Goal: Task Accomplishment & Management: Complete application form

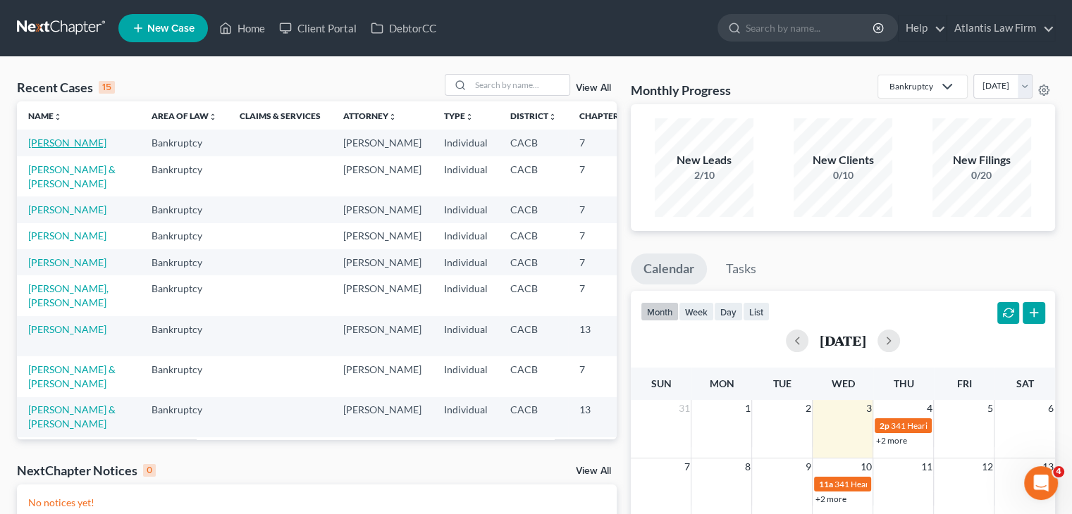
click at [36, 149] on link "[PERSON_NAME]" at bounding box center [67, 143] width 78 height 12
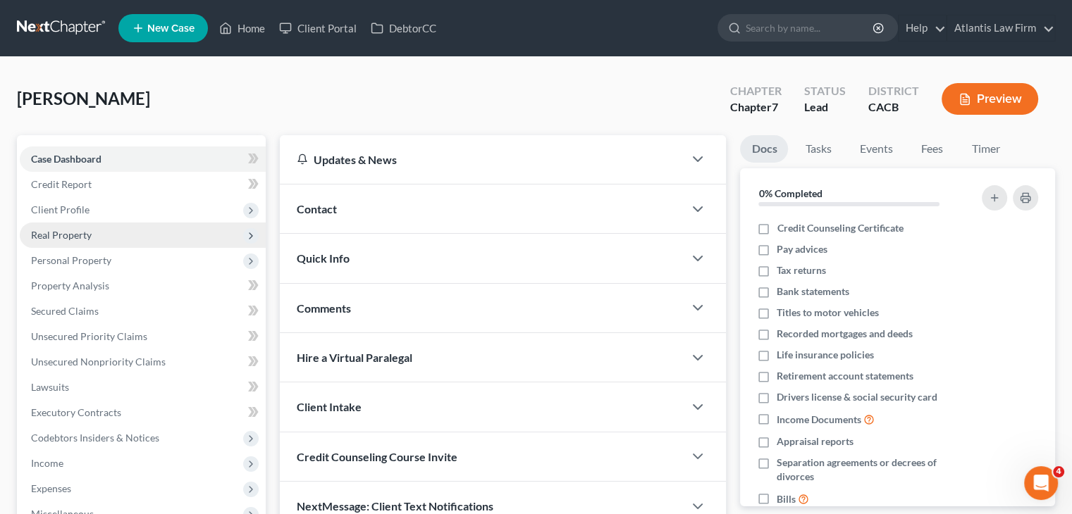
click at [56, 227] on span "Real Property" at bounding box center [143, 235] width 246 height 25
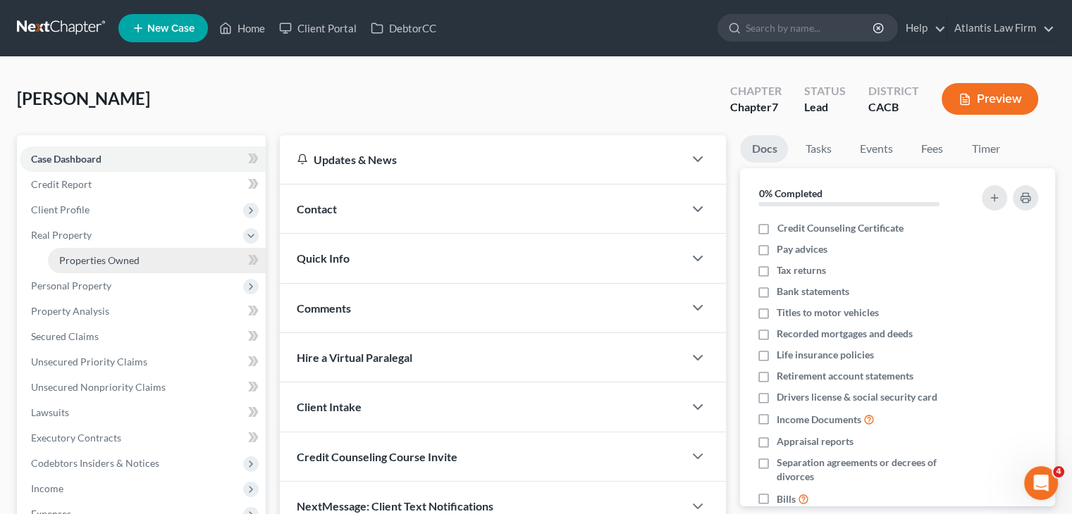
click at [81, 259] on span "Properties Owned" at bounding box center [99, 260] width 80 height 12
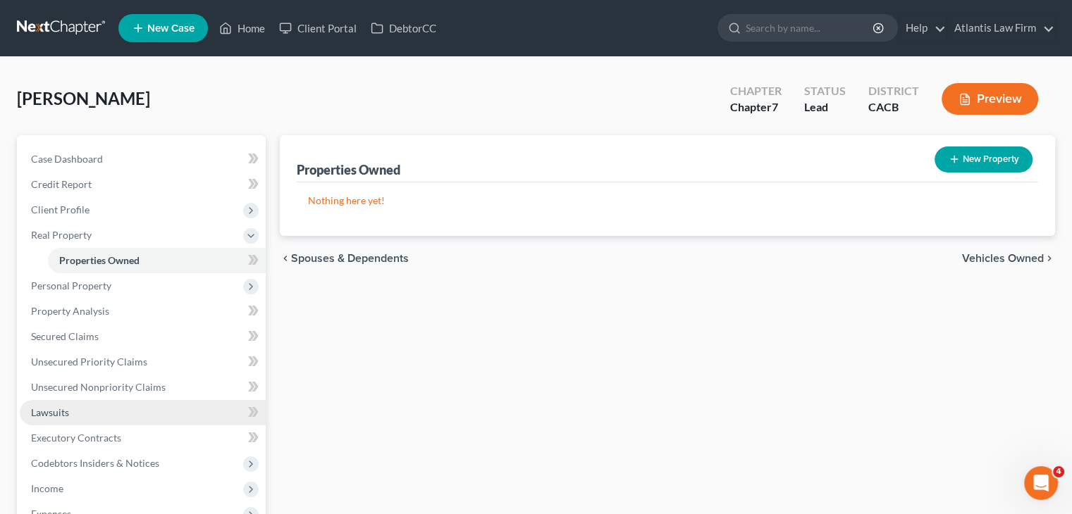
scroll to position [84, 0]
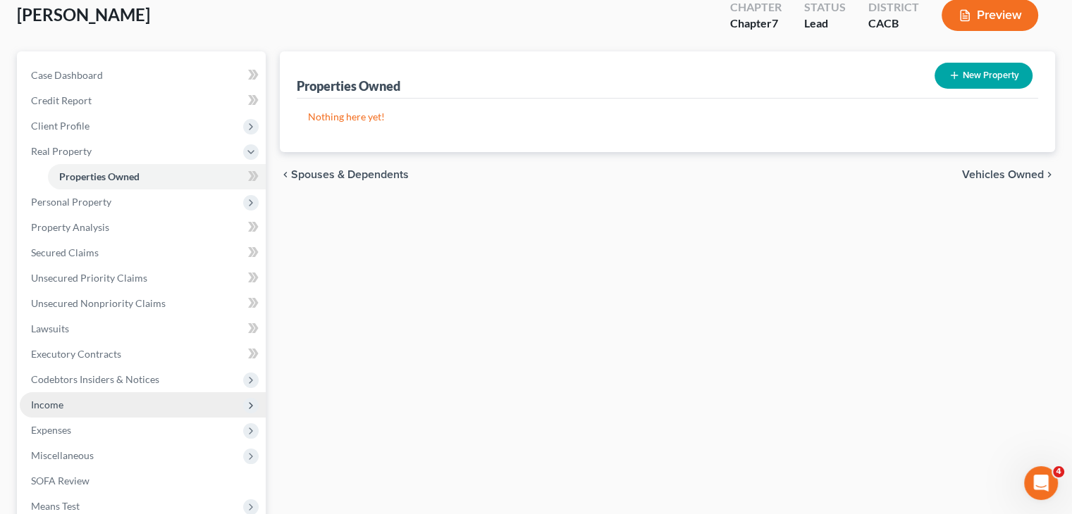
click at [51, 407] on span "Income" at bounding box center [47, 405] width 32 height 12
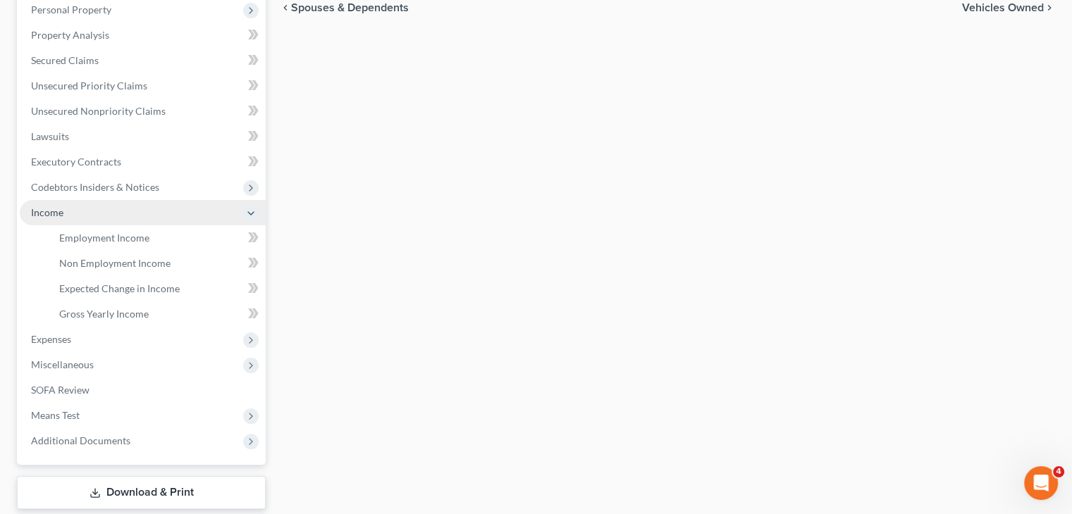
scroll to position [253, 0]
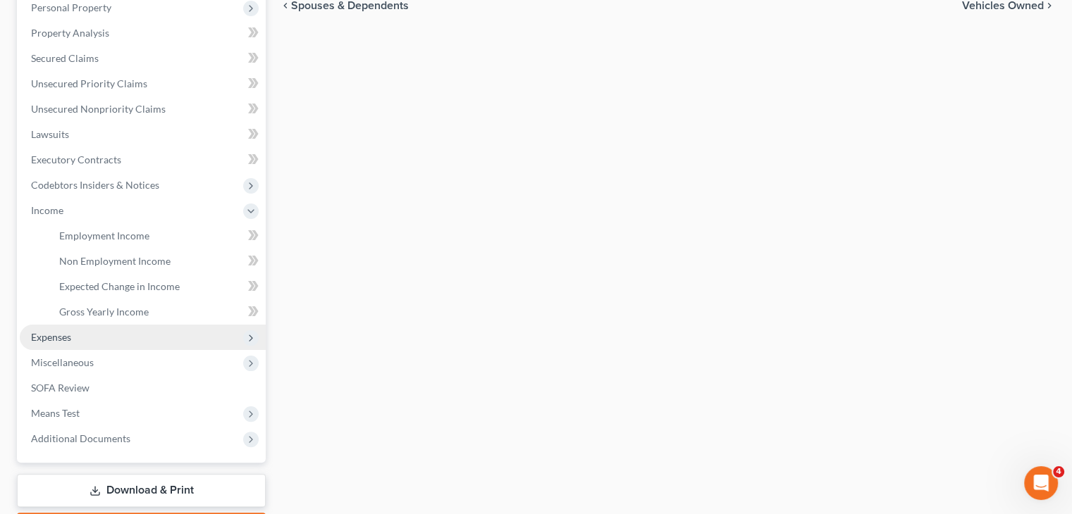
click at [51, 334] on span "Expenses" at bounding box center [51, 337] width 40 height 12
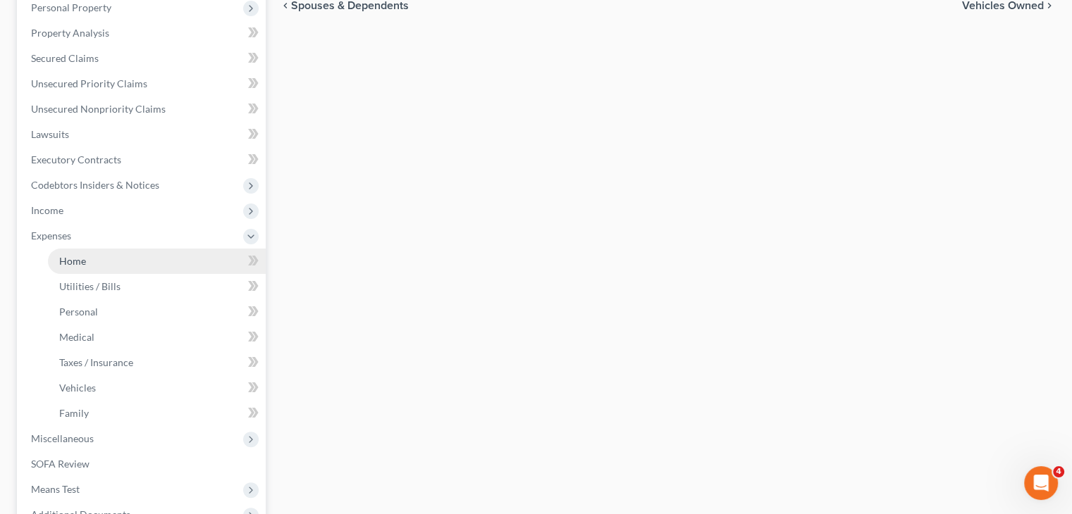
click at [99, 252] on link "Home" at bounding box center [157, 261] width 218 height 25
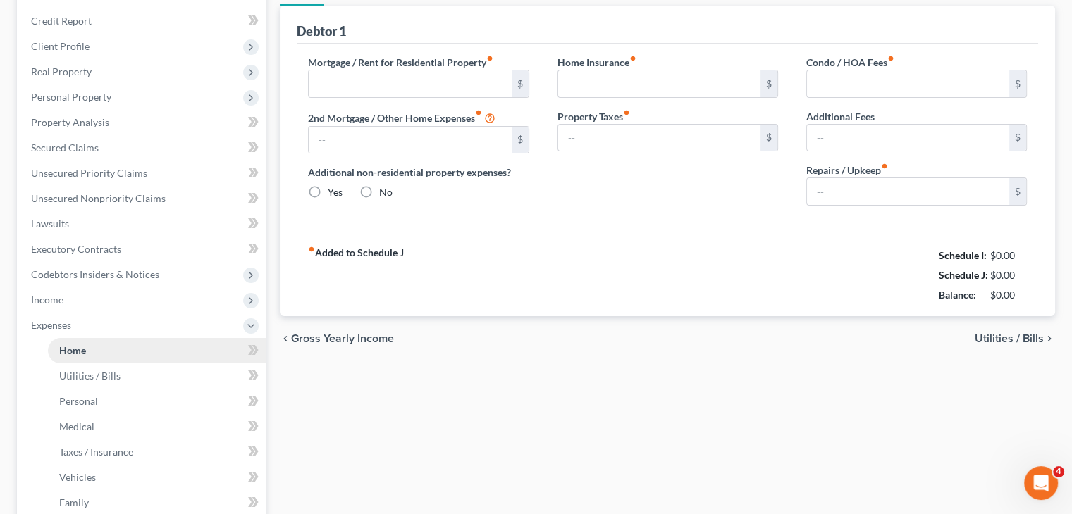
type input "1,650.00"
type input "0.00"
radio input "true"
type input "0.00"
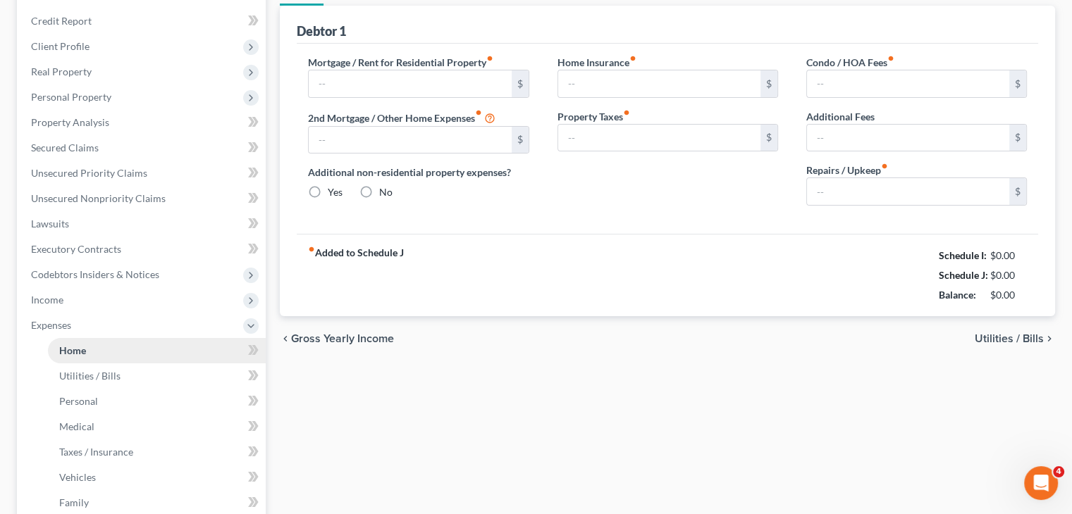
type input "0.00"
type input "20.00"
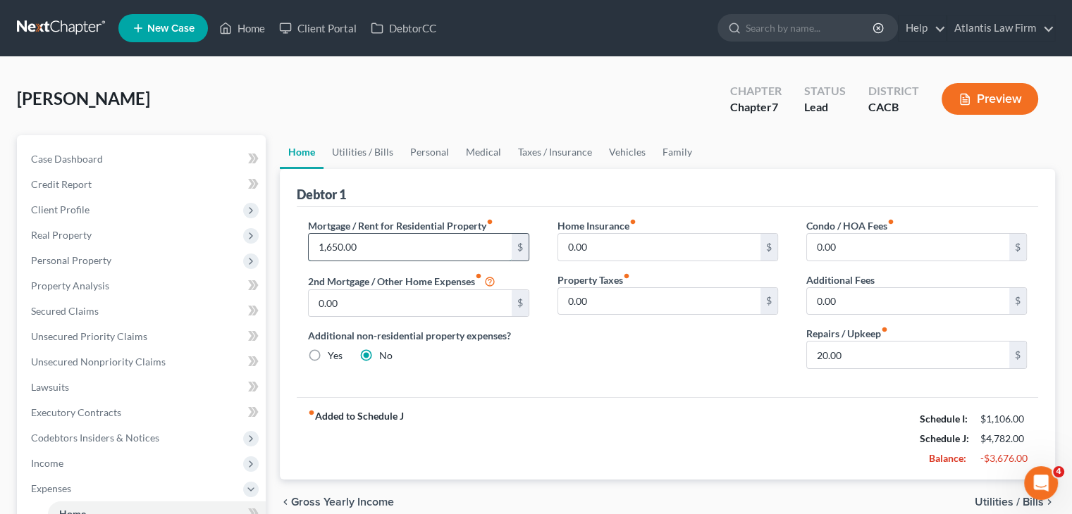
click at [409, 240] on input "1,650.00" at bounding box center [410, 247] width 202 height 27
type input "1,000"
click at [860, 354] on input "20.00" at bounding box center [908, 355] width 202 height 27
click at [380, 149] on link "Utilities / Bills" at bounding box center [362, 152] width 78 height 34
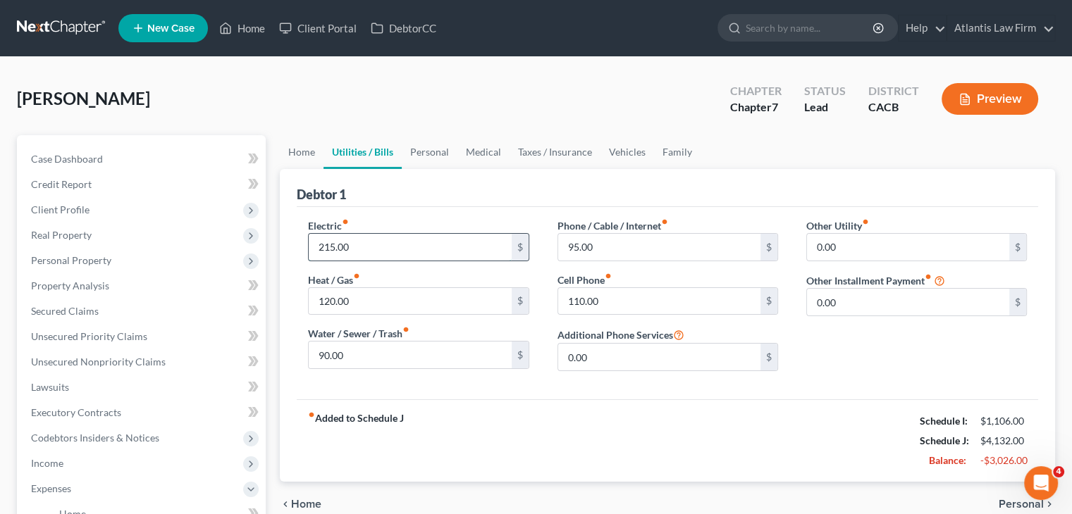
click at [399, 240] on input "215.00" at bounding box center [410, 247] width 202 height 27
click at [393, 291] on input "120.00" at bounding box center [410, 301] width 202 height 27
click at [413, 364] on input "90.00" at bounding box center [410, 355] width 202 height 27
click at [620, 246] on input "95.00" at bounding box center [659, 247] width 202 height 27
click at [429, 156] on link "Personal" at bounding box center [430, 152] width 56 height 34
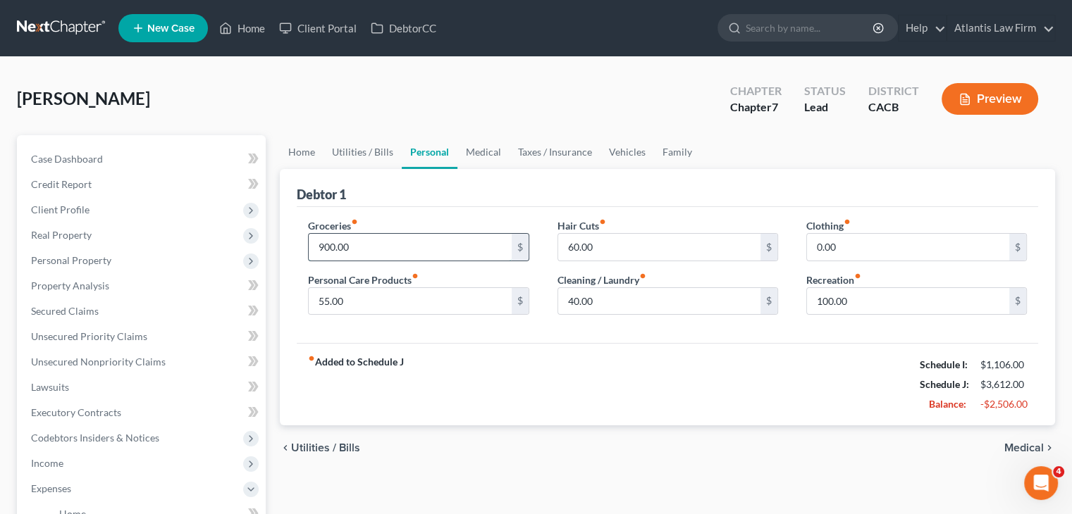
click at [381, 246] on input "900.00" at bounding box center [410, 247] width 202 height 27
type input "800"
click at [380, 149] on link "Utilities / Bills" at bounding box center [362, 152] width 78 height 34
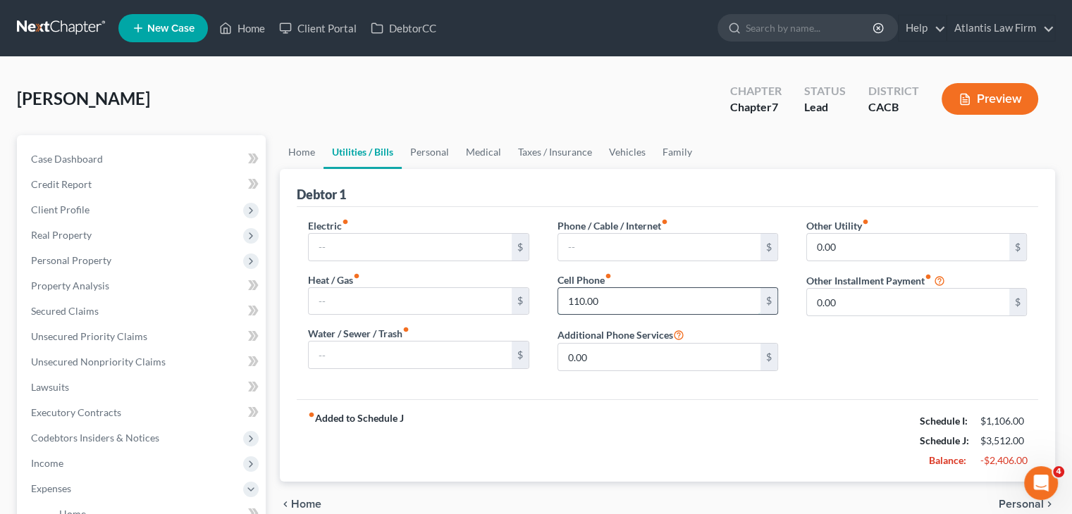
click at [631, 295] on input "110.00" at bounding box center [659, 301] width 202 height 27
type input "185"
click at [424, 149] on link "Personal" at bounding box center [430, 152] width 56 height 34
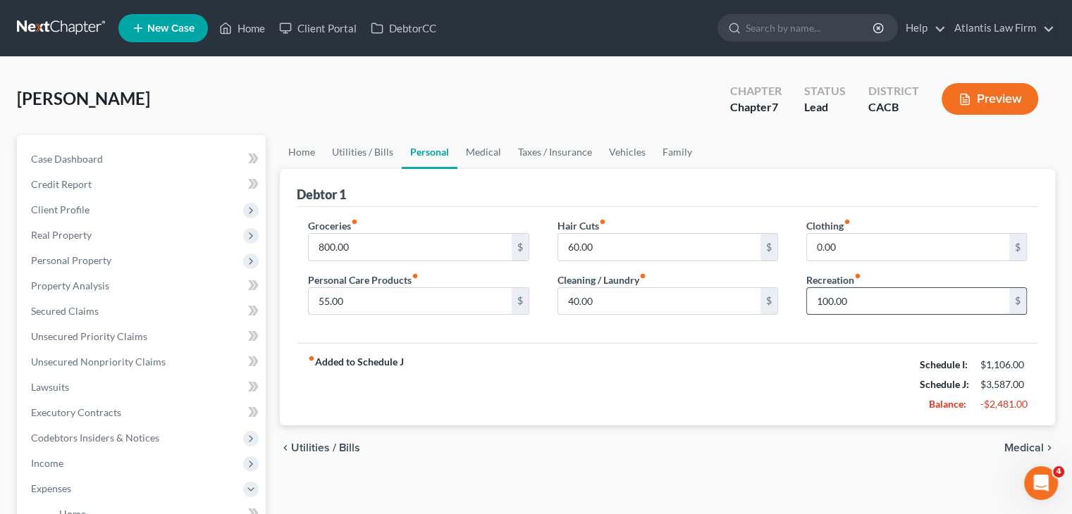
click at [874, 306] on input "100.00" at bounding box center [908, 301] width 202 height 27
click at [63, 204] on span "Client Profile" at bounding box center [60, 210] width 58 height 12
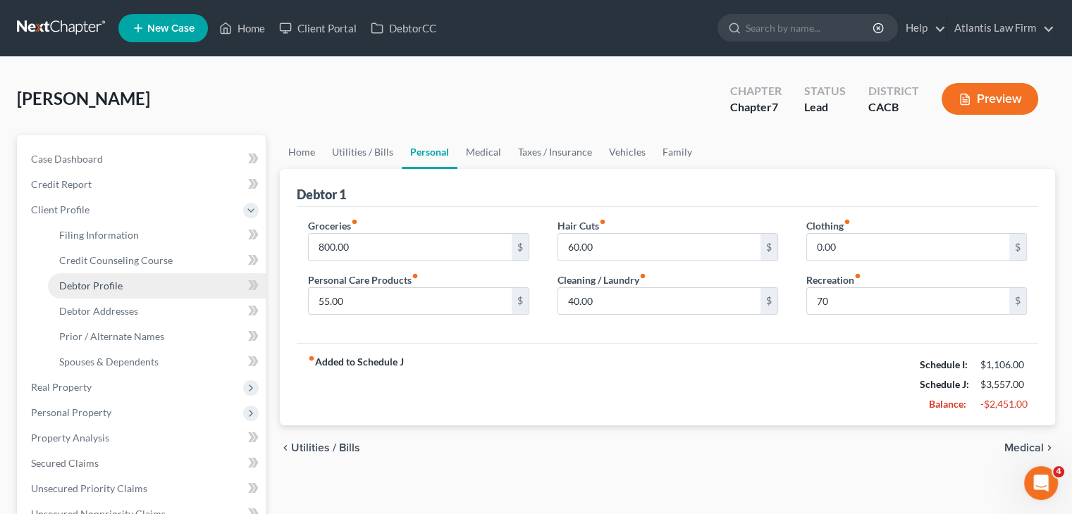
click at [100, 295] on link "Debtor Profile" at bounding box center [157, 285] width 218 height 25
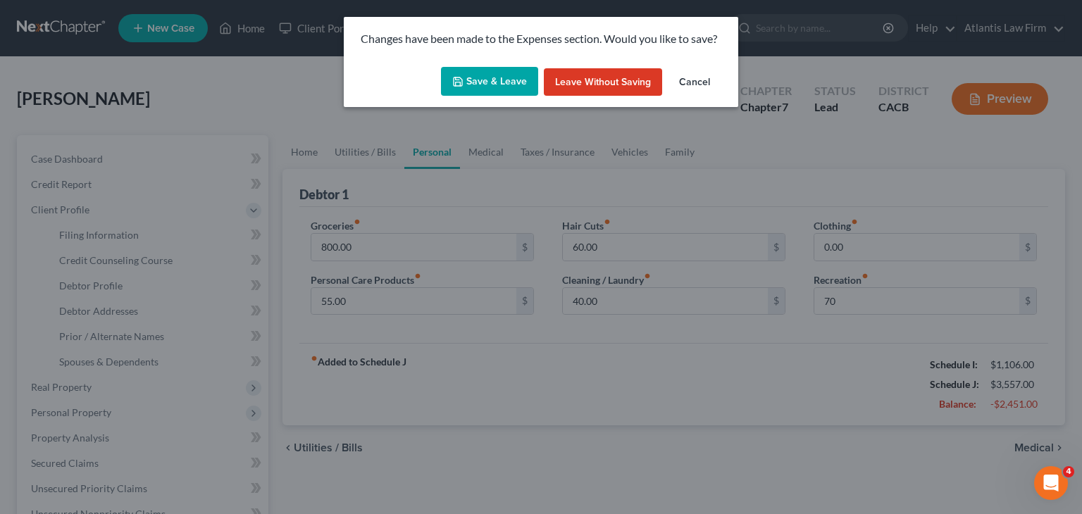
click at [488, 80] on button "Save & Leave" at bounding box center [489, 82] width 97 height 30
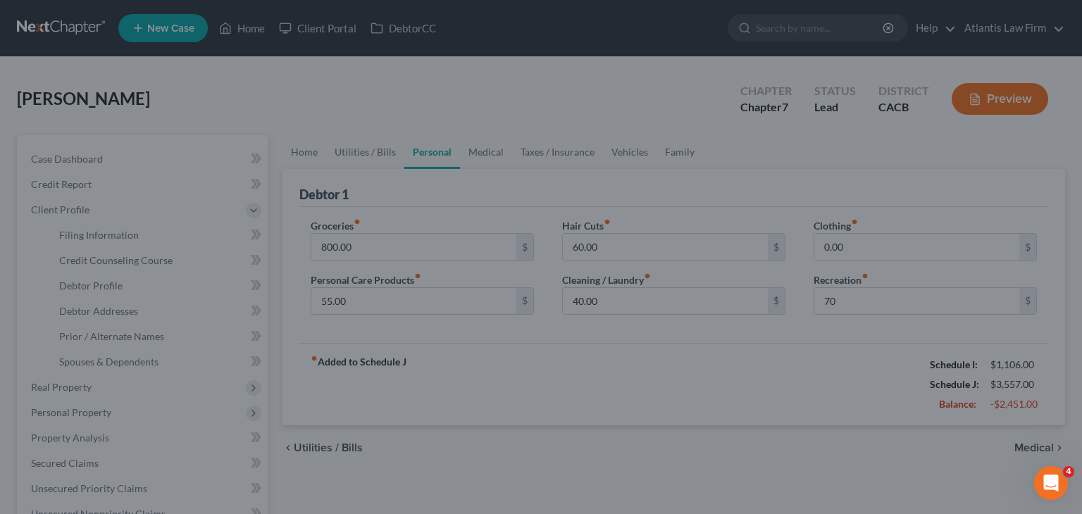
type input "70.00"
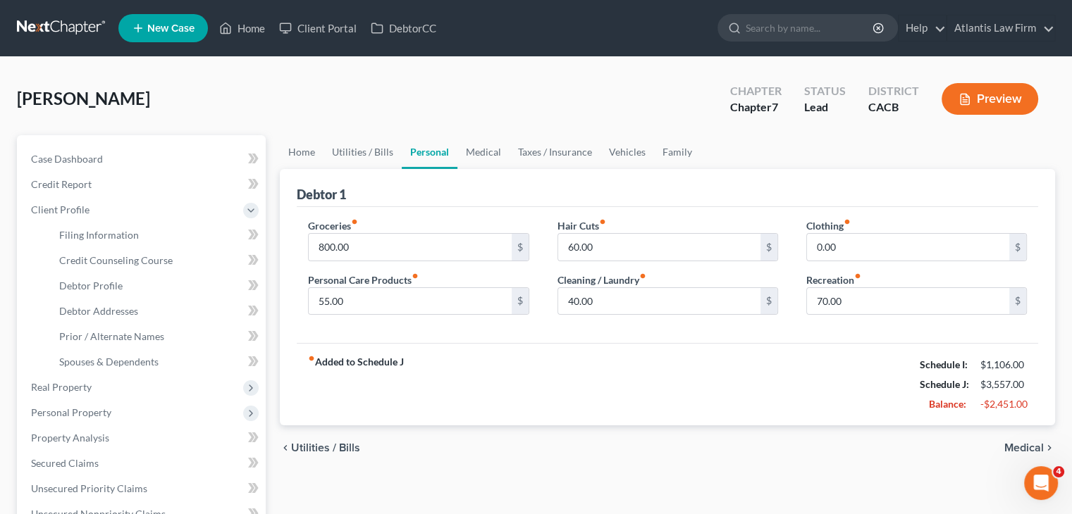
select select "0"
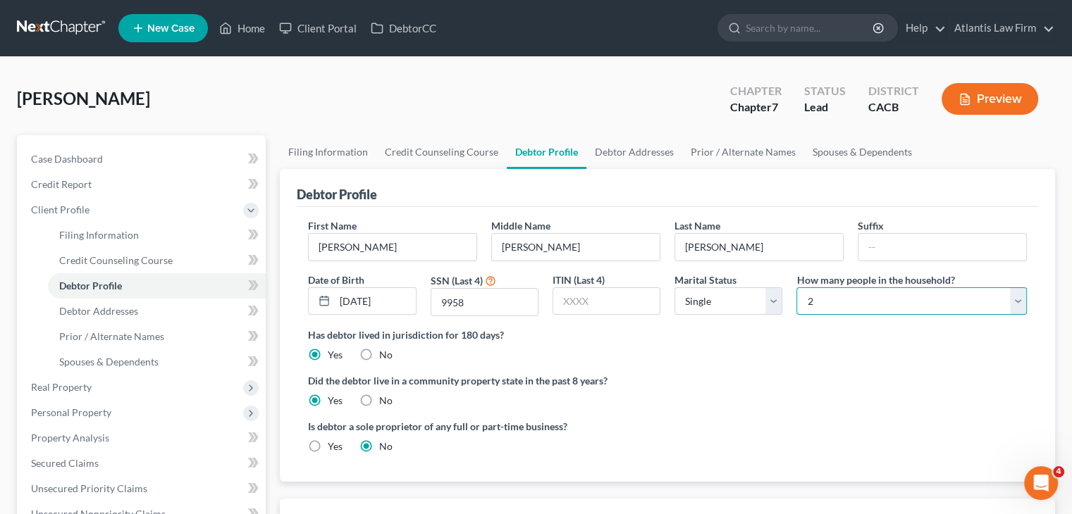
click at [997, 295] on select "Select 1 2 3 4 5 6 7 8 9 10 11 12 13 14 15 16 17 18 19 20" at bounding box center [911, 301] width 230 height 28
select select "0"
click at [796, 287] on select "Select 1 2 3 4 5 6 7 8 9 10 11 12 13 14 15 16 17 18 19 20" at bounding box center [911, 301] width 230 height 28
click at [724, 369] on ng-include "First Name Julie Middle Name Angela Last Name Valenzuela Suffix Date of Birth 0…" at bounding box center [667, 341] width 719 height 247
click at [600, 157] on link "Debtor Addresses" at bounding box center [634, 152] width 96 height 34
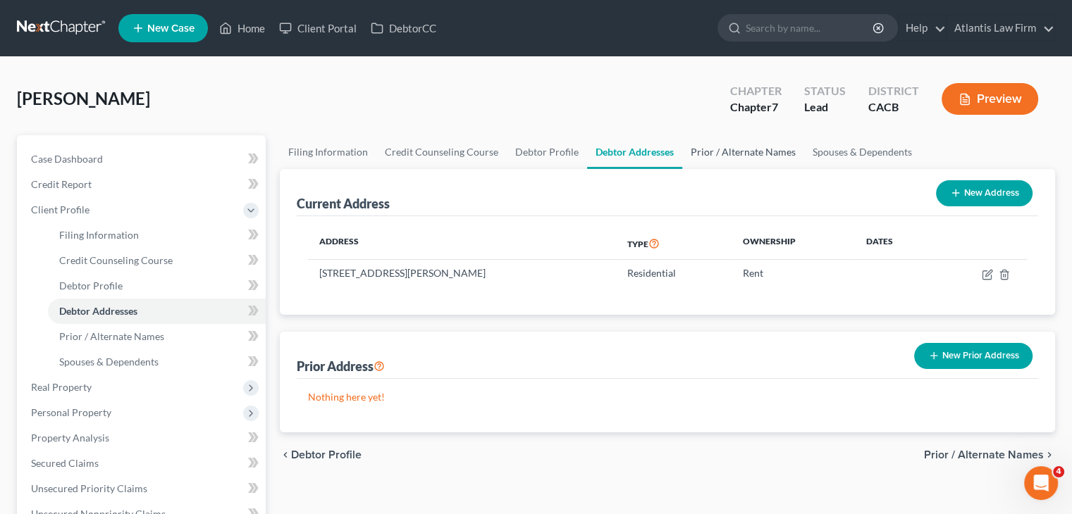
click at [707, 155] on link "Prior / Alternate Names" at bounding box center [743, 152] width 122 height 34
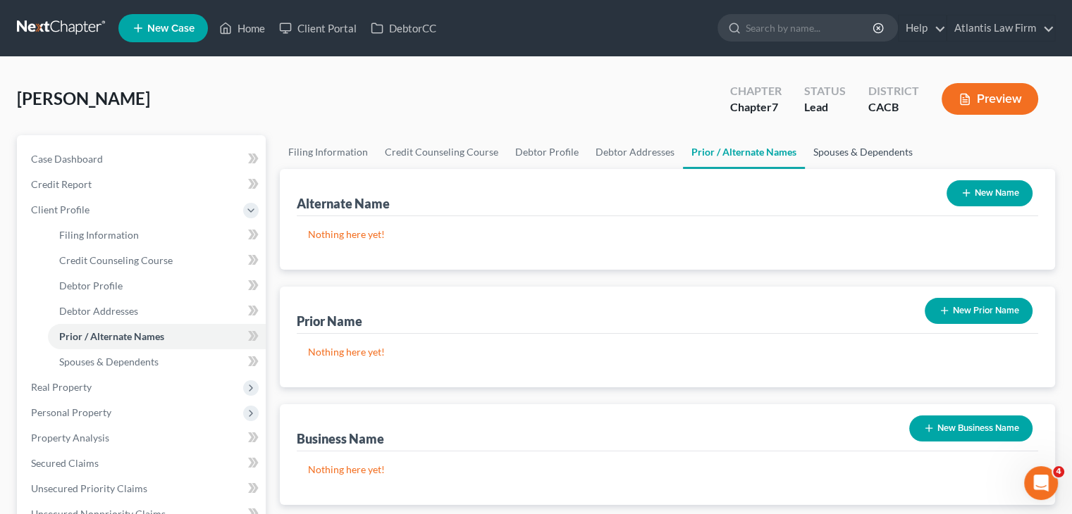
click at [827, 156] on link "Spouses & Dependents" at bounding box center [863, 152] width 116 height 34
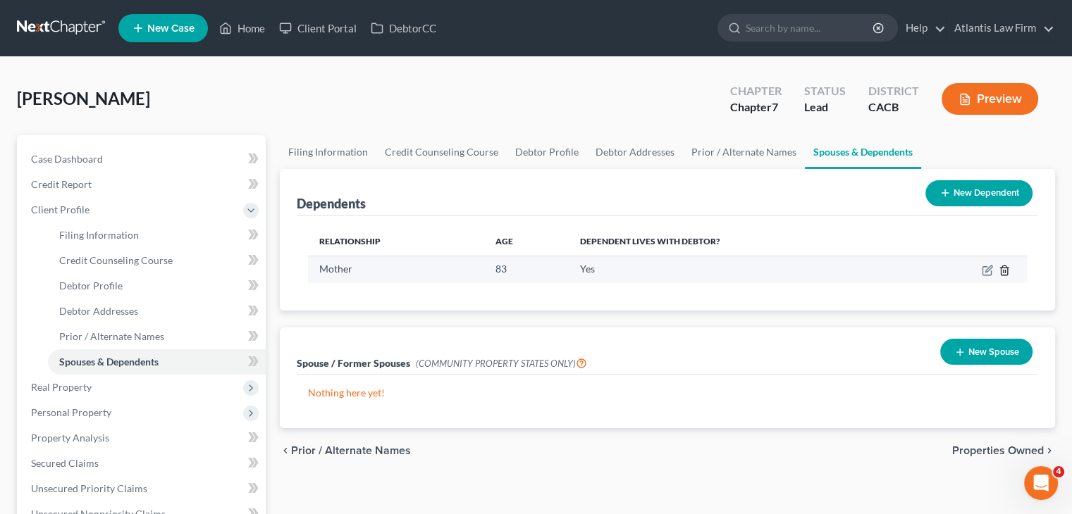
click at [1003, 271] on icon "button" at bounding box center [1003, 270] width 11 height 11
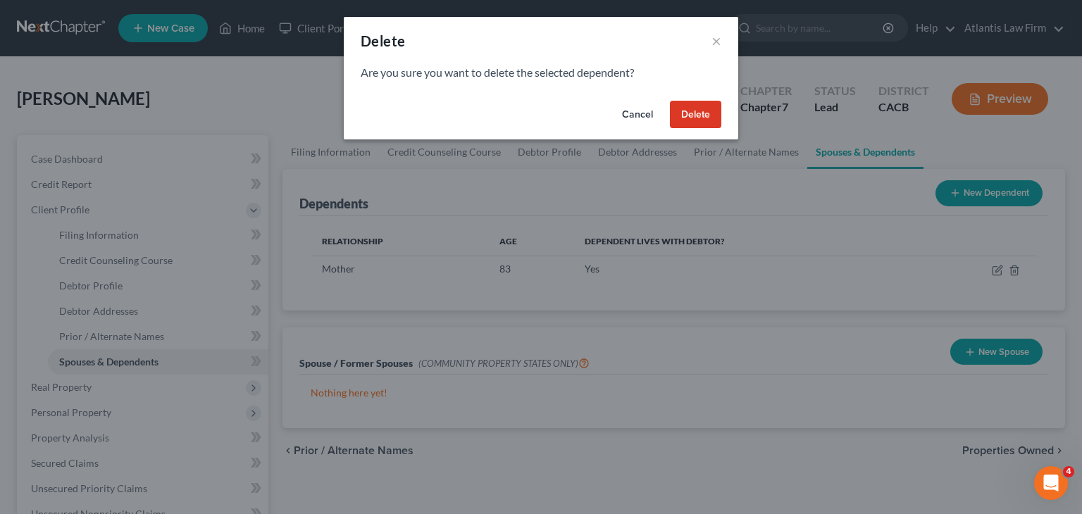
click at [710, 120] on button "Delete" at bounding box center [695, 115] width 51 height 28
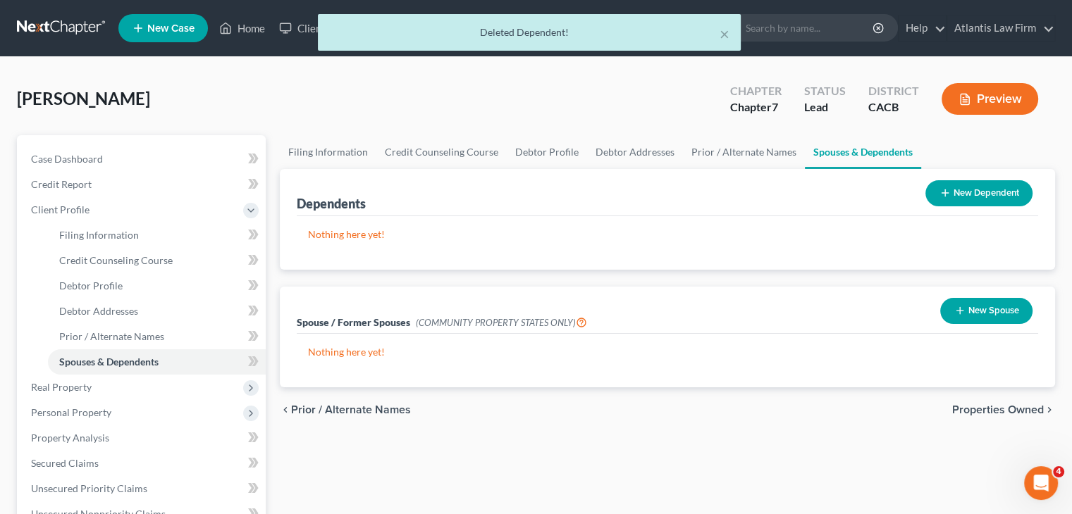
click at [667, 82] on div "Valenzuela, Julie Upgraded Chapter Chapter 7 Status Lead District CACB Preview" at bounding box center [536, 104] width 1038 height 61
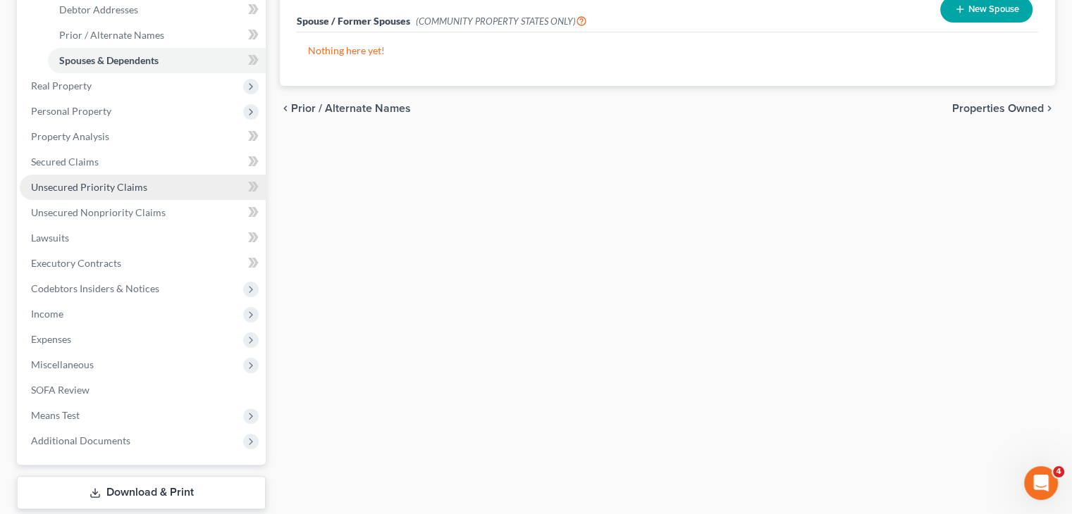
scroll to position [304, 0]
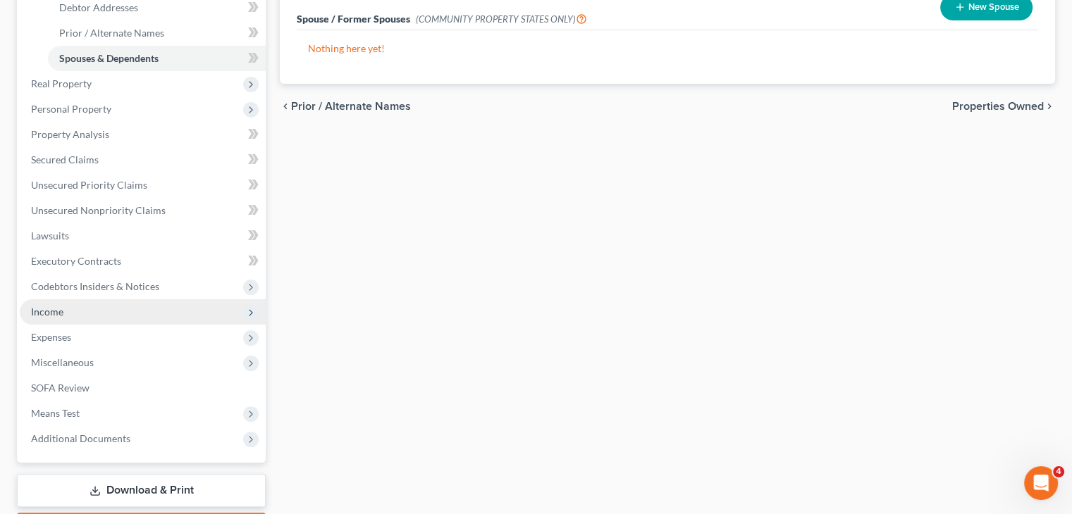
click at [97, 305] on span "Income" at bounding box center [143, 311] width 246 height 25
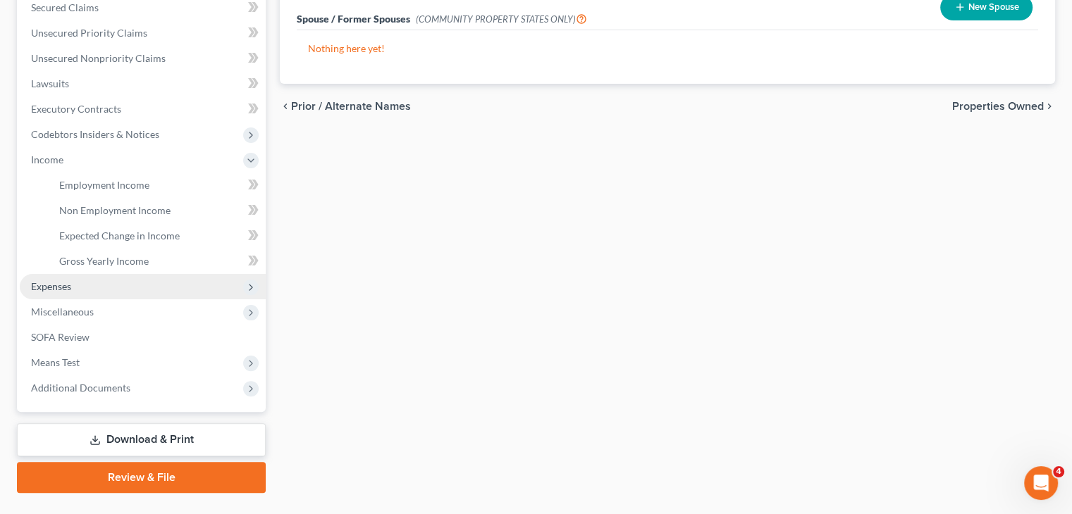
click at [80, 290] on span "Expenses" at bounding box center [143, 286] width 246 height 25
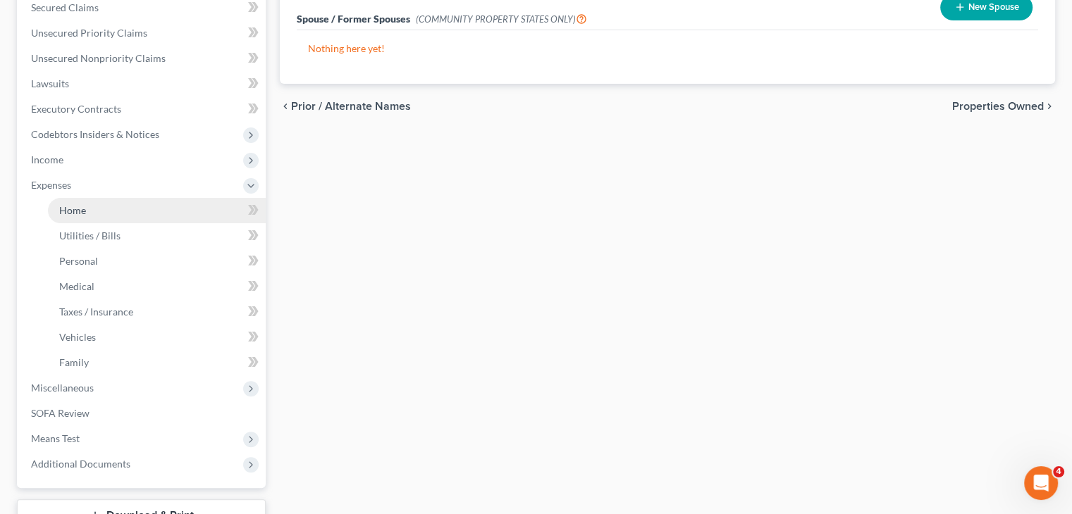
click at [74, 209] on span "Home" at bounding box center [72, 210] width 27 height 12
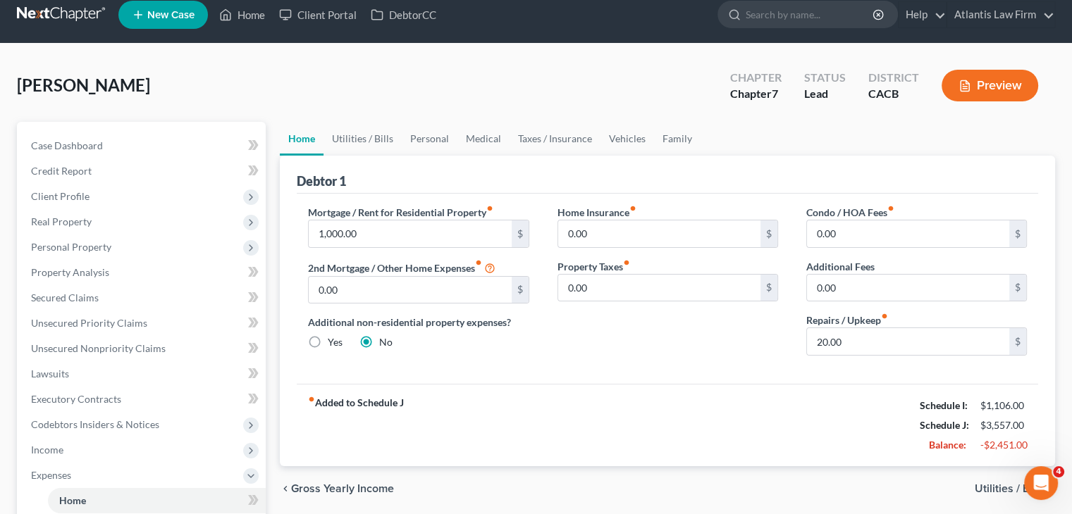
scroll to position [14, 0]
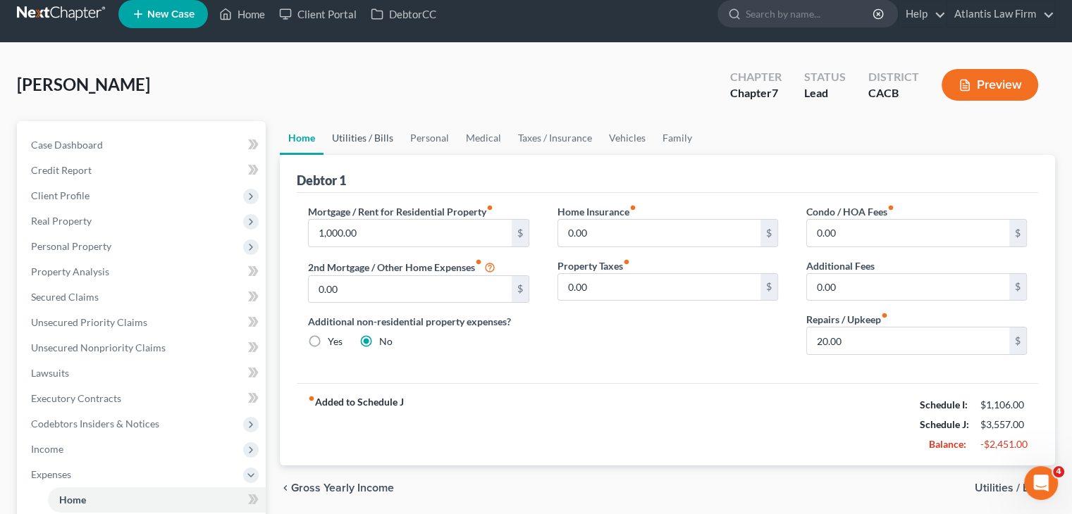
click at [371, 131] on link "Utilities / Bills" at bounding box center [362, 138] width 78 height 34
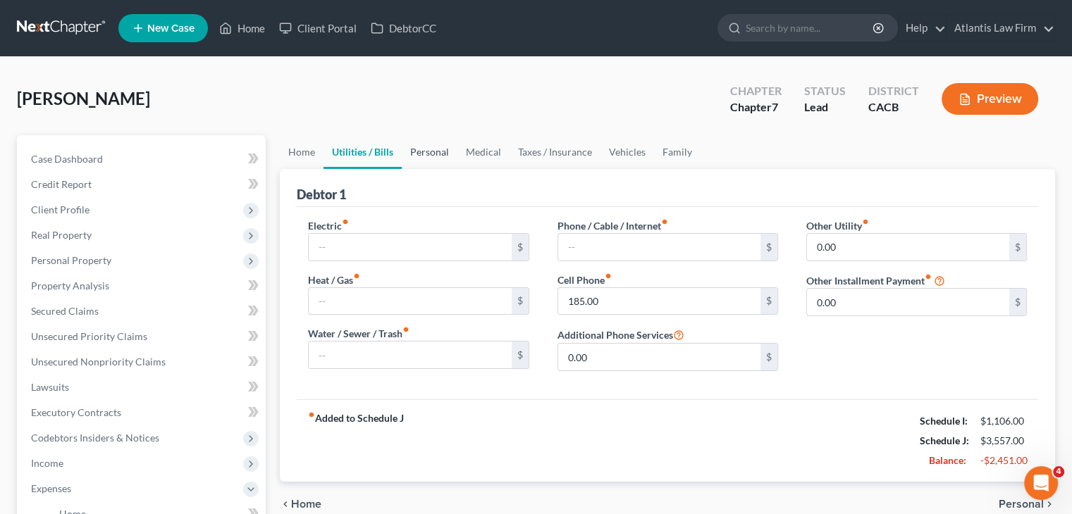
click at [427, 154] on link "Personal" at bounding box center [430, 152] width 56 height 34
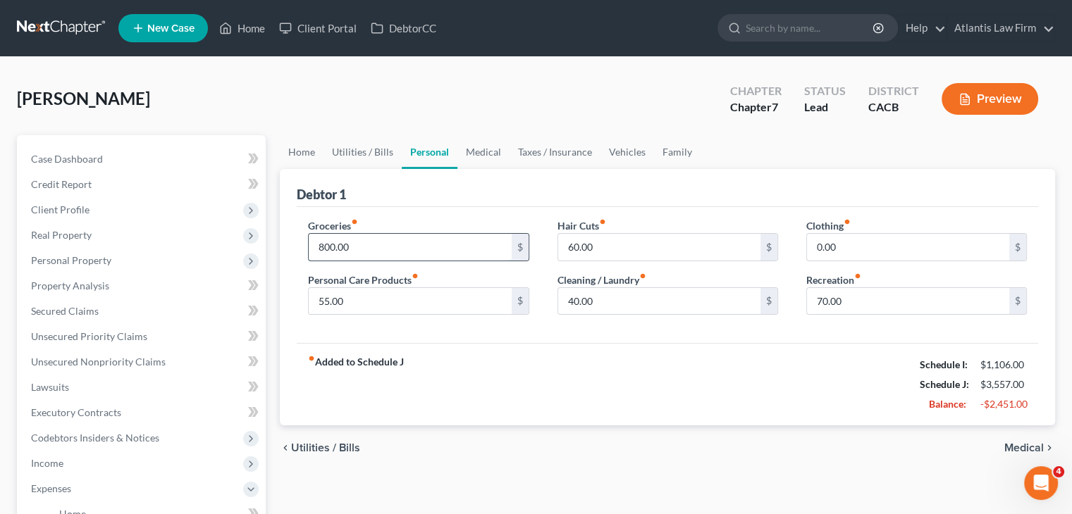
click at [394, 244] on input "800.00" at bounding box center [410, 247] width 202 height 27
type input "700"
click at [493, 149] on link "Medical" at bounding box center [483, 152] width 52 height 34
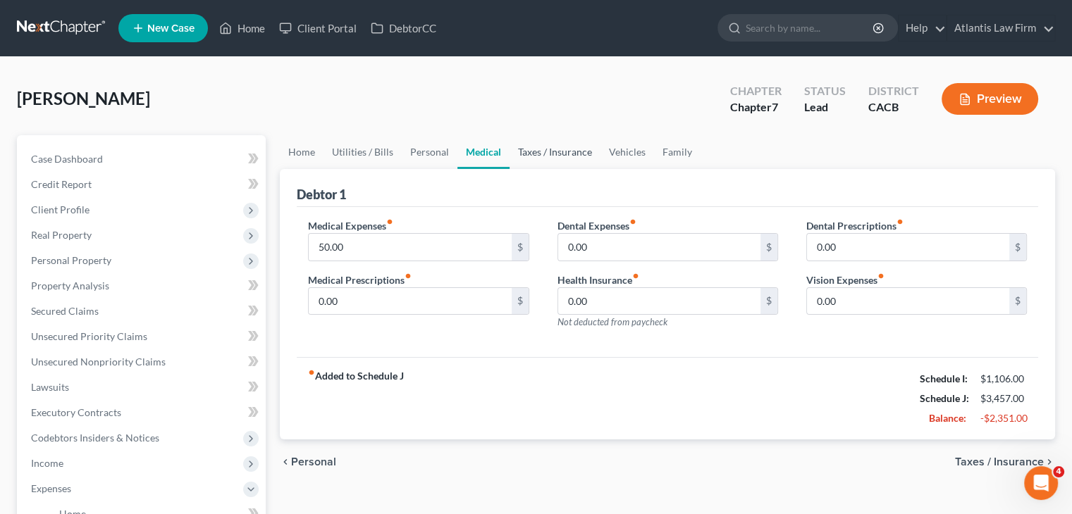
click at [550, 148] on link "Taxes / Insurance" at bounding box center [554, 152] width 91 height 34
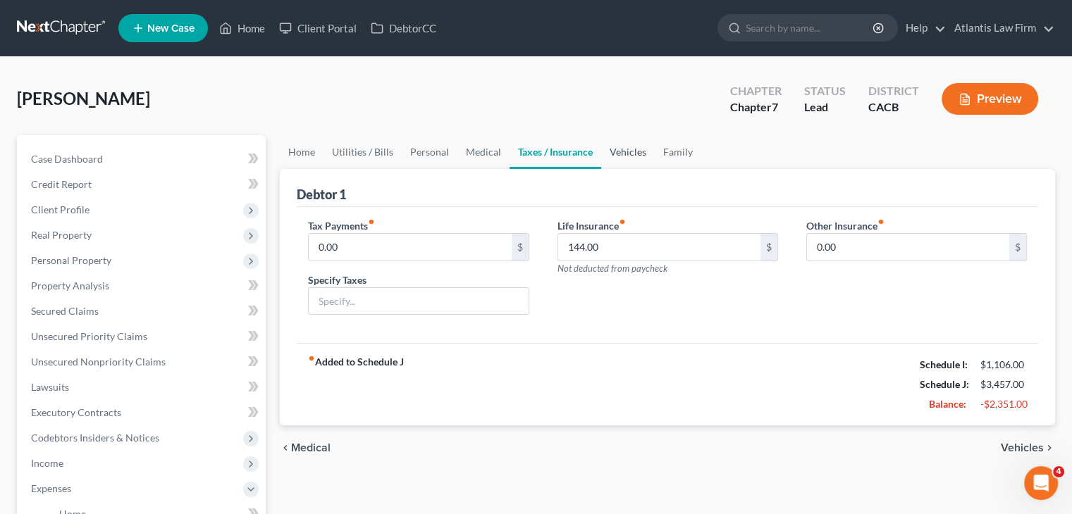
click at [628, 153] on link "Vehicles" at bounding box center [628, 152] width 54 height 34
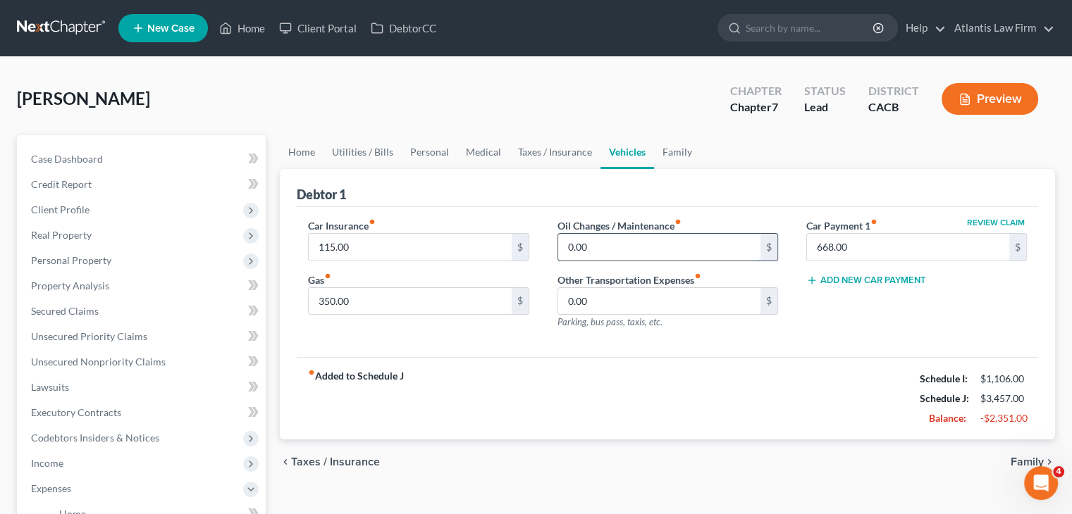
click at [612, 242] on input "0.00" at bounding box center [659, 247] width 202 height 27
type input "30"
click at [372, 249] on input "115.00" at bounding box center [410, 247] width 202 height 27
type input "365"
click at [662, 153] on link "Family" at bounding box center [677, 152] width 47 height 34
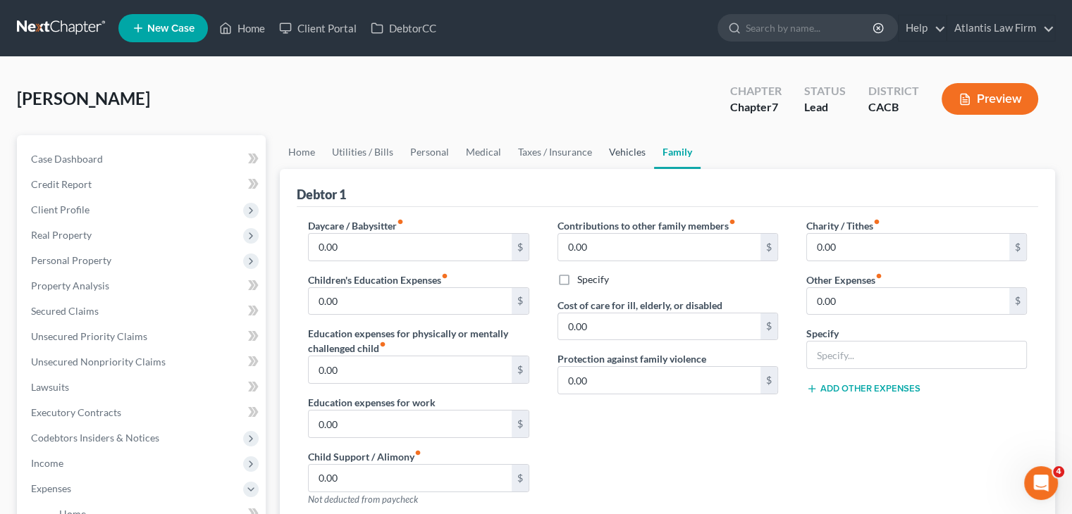
click at [628, 152] on link "Vehicles" at bounding box center [627, 152] width 54 height 34
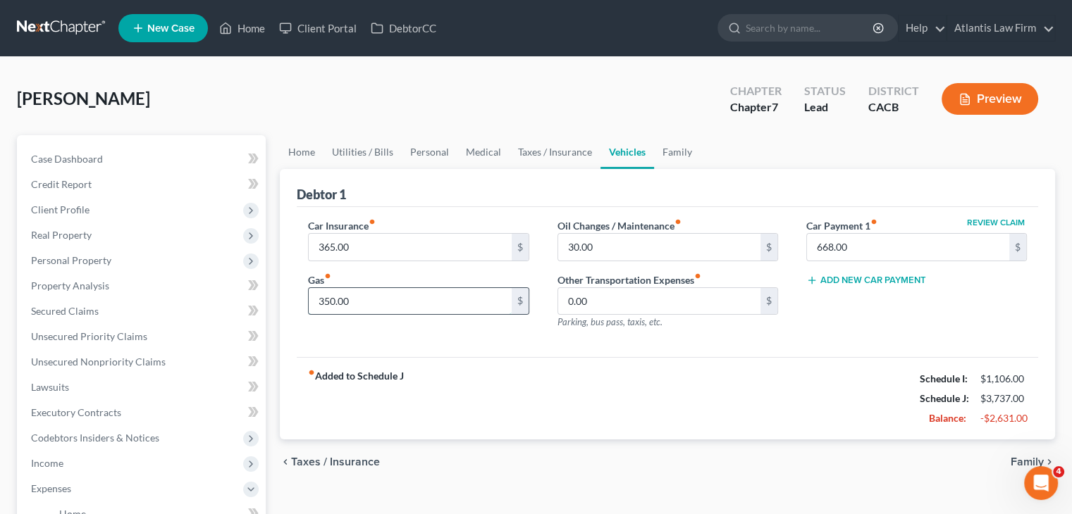
click at [423, 307] on input "350.00" at bounding box center [410, 301] width 202 height 27
type input "250"
click at [451, 85] on div "Valenzuela, Julie Upgraded Chapter Chapter 7 Status Lead District CACB Preview" at bounding box center [536, 104] width 1038 height 61
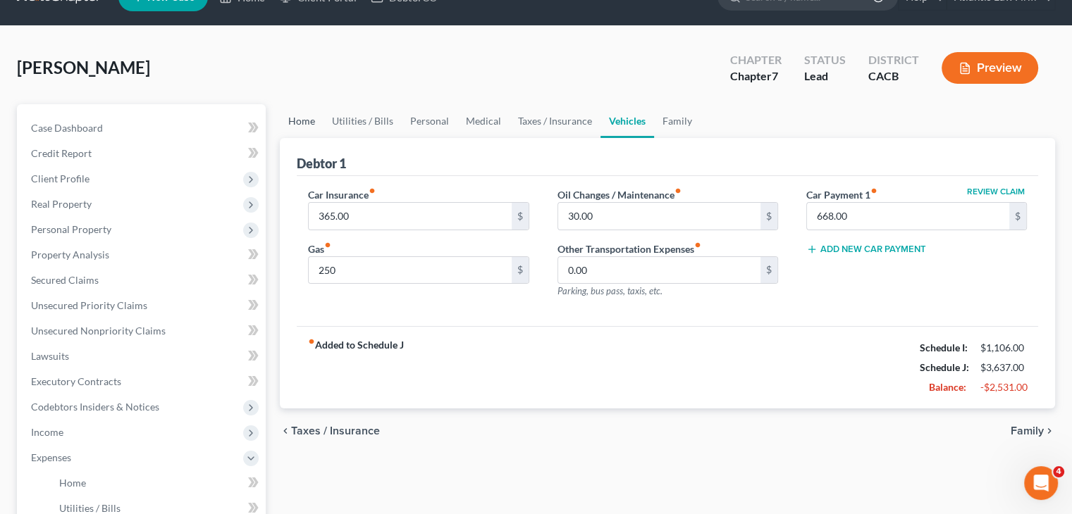
click at [305, 117] on link "Home" at bounding box center [302, 121] width 44 height 34
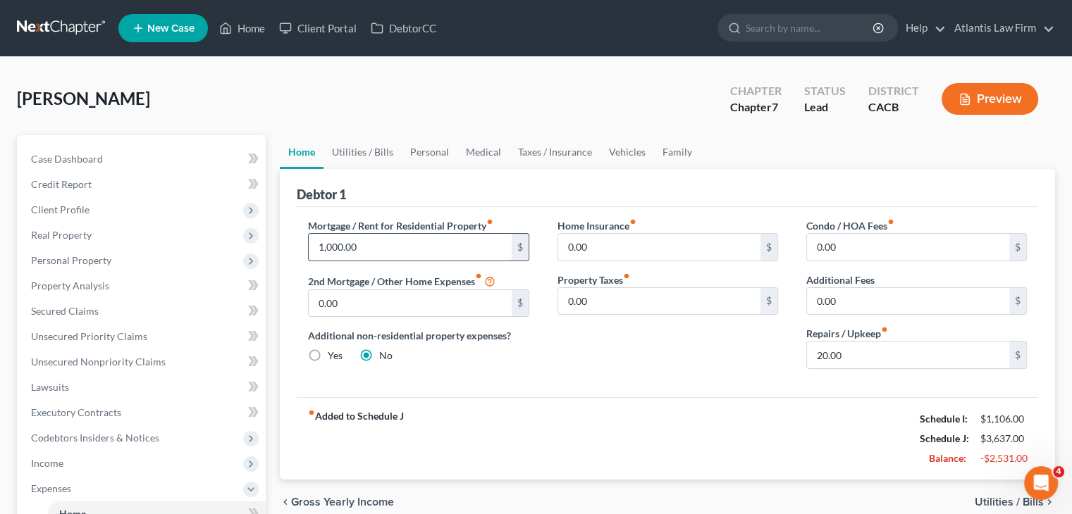
click at [390, 239] on input "1,000.00" at bounding box center [410, 247] width 202 height 27
click at [404, 91] on div "Valenzuela, Julie Upgraded Chapter Chapter 7 Status Lead District CACB Preview" at bounding box center [536, 104] width 1038 height 61
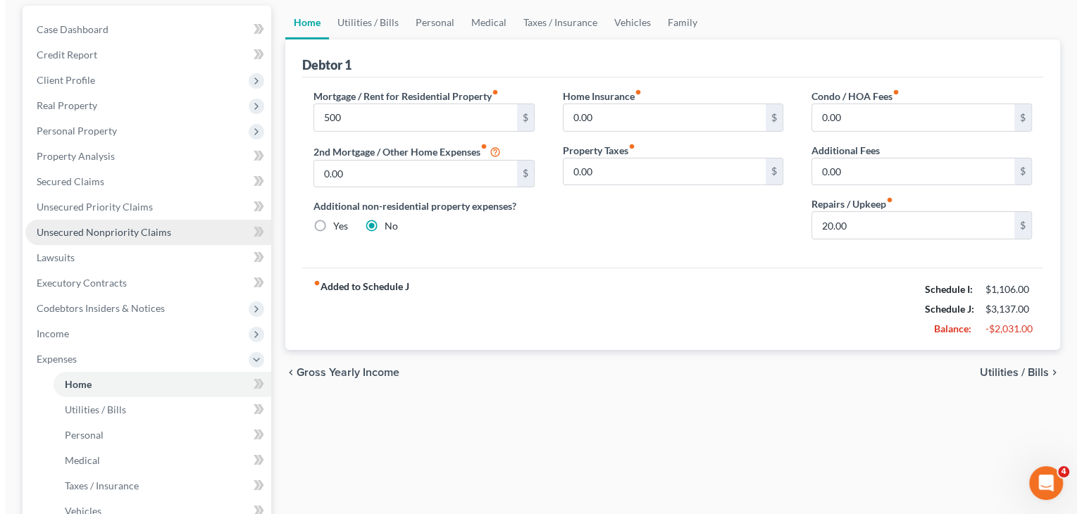
scroll to position [141, 0]
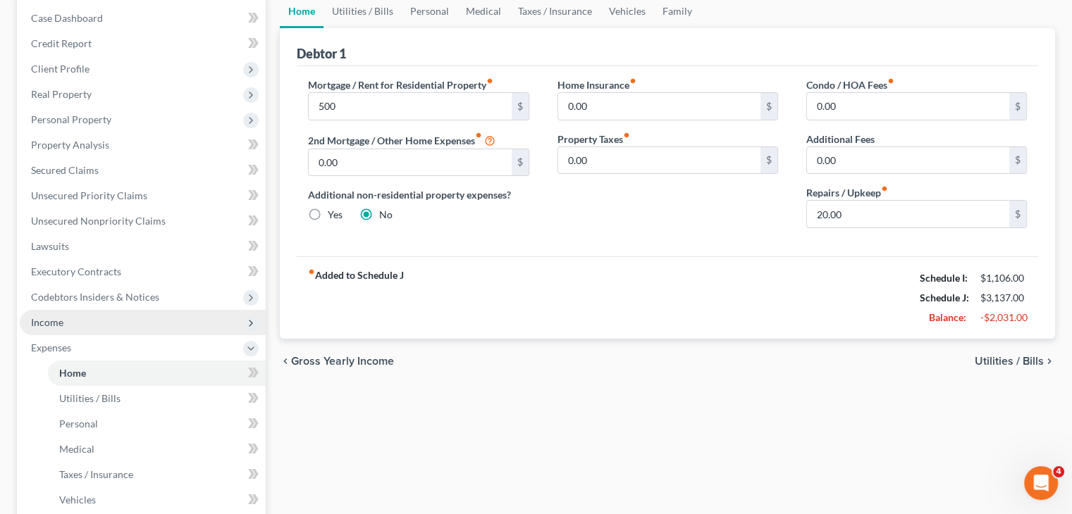
click at [174, 328] on span "Income" at bounding box center [143, 322] width 246 height 25
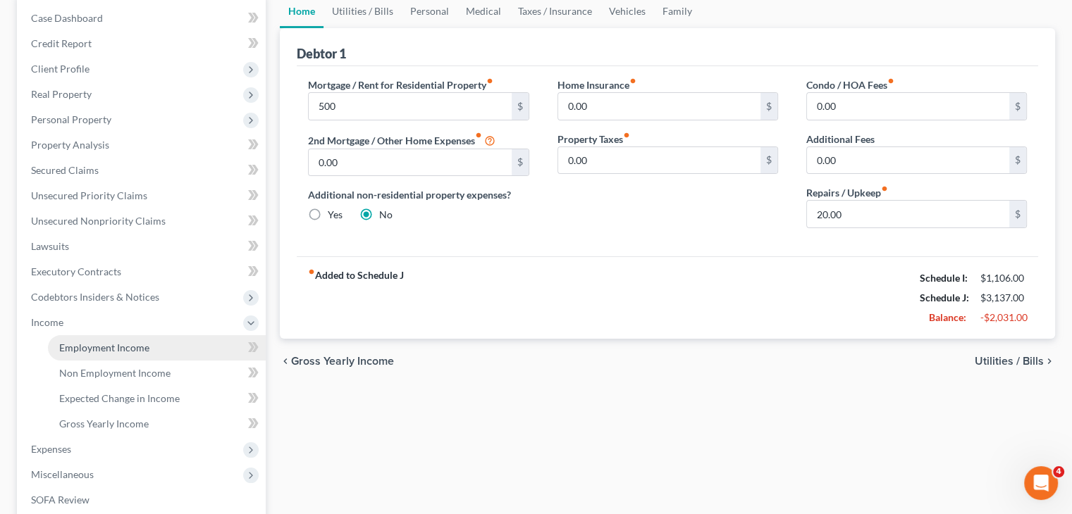
click at [156, 347] on link "Employment Income" at bounding box center [157, 347] width 218 height 25
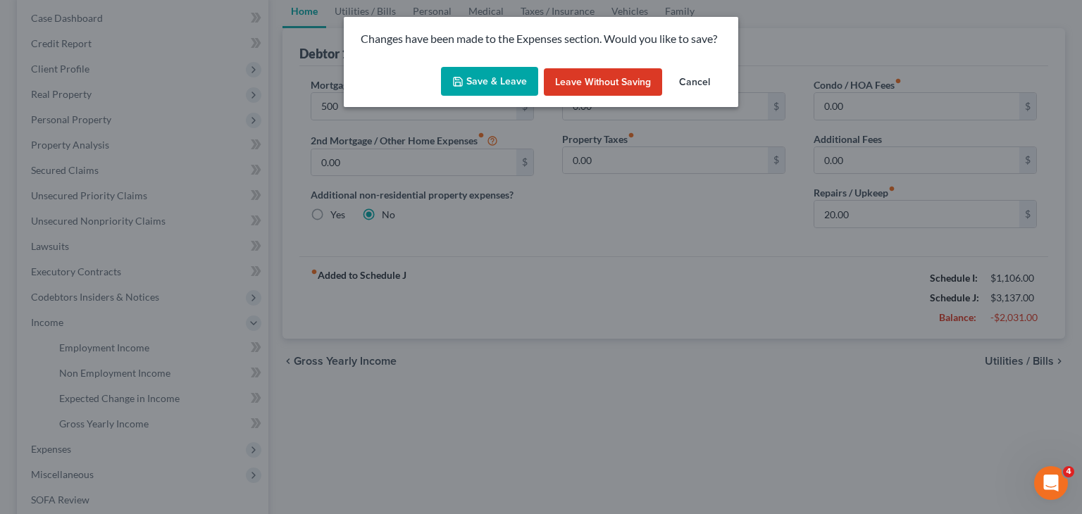
click at [462, 85] on icon "button" at bounding box center [458, 82] width 8 height 8
type input "500.00"
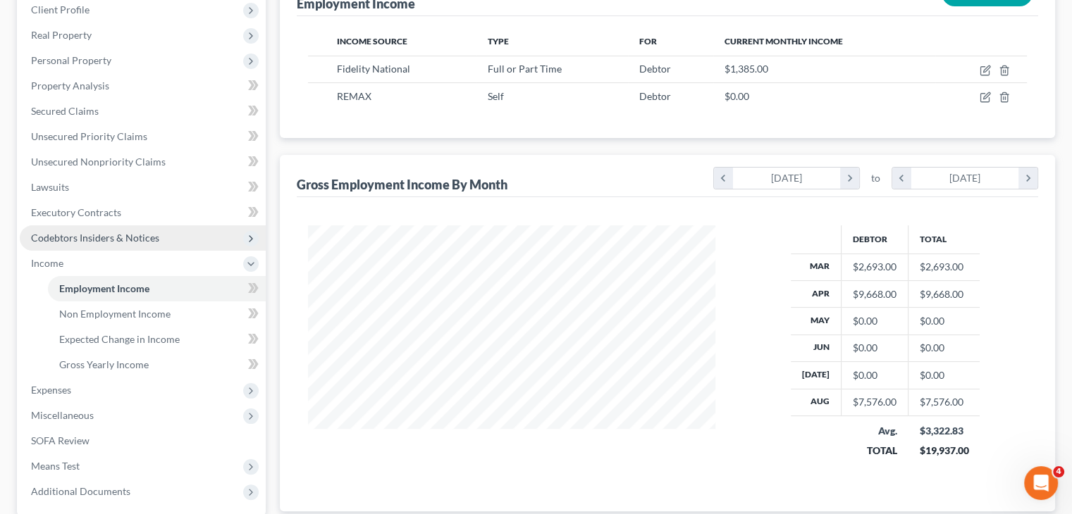
scroll to position [231, 0]
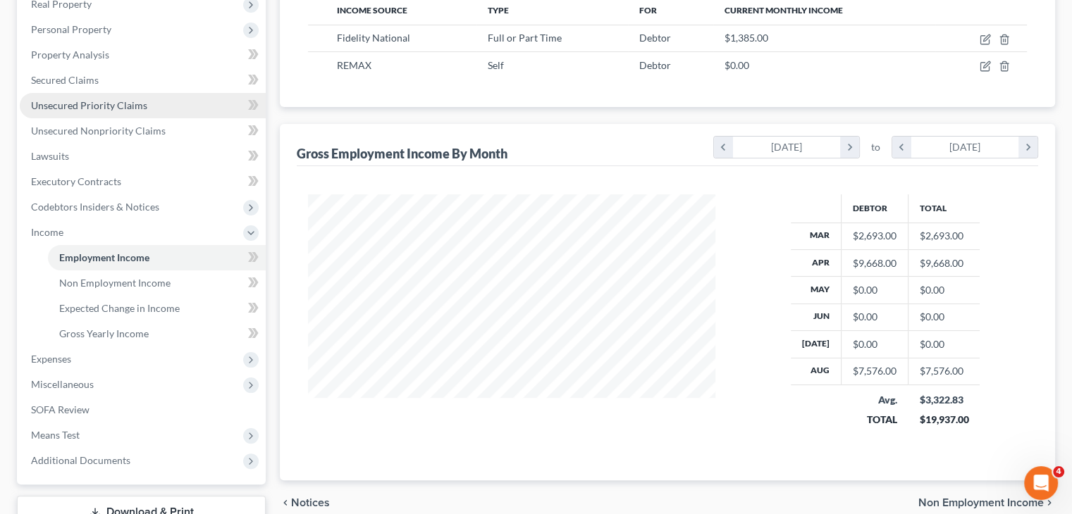
click at [74, 102] on span "Unsecured Priority Claims" at bounding box center [89, 105] width 116 height 12
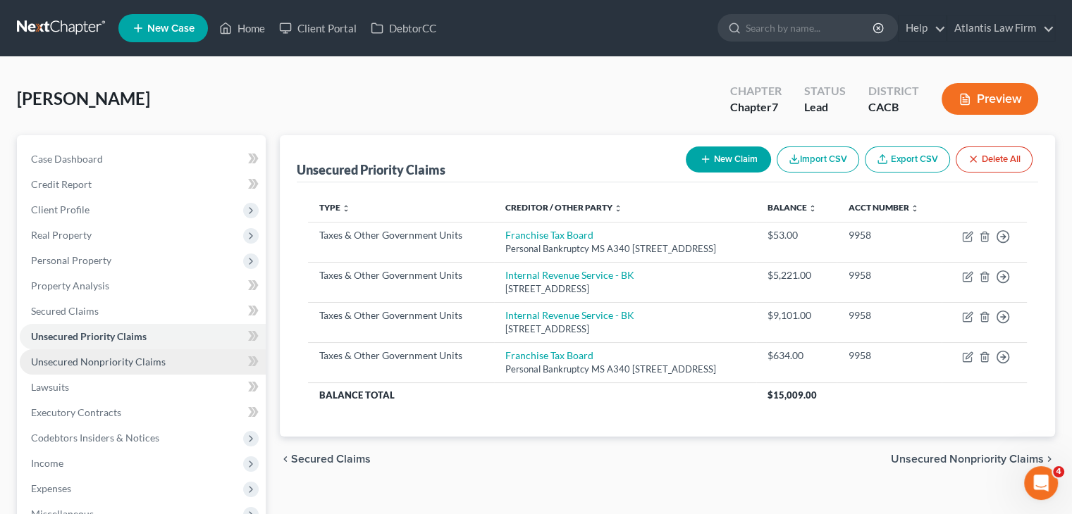
click at [132, 356] on span "Unsecured Nonpriority Claims" at bounding box center [98, 362] width 135 height 12
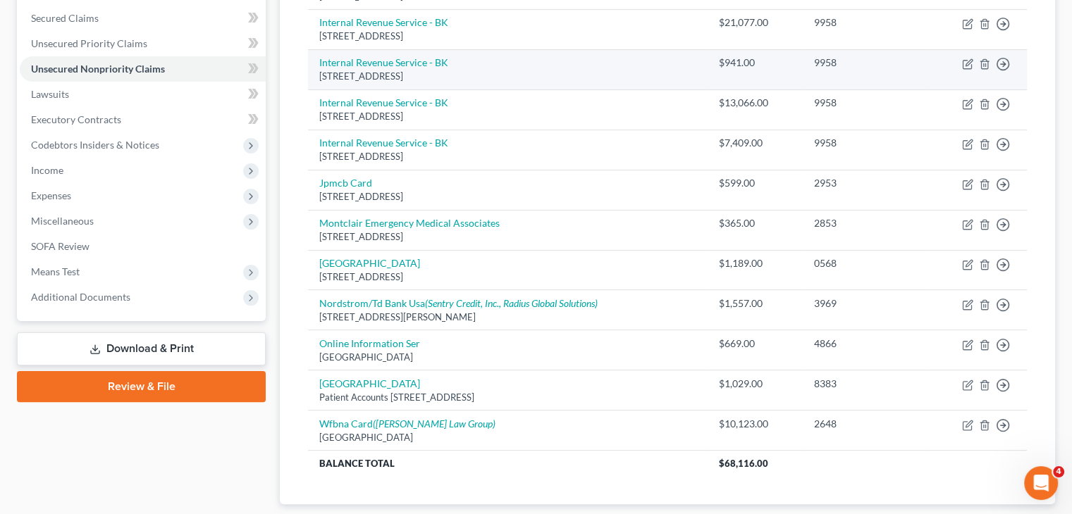
scroll to position [294, 0]
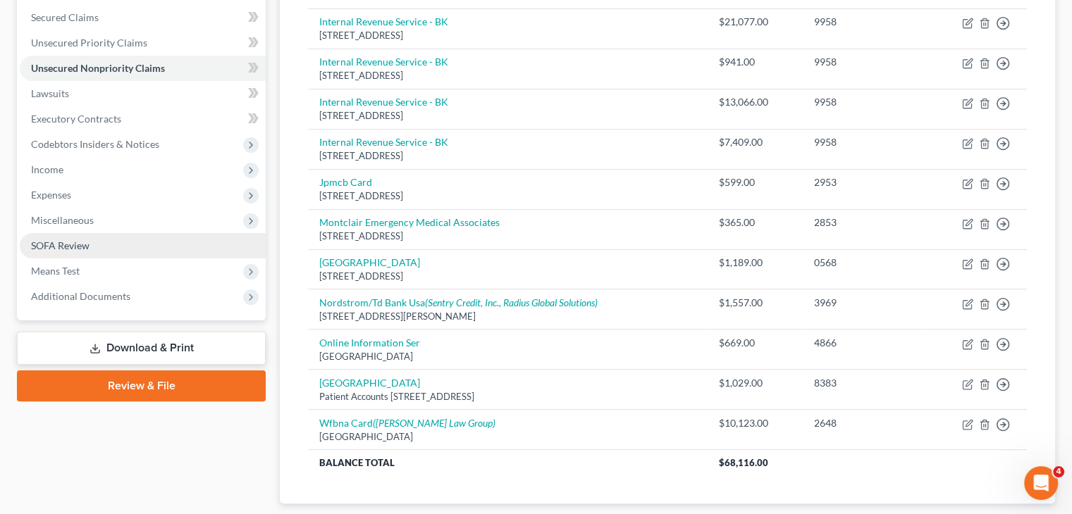
click at [80, 243] on span "SOFA Review" at bounding box center [60, 246] width 58 height 12
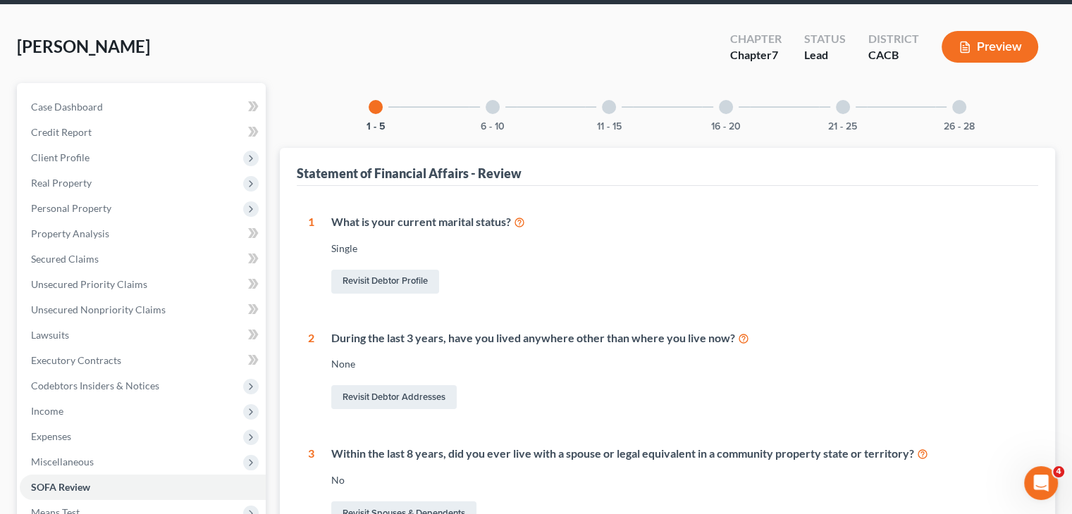
scroll to position [48, 0]
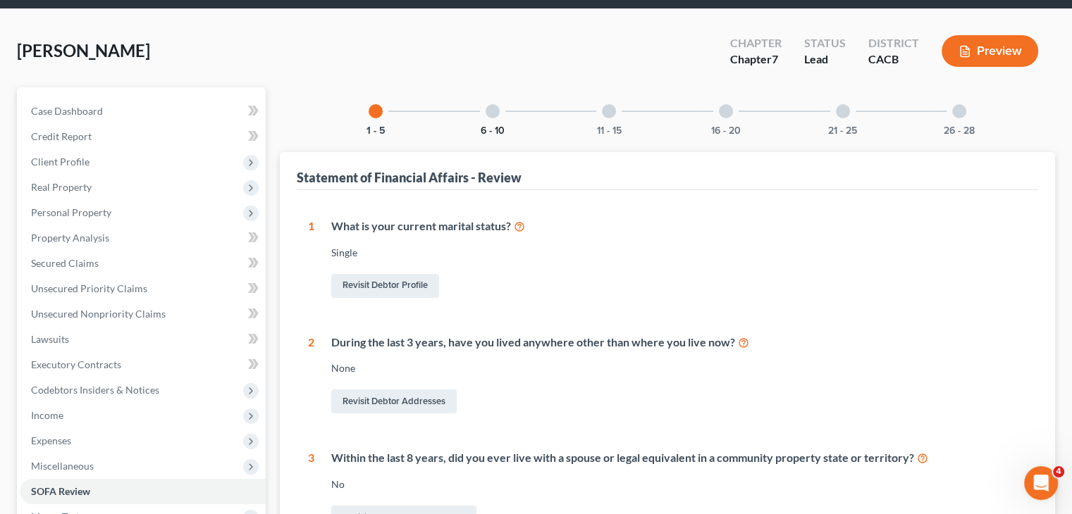
click at [498, 127] on button "6 - 10" at bounding box center [493, 131] width 24 height 10
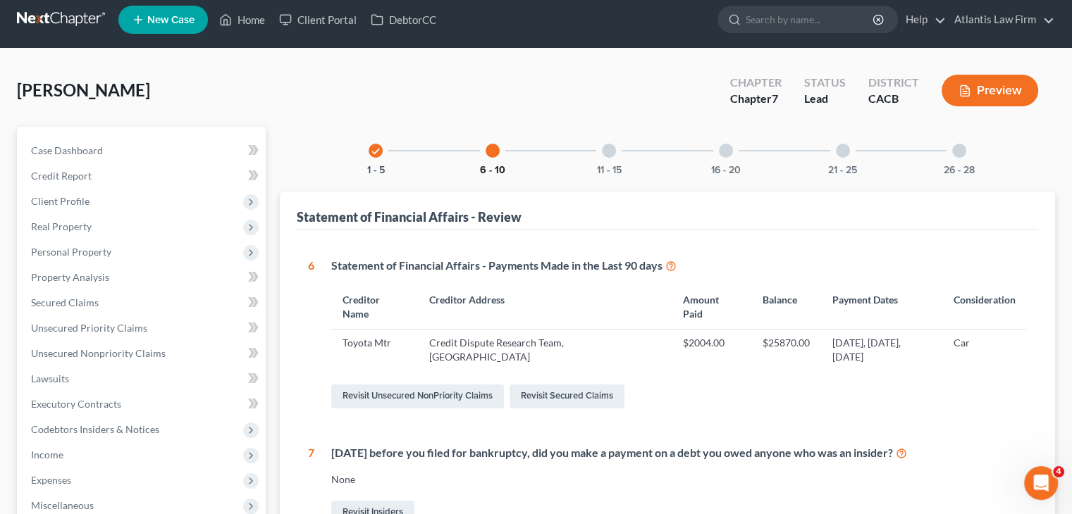
scroll to position [0, 0]
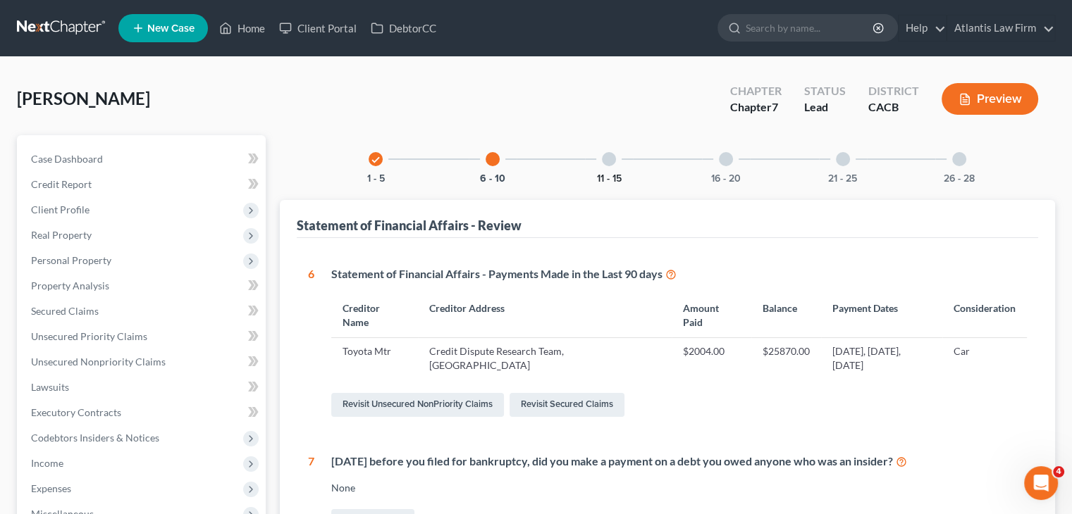
click at [607, 175] on button "11 - 15" at bounding box center [609, 179] width 25 height 10
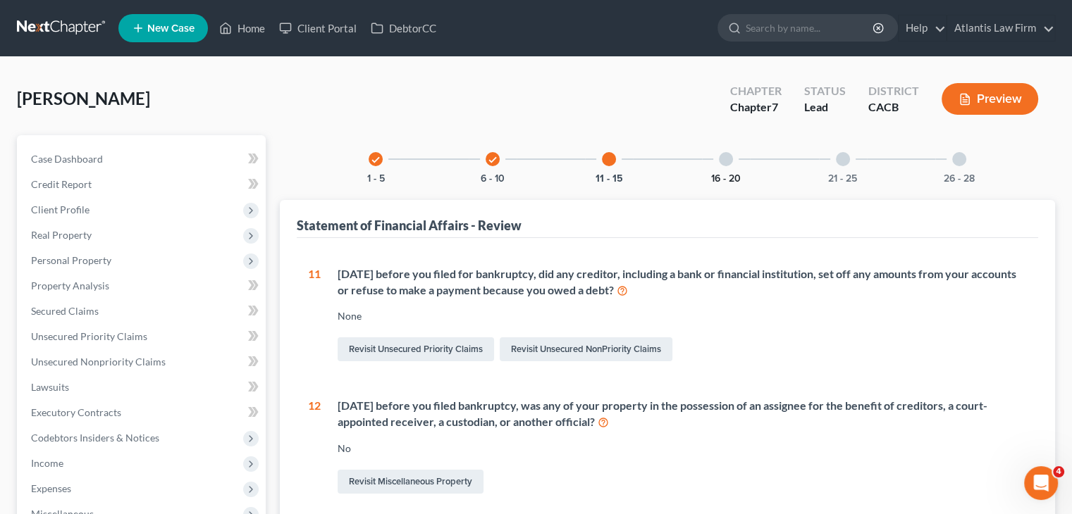
click at [736, 174] on button "16 - 20" at bounding box center [726, 179] width 30 height 10
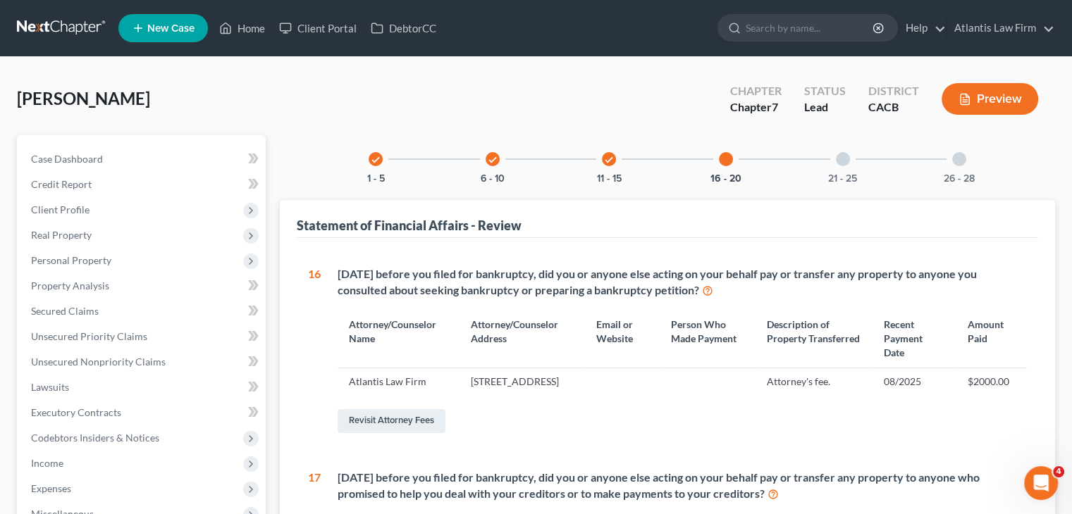
click at [843, 164] on div at bounding box center [843, 159] width 14 height 14
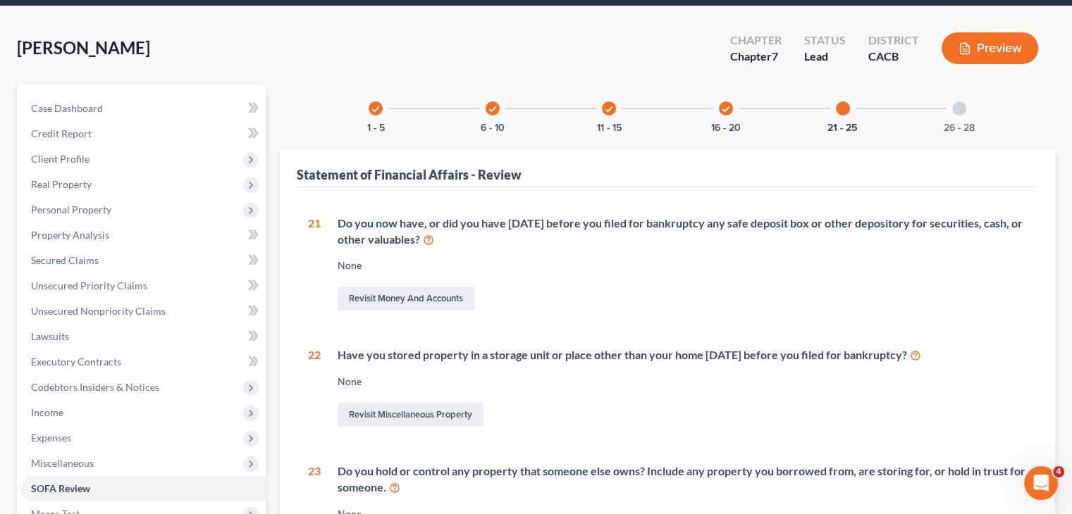
scroll to position [42, 0]
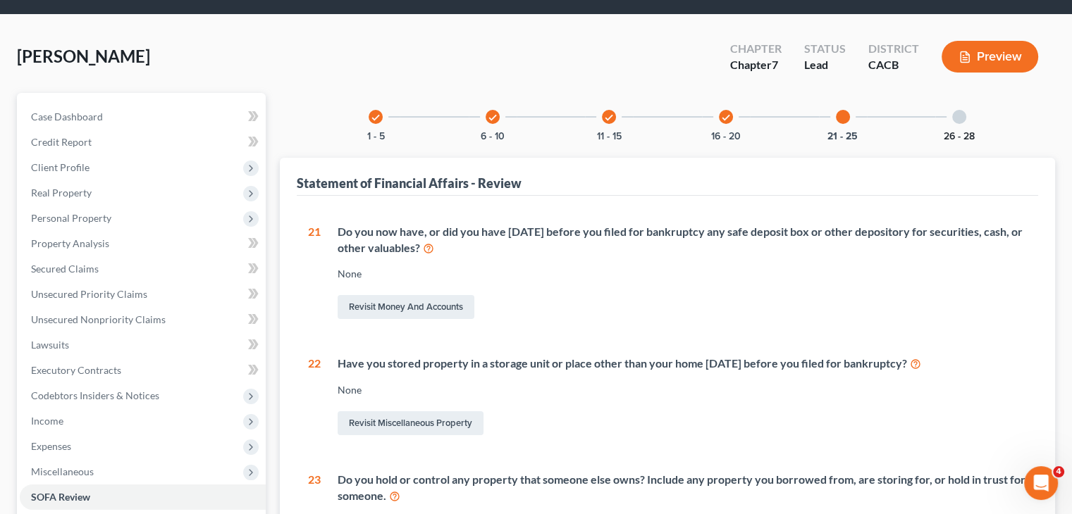
click at [961, 139] on button "26 - 28" at bounding box center [958, 137] width 31 height 10
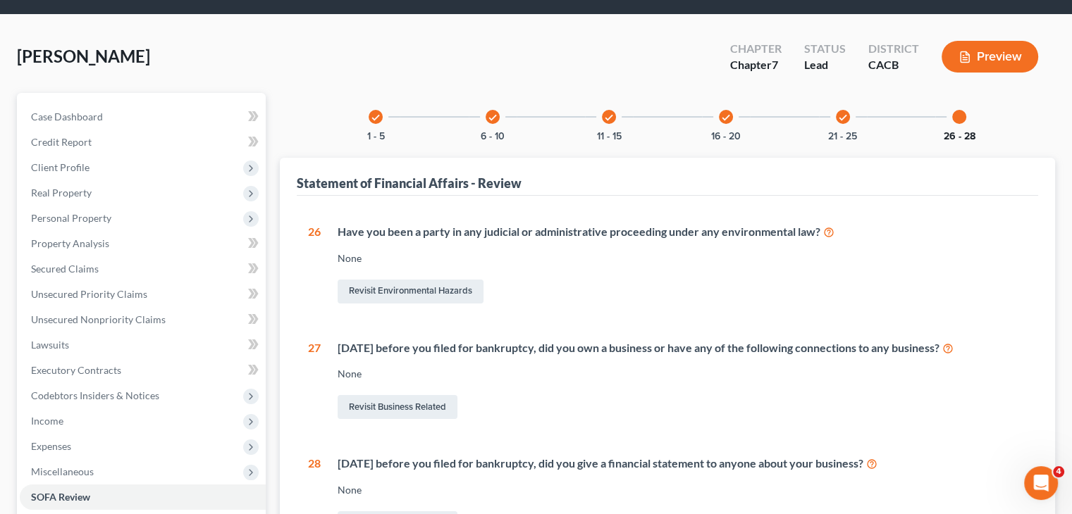
scroll to position [234, 0]
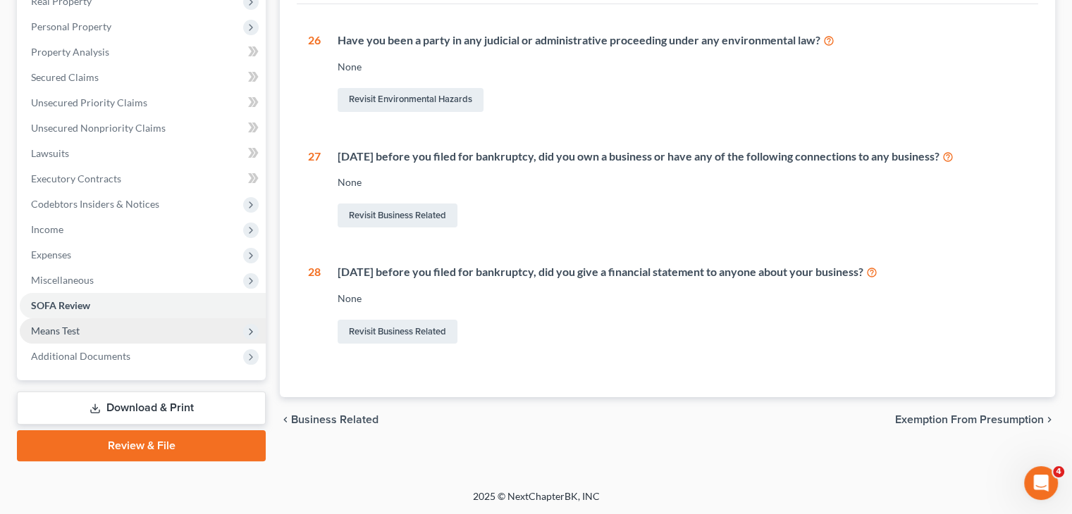
click at [155, 336] on span "Means Test" at bounding box center [143, 330] width 246 height 25
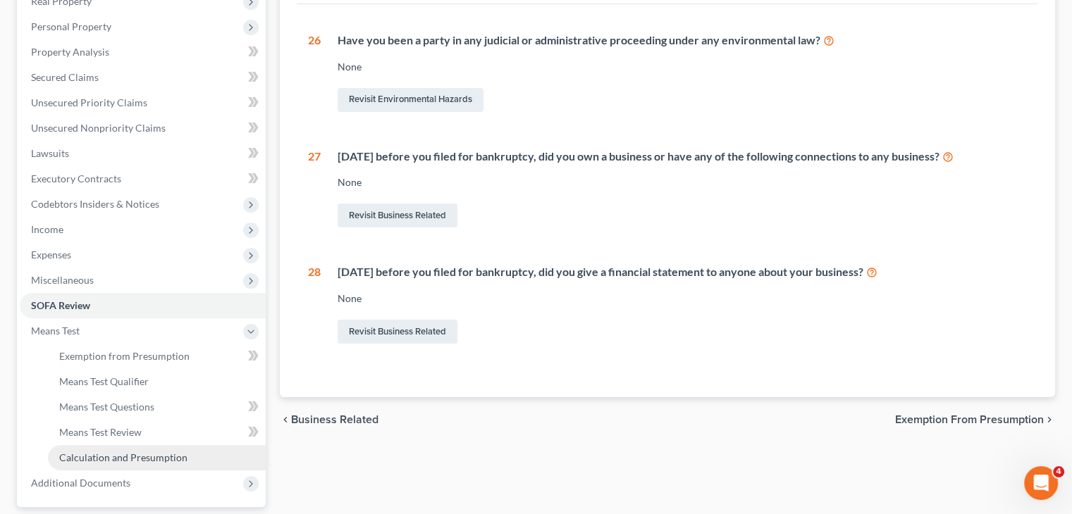
click at [149, 459] on span "Calculation and Presumption" at bounding box center [123, 458] width 128 height 12
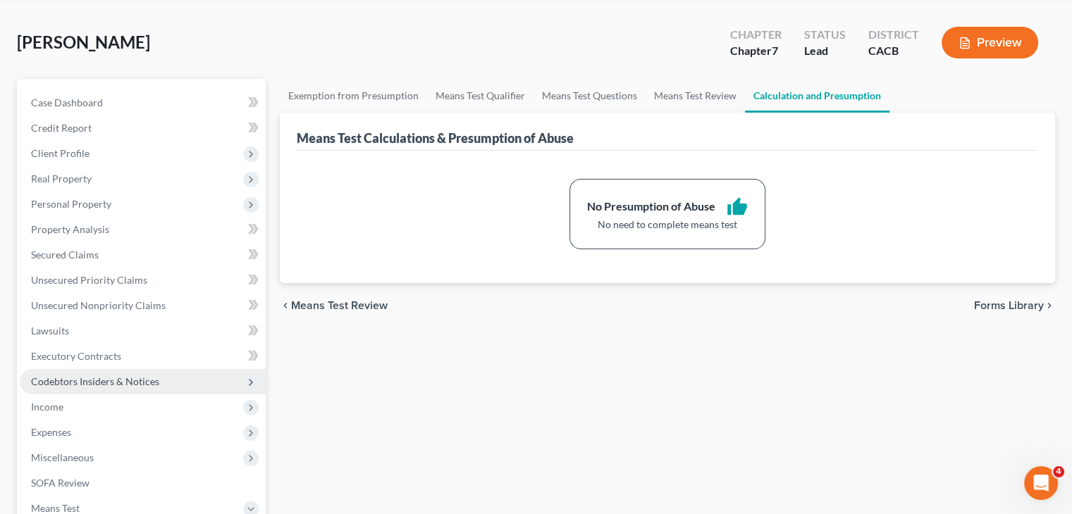
scroll to position [59, 0]
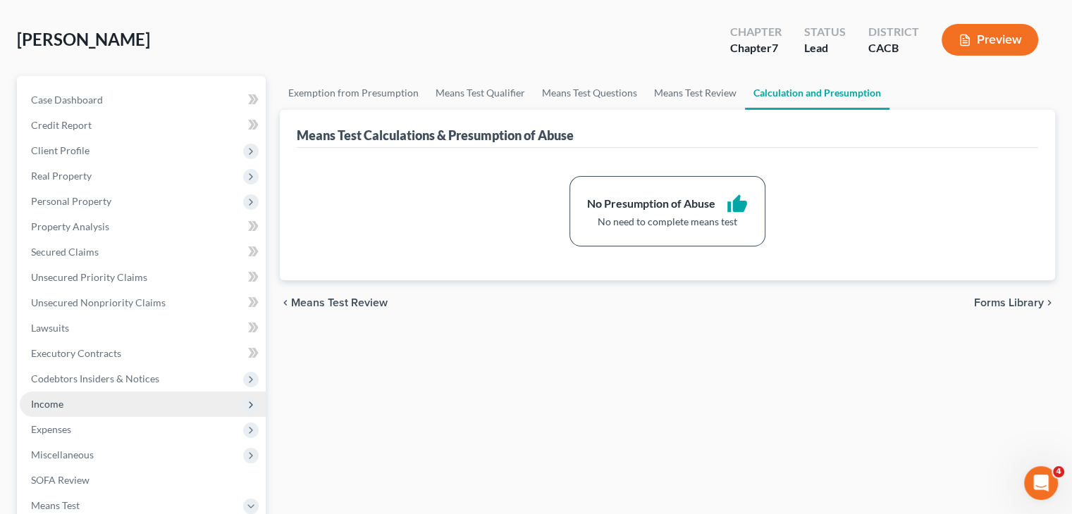
click at [50, 400] on span "Income" at bounding box center [47, 404] width 32 height 12
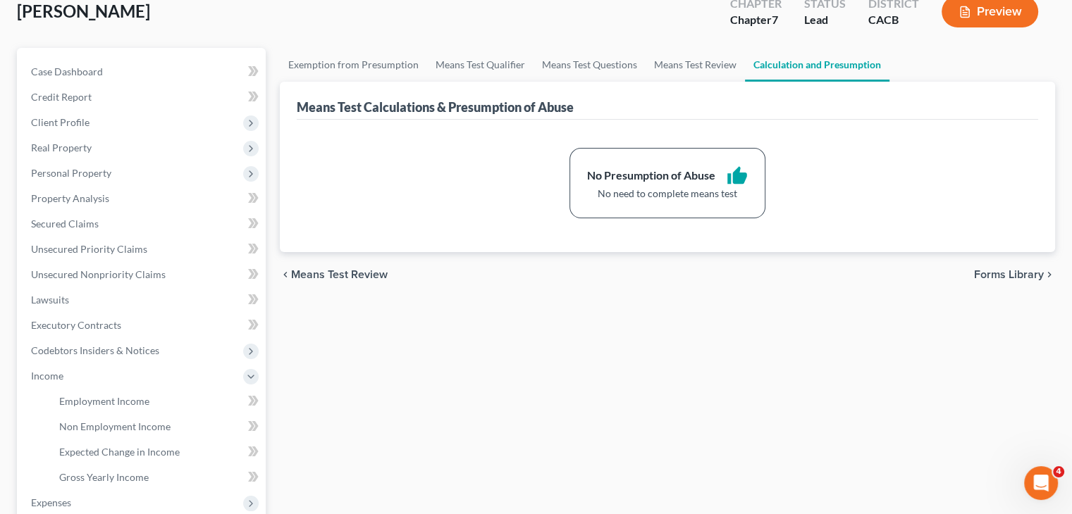
scroll to position [0, 0]
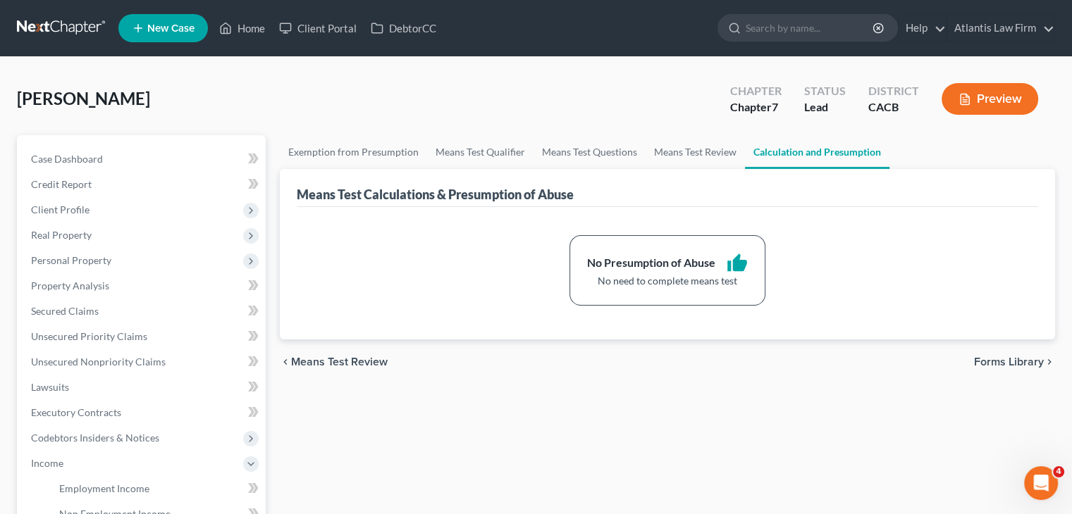
click at [85, 30] on link at bounding box center [62, 28] width 90 height 25
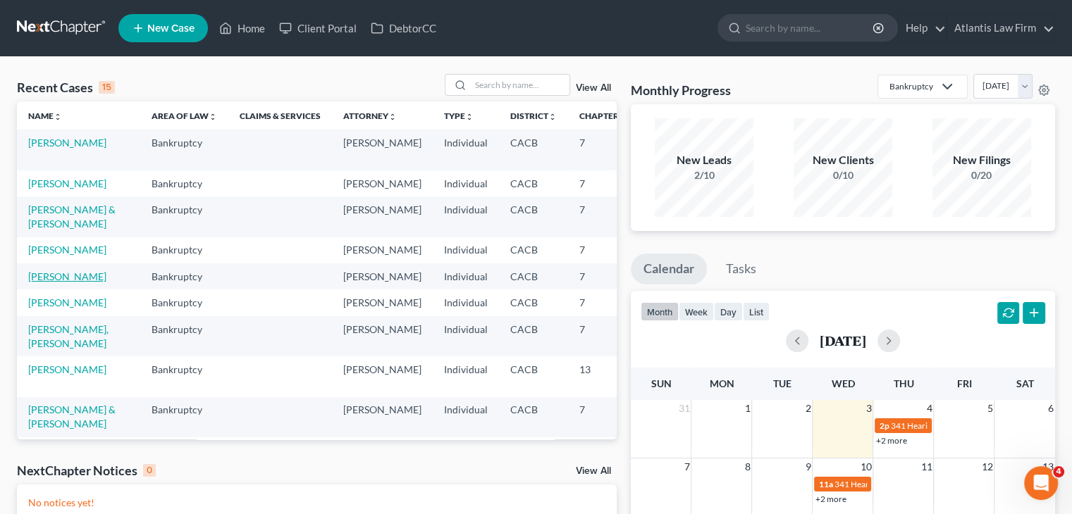
click at [34, 283] on link "[PERSON_NAME]" at bounding box center [67, 277] width 78 height 12
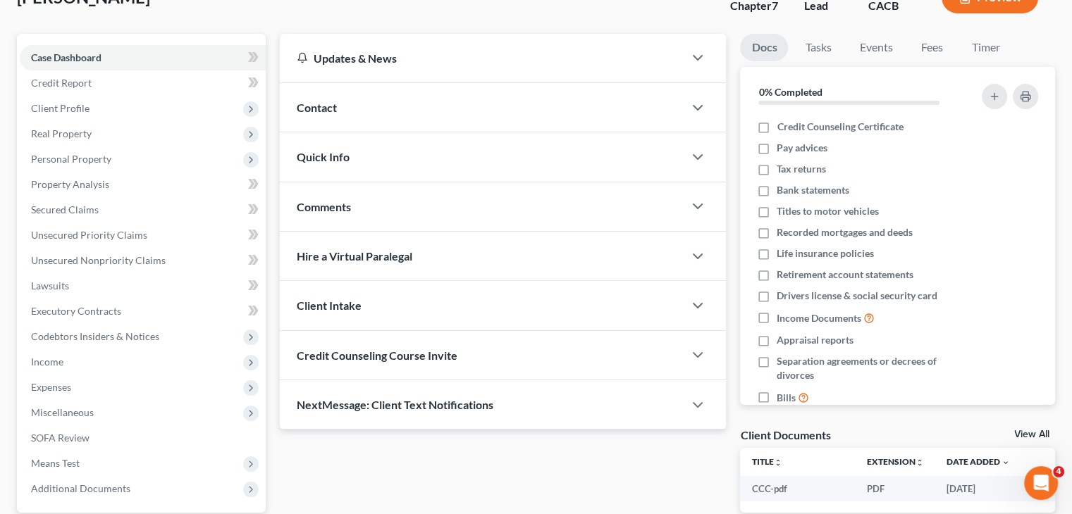
scroll to position [112, 0]
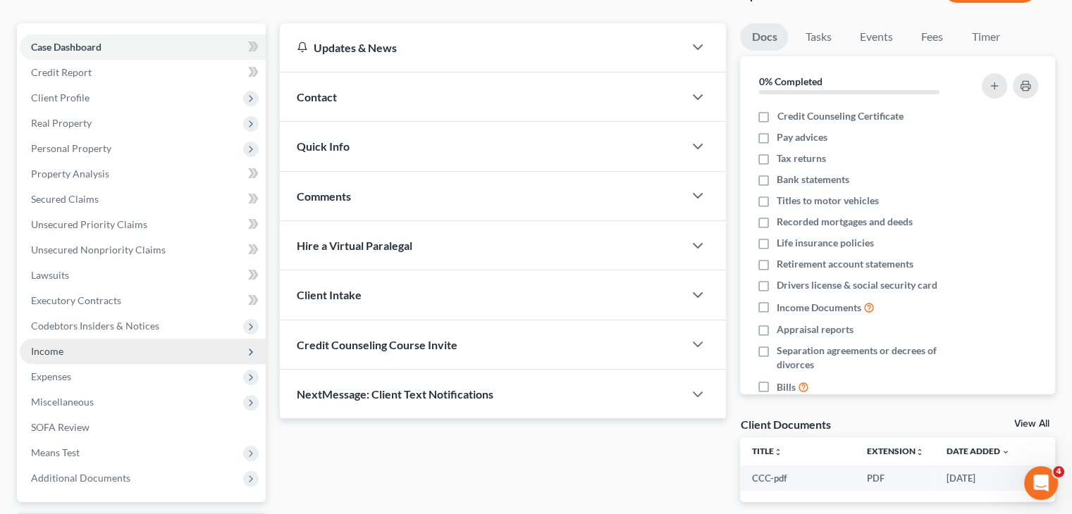
click at [39, 345] on span "Income" at bounding box center [47, 351] width 32 height 12
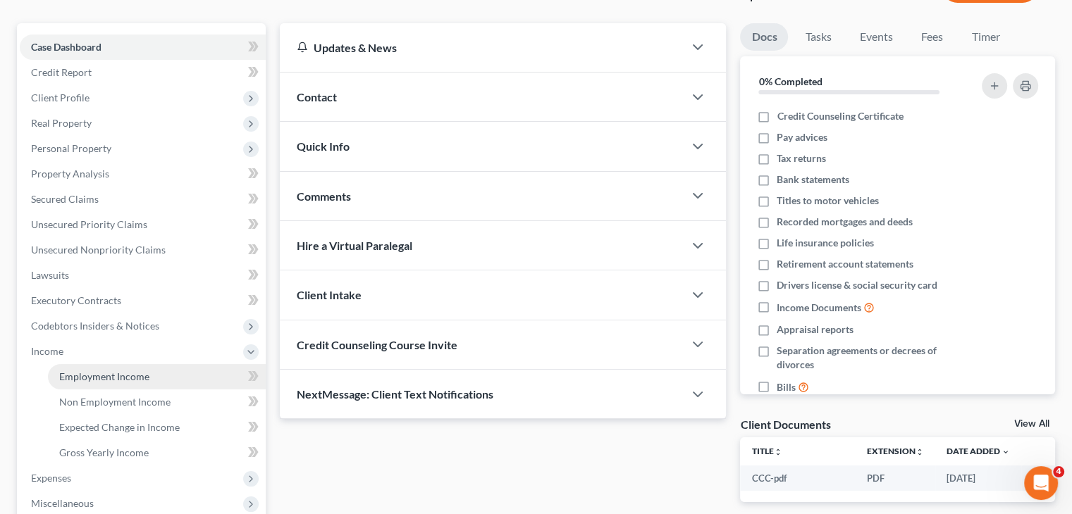
click at [85, 383] on link "Employment Income" at bounding box center [157, 376] width 218 height 25
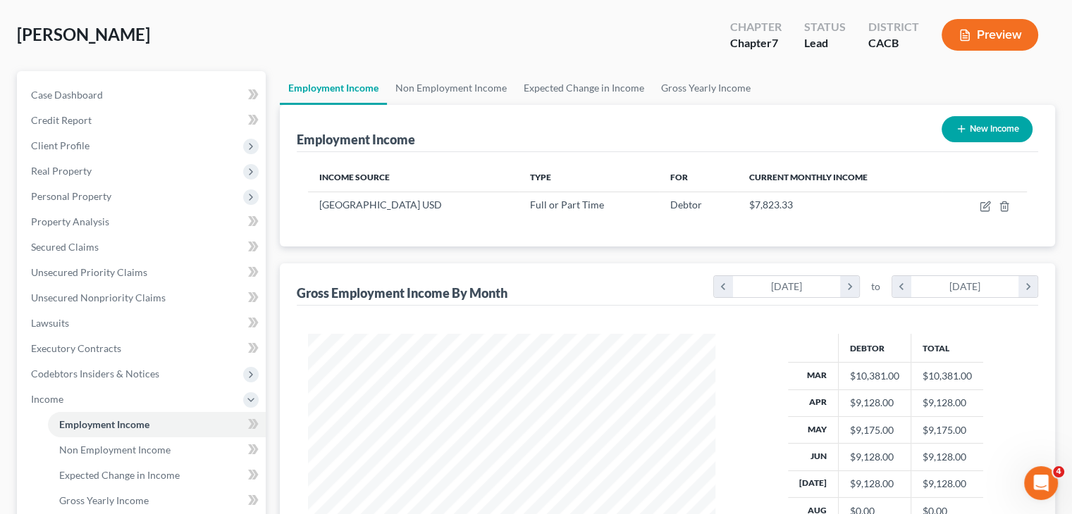
scroll to position [56, 0]
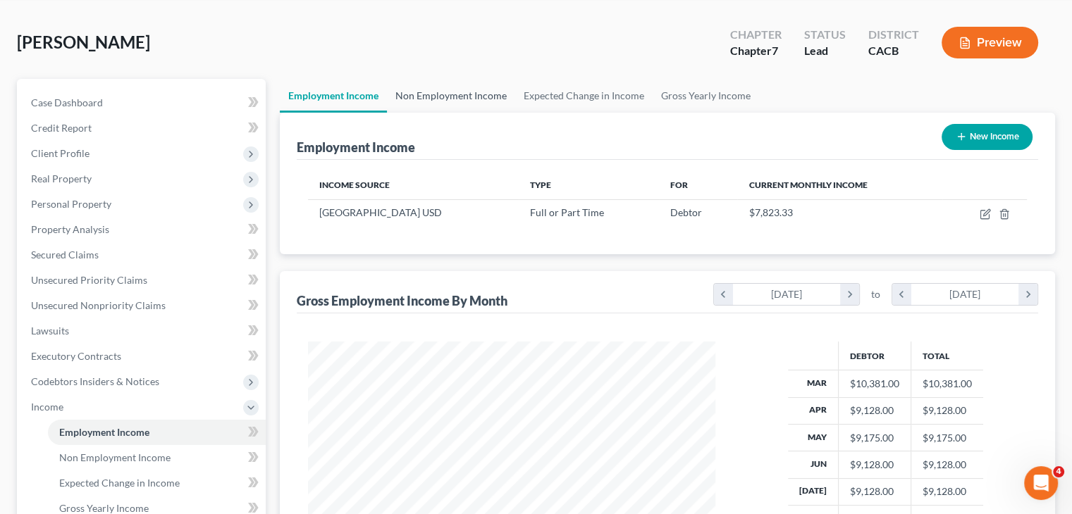
click at [473, 103] on link "Non Employment Income" at bounding box center [451, 96] width 128 height 34
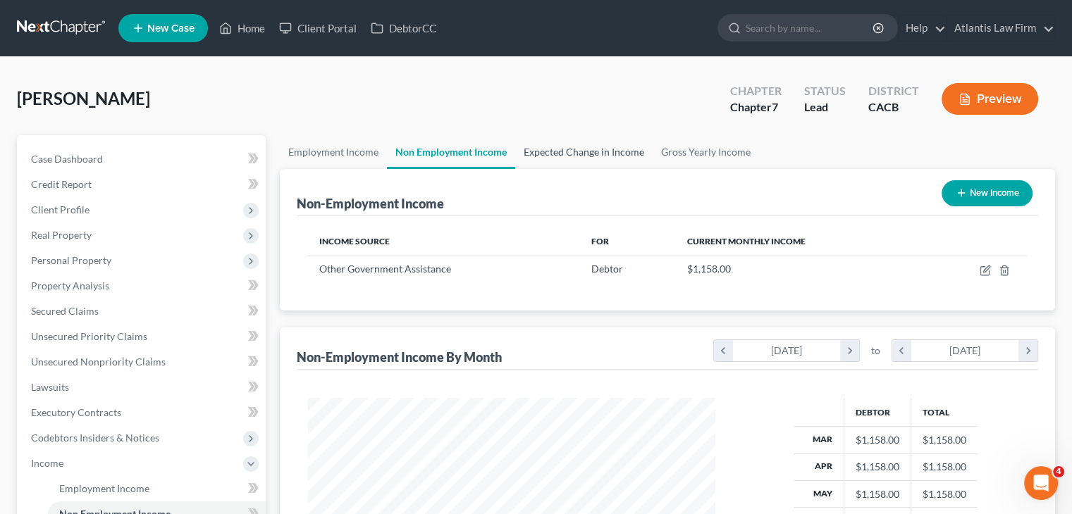
click at [550, 153] on link "Expected Change in Income" at bounding box center [583, 152] width 137 height 34
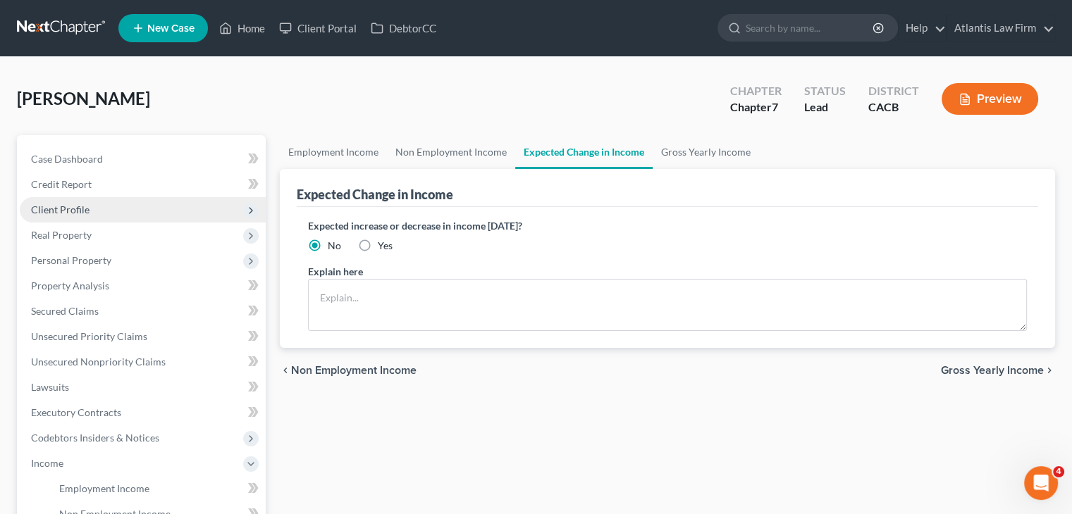
click at [78, 215] on span "Client Profile" at bounding box center [143, 209] width 246 height 25
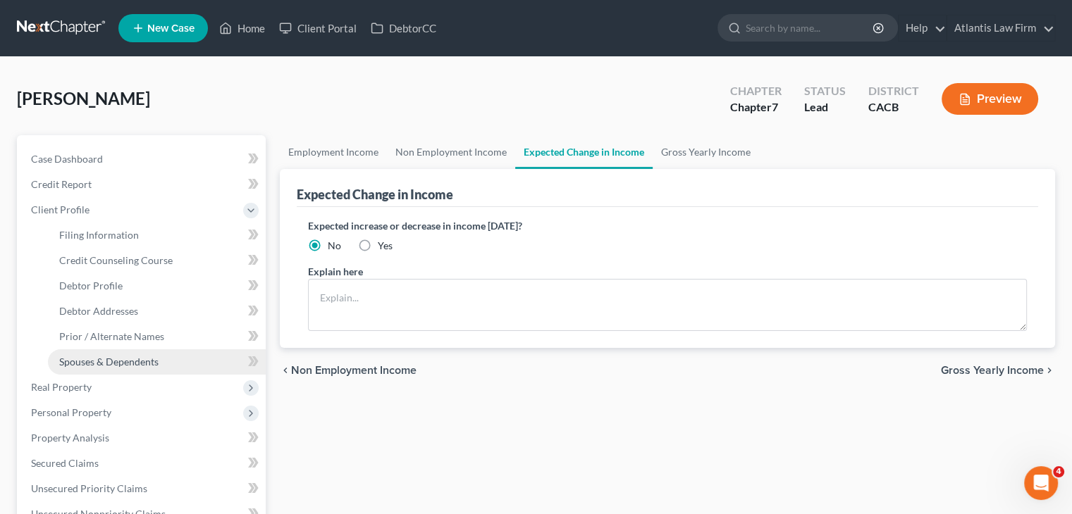
click at [107, 359] on span "Spouses & Dependents" at bounding box center [108, 362] width 99 height 12
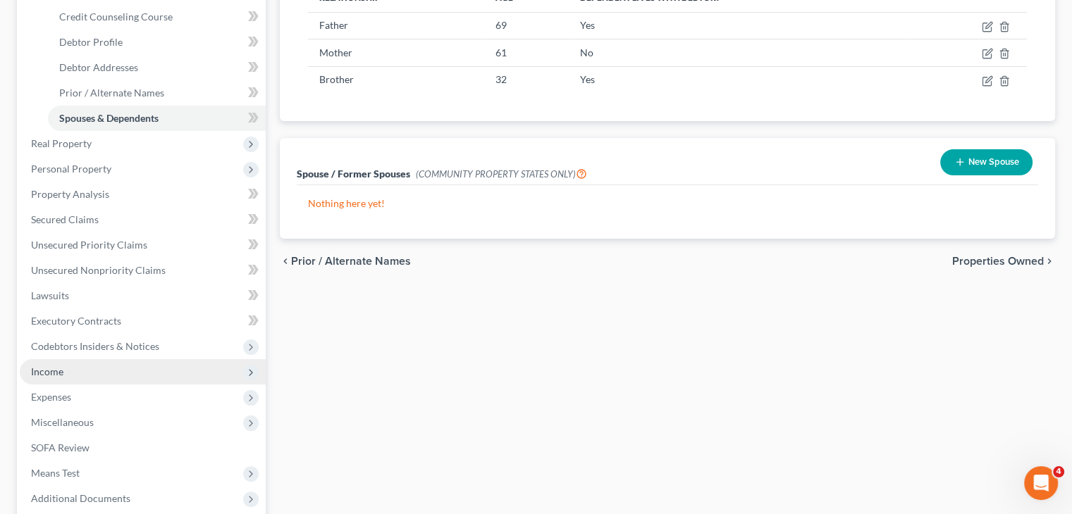
scroll to position [242, 0]
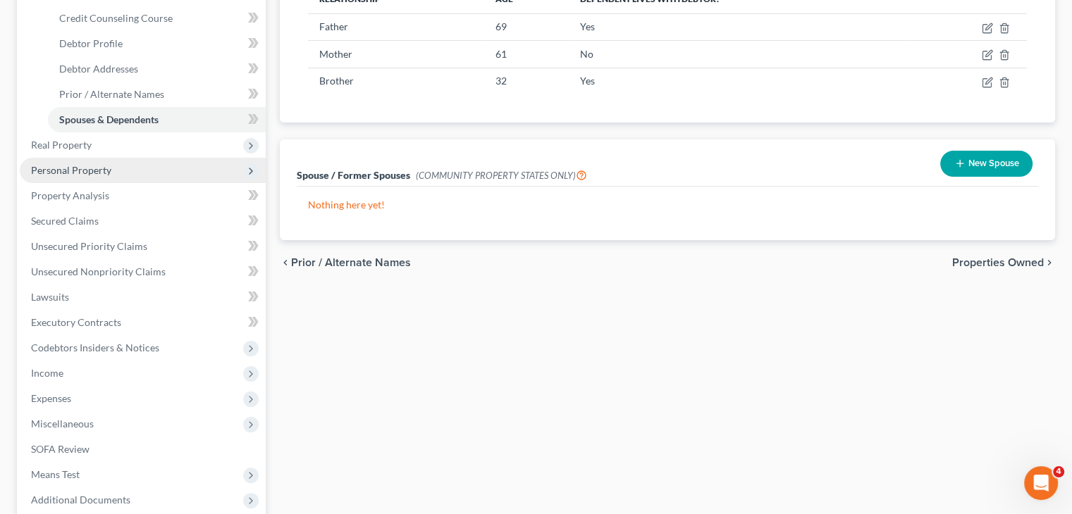
click at [70, 170] on span "Personal Property" at bounding box center [71, 170] width 80 height 12
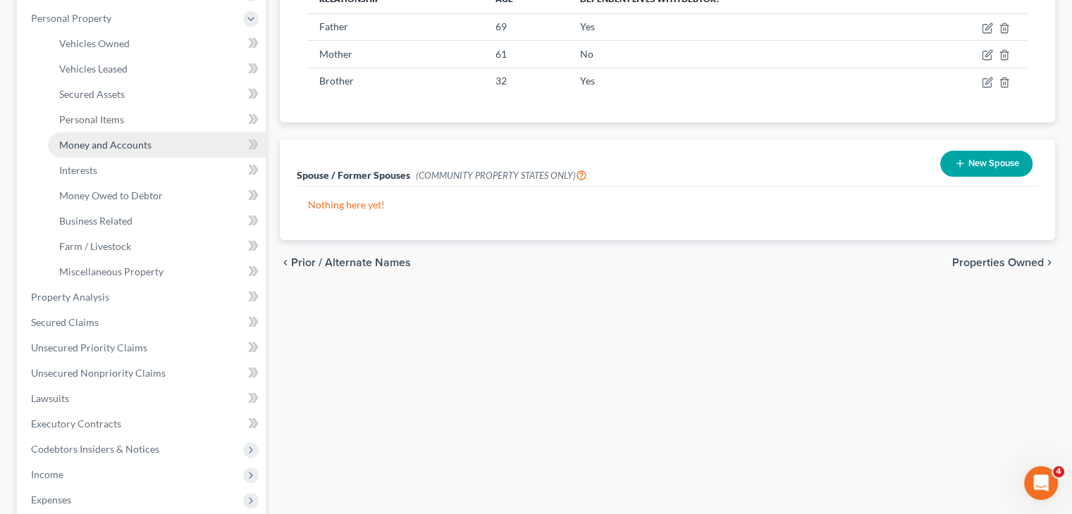
click at [74, 147] on span "Money and Accounts" at bounding box center [105, 145] width 92 height 12
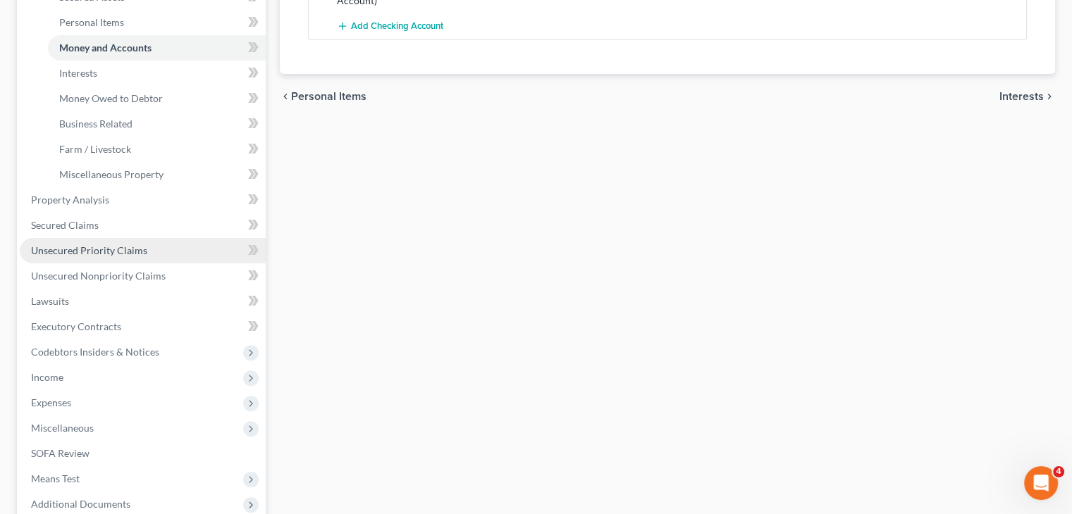
scroll to position [344, 0]
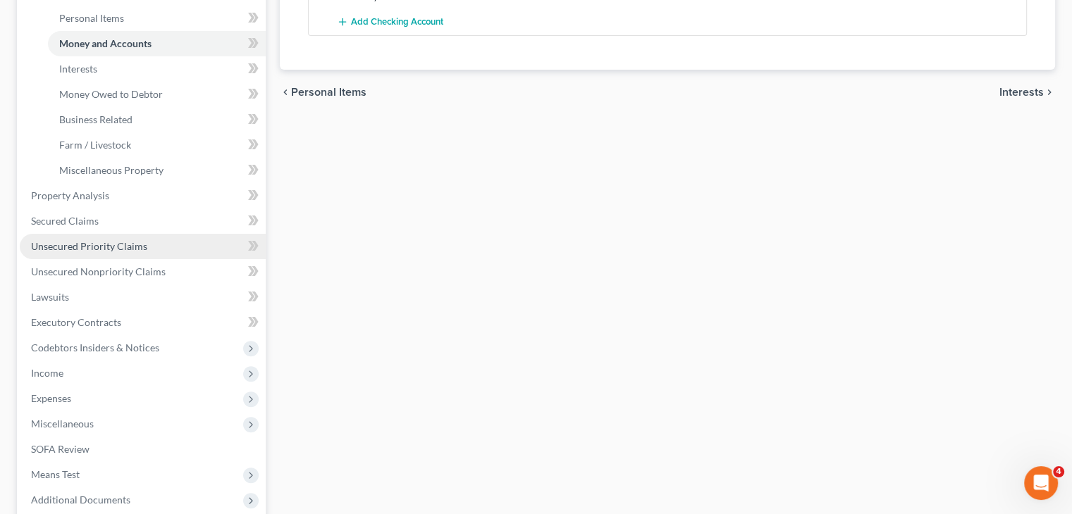
click at [72, 244] on span "Unsecured Priority Claims" at bounding box center [89, 246] width 116 height 12
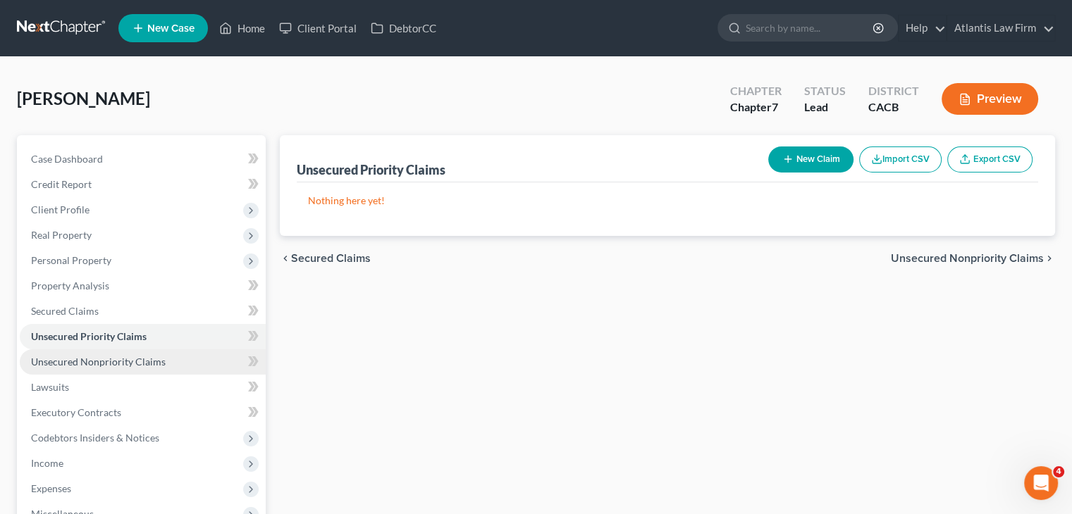
click at [171, 361] on link "Unsecured Nonpriority Claims" at bounding box center [143, 361] width 246 height 25
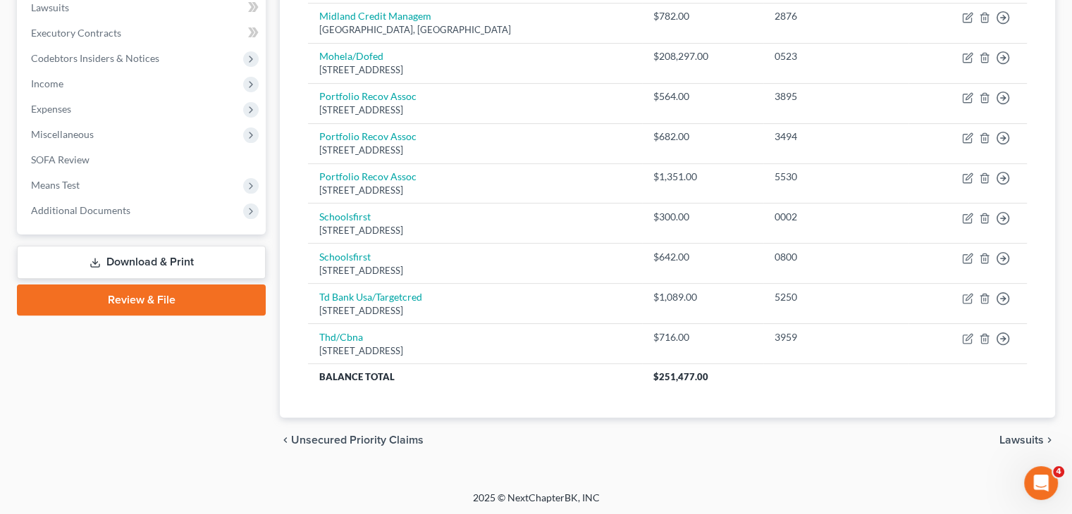
scroll to position [352, 0]
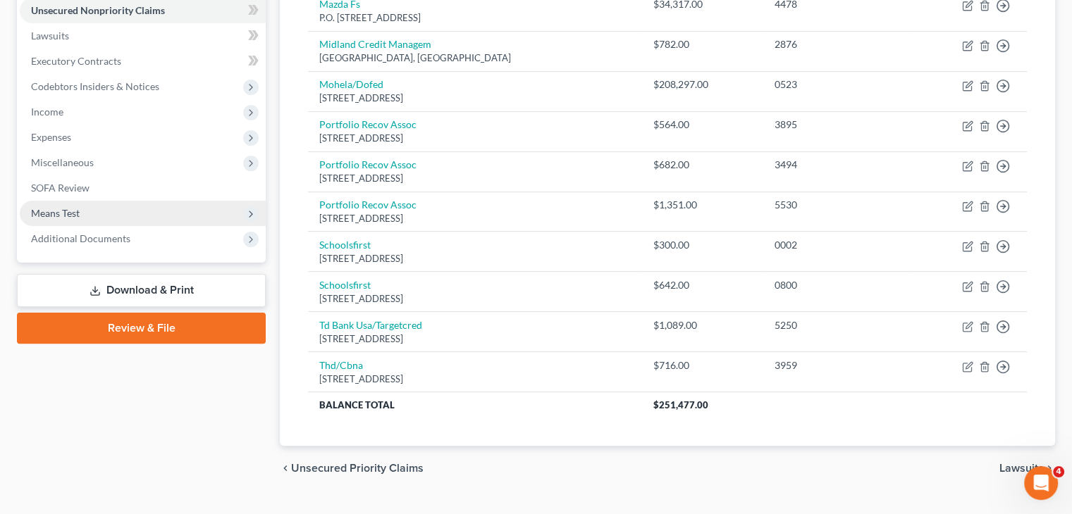
click at [63, 215] on span "Means Test" at bounding box center [55, 213] width 49 height 12
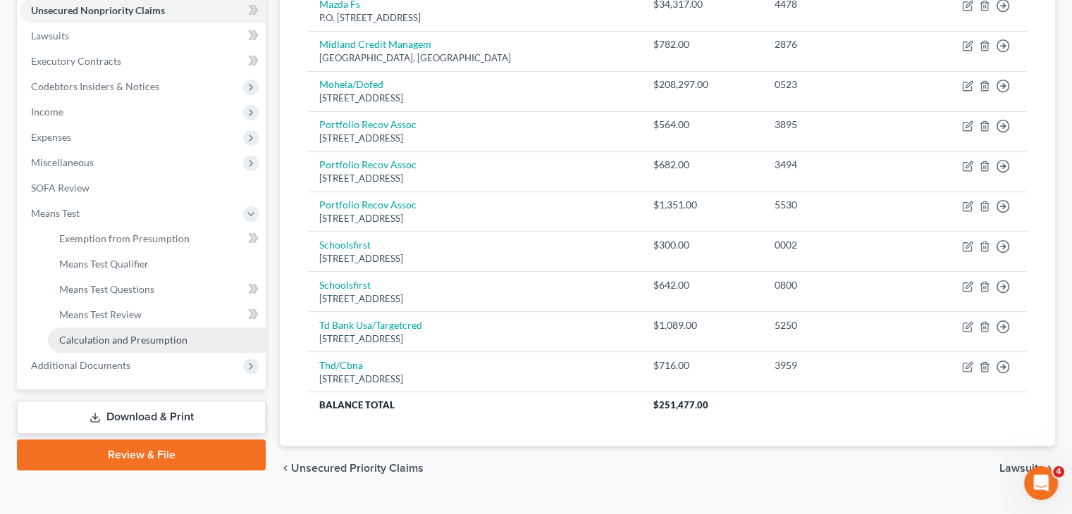
click at [130, 338] on span "Calculation and Presumption" at bounding box center [123, 340] width 128 height 12
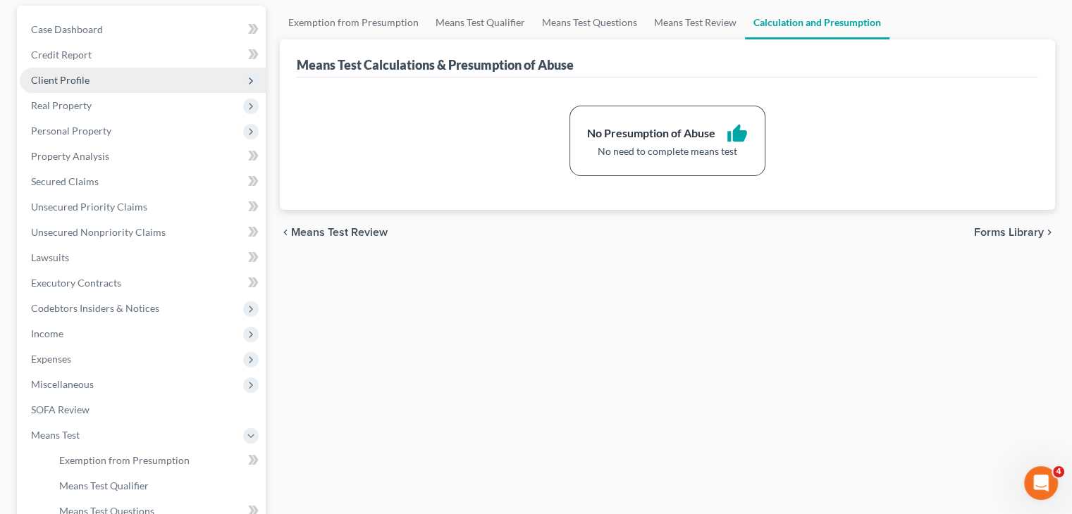
scroll to position [132, 0]
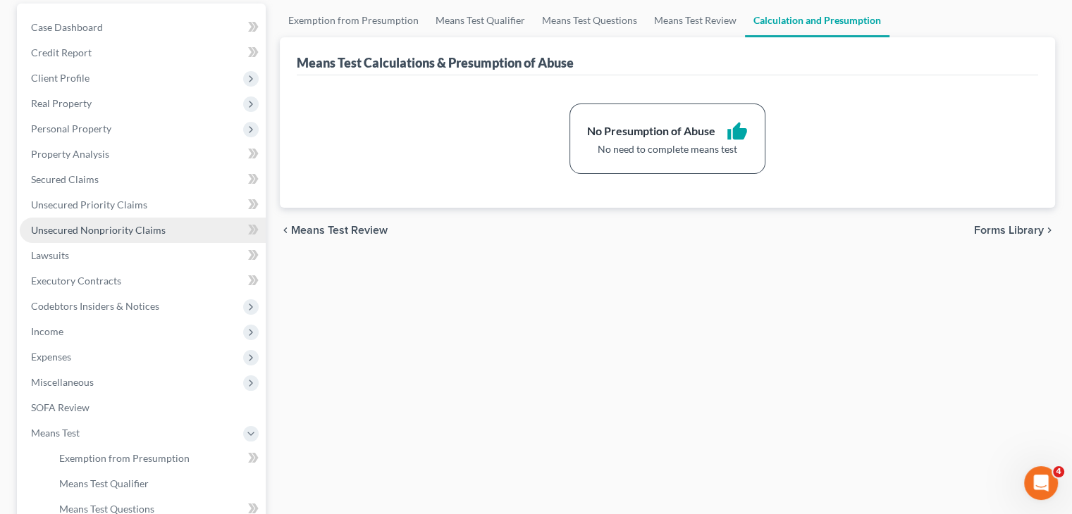
click at [68, 228] on span "Unsecured Nonpriority Claims" at bounding box center [98, 230] width 135 height 12
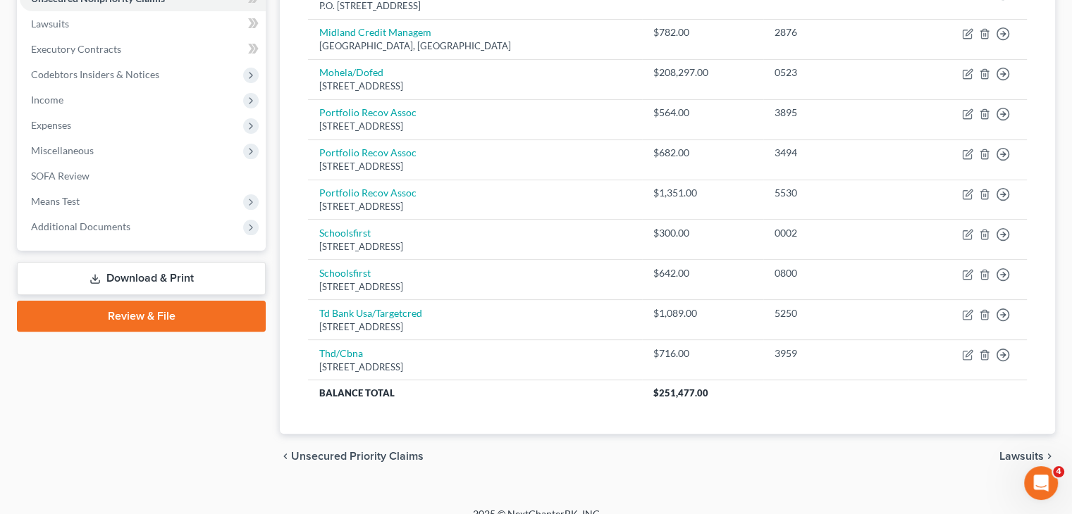
scroll to position [380, 0]
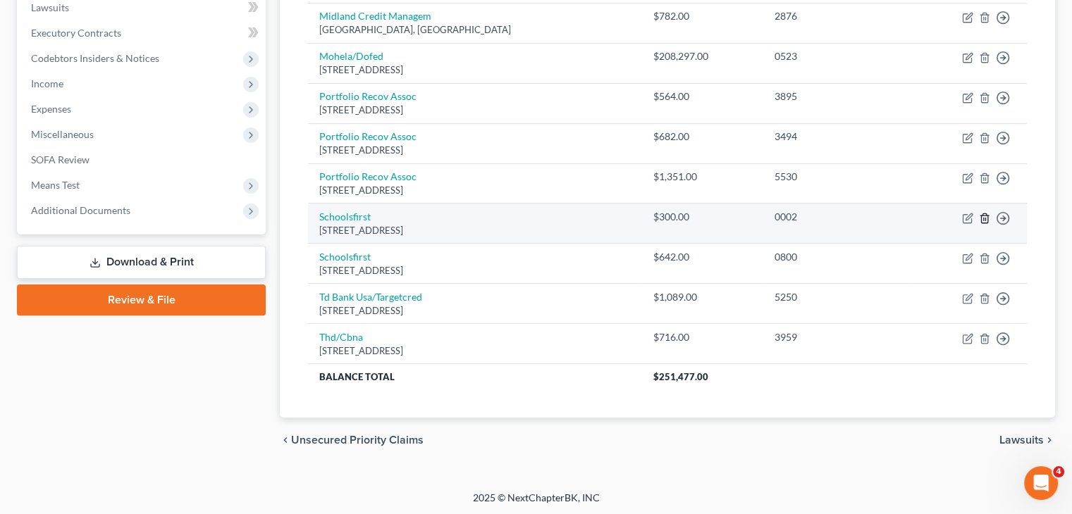
click at [984, 216] on icon "button" at bounding box center [984, 218] width 11 height 11
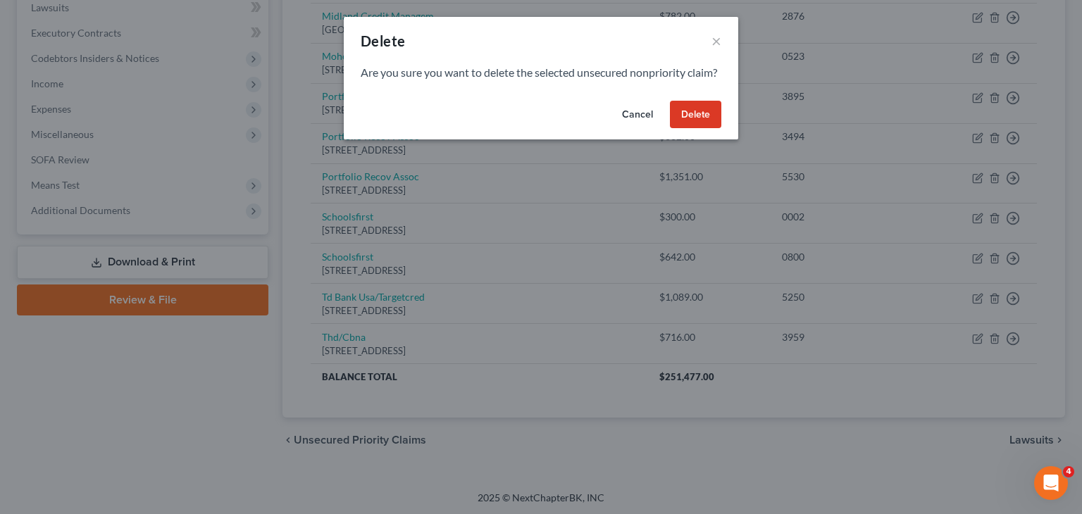
click at [704, 125] on button "Delete" at bounding box center [695, 115] width 51 height 28
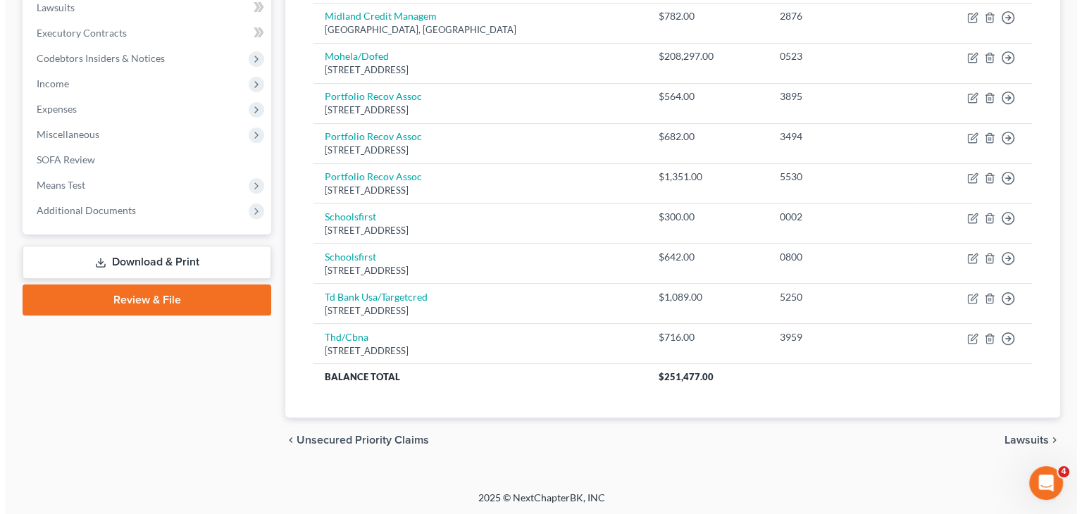
scroll to position [340, 0]
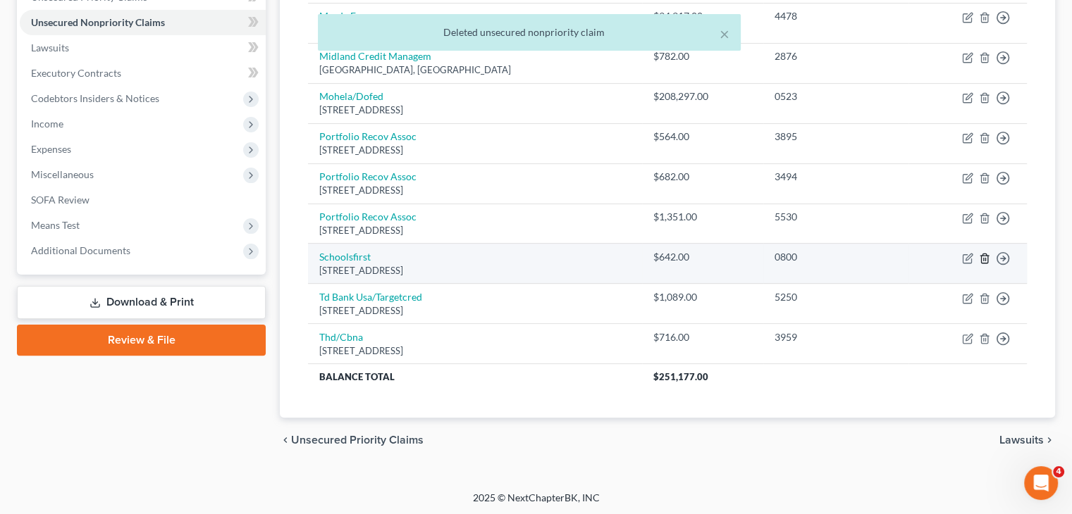
click at [984, 258] on line "button" at bounding box center [984, 259] width 0 height 3
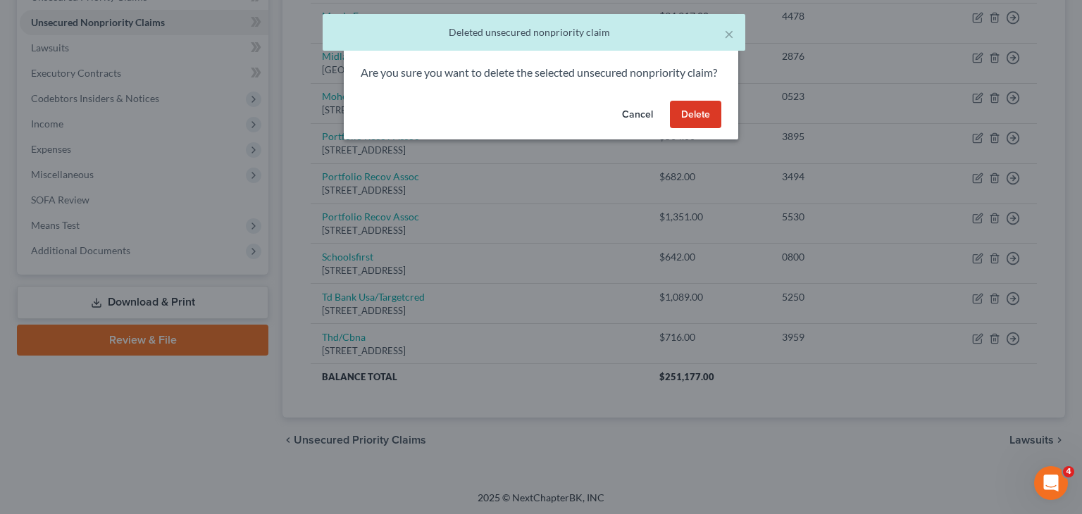
click at [703, 129] on button "Delete" at bounding box center [695, 115] width 51 height 28
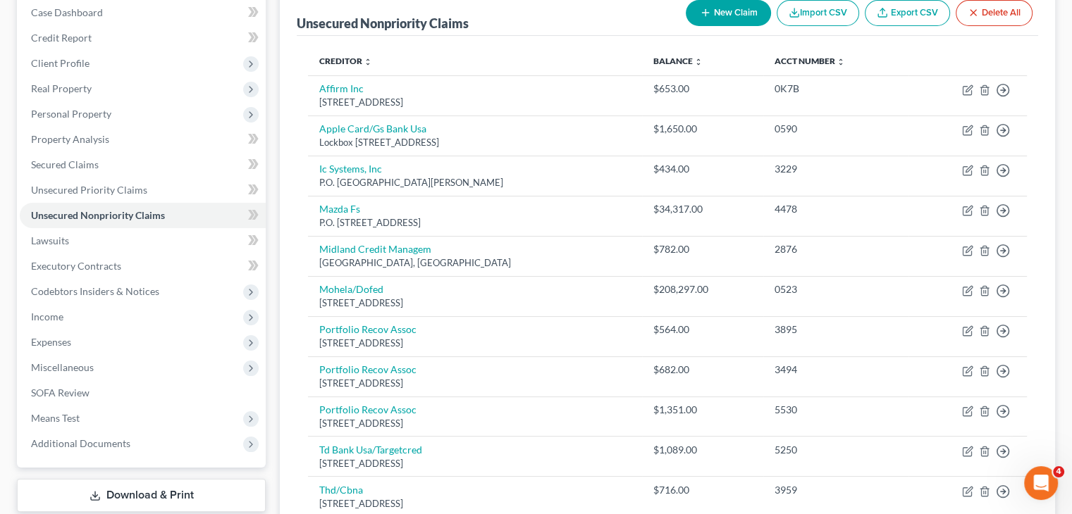
scroll to position [0, 0]
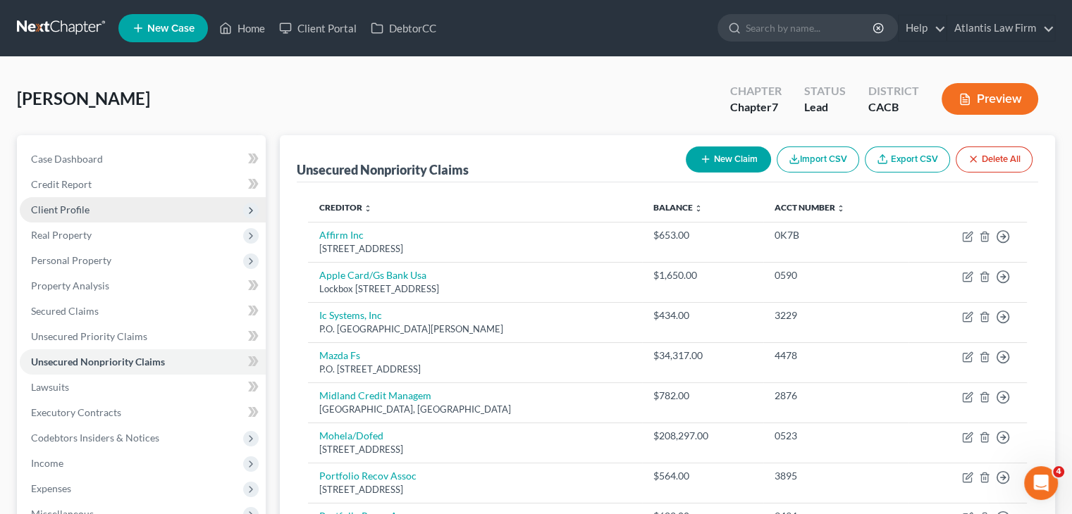
click at [82, 206] on span "Client Profile" at bounding box center [60, 210] width 58 height 12
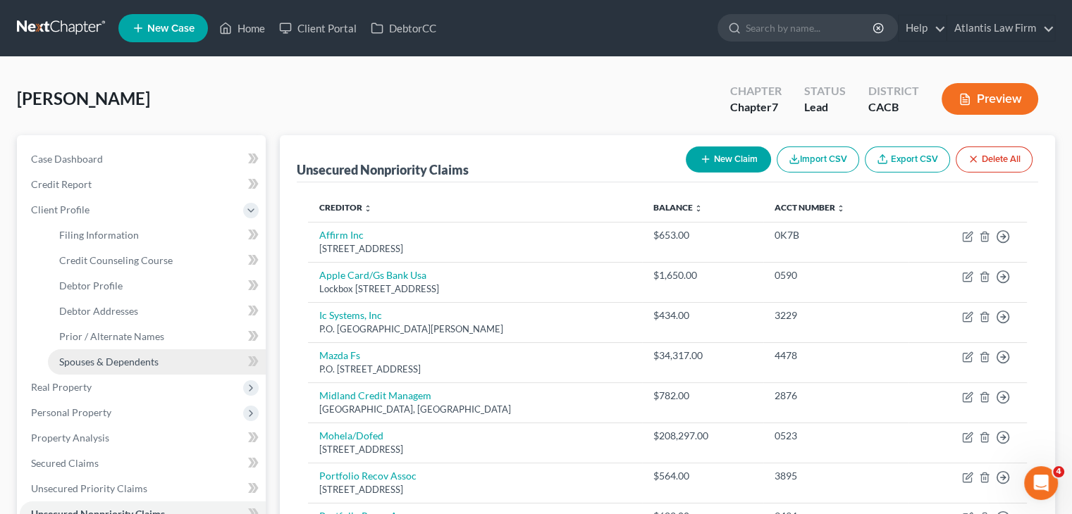
click at [93, 361] on span "Spouses & Dependents" at bounding box center [108, 362] width 99 height 12
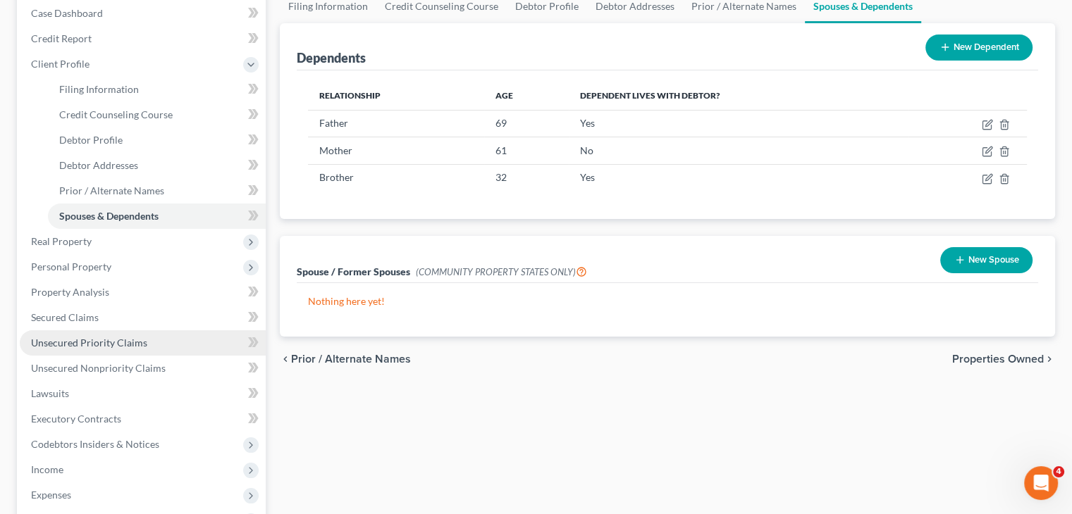
scroll to position [222, 0]
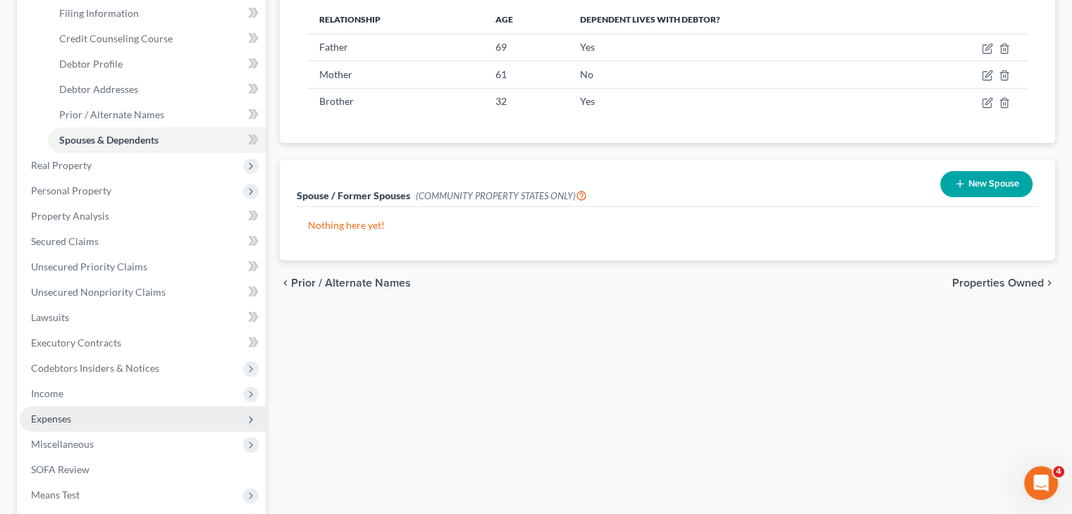
click at [73, 417] on span "Expenses" at bounding box center [143, 419] width 246 height 25
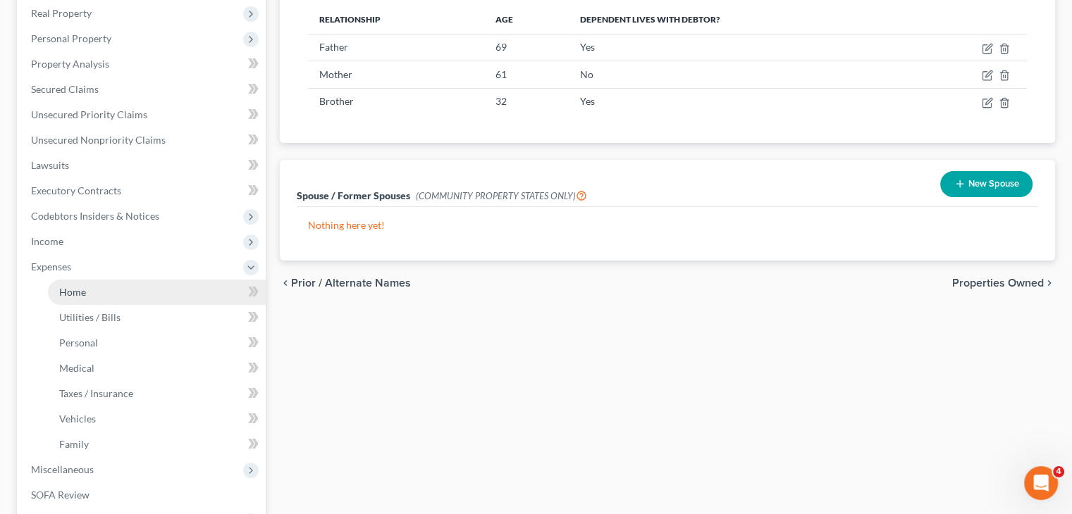
click at [75, 296] on span "Home" at bounding box center [72, 292] width 27 height 12
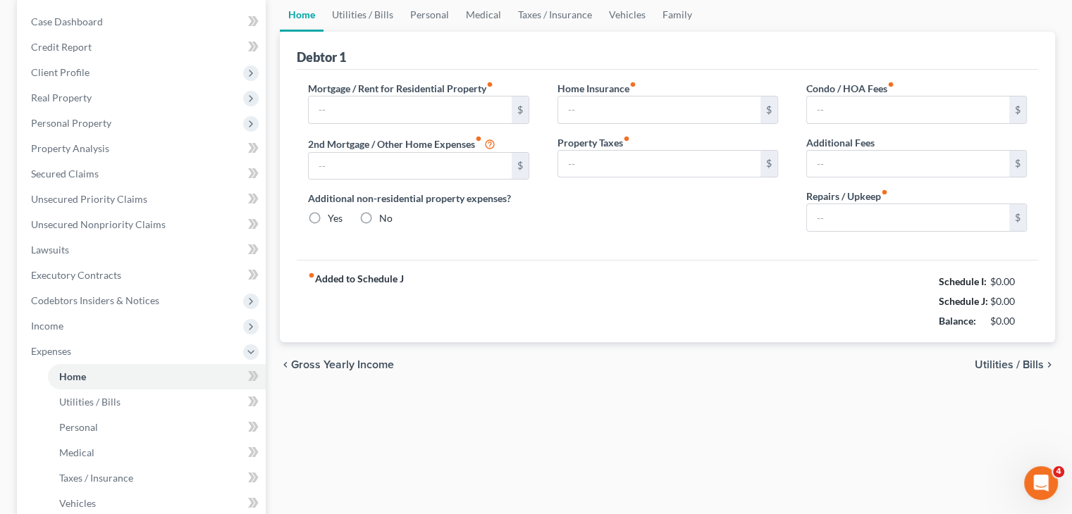
type input "1,459.00"
type input "0.00"
radio input "true"
type input "0.00"
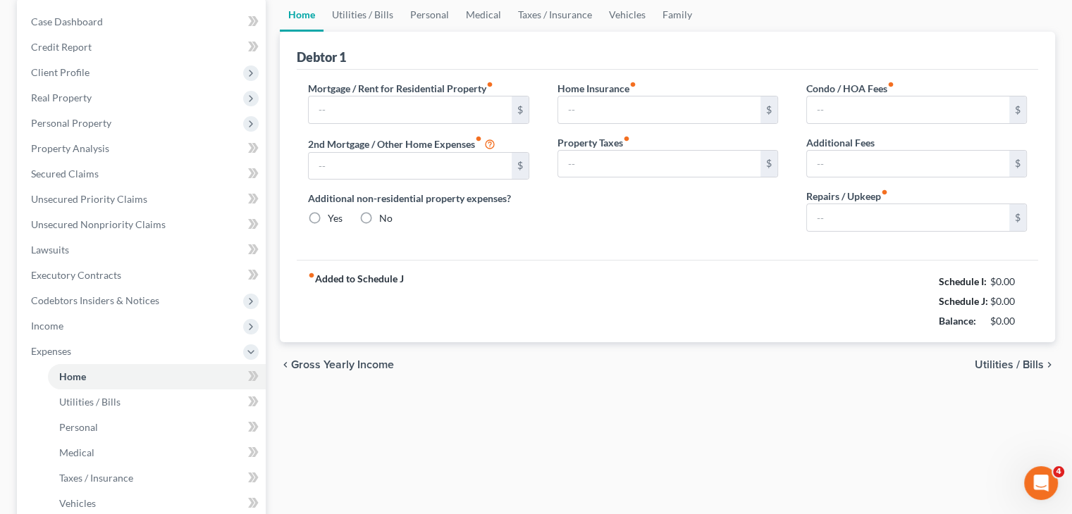
type input "0.00"
type input "40.00"
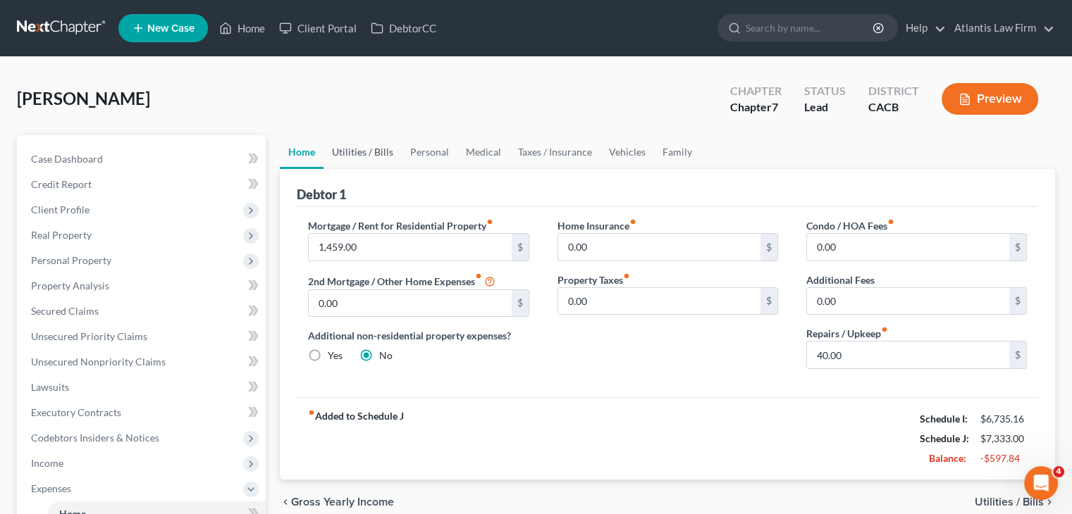
click at [360, 156] on link "Utilities / Bills" at bounding box center [362, 152] width 78 height 34
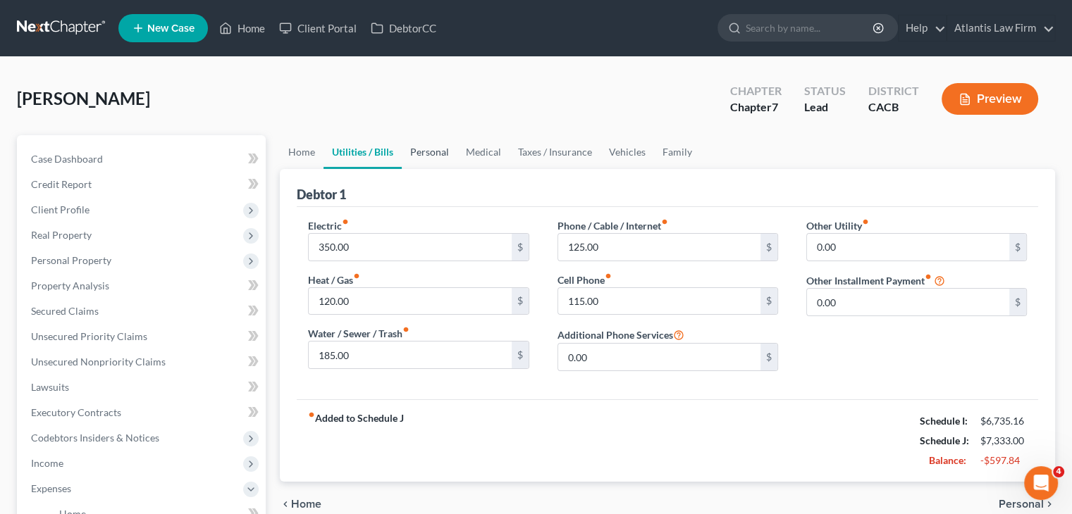
click at [433, 151] on link "Personal" at bounding box center [430, 152] width 56 height 34
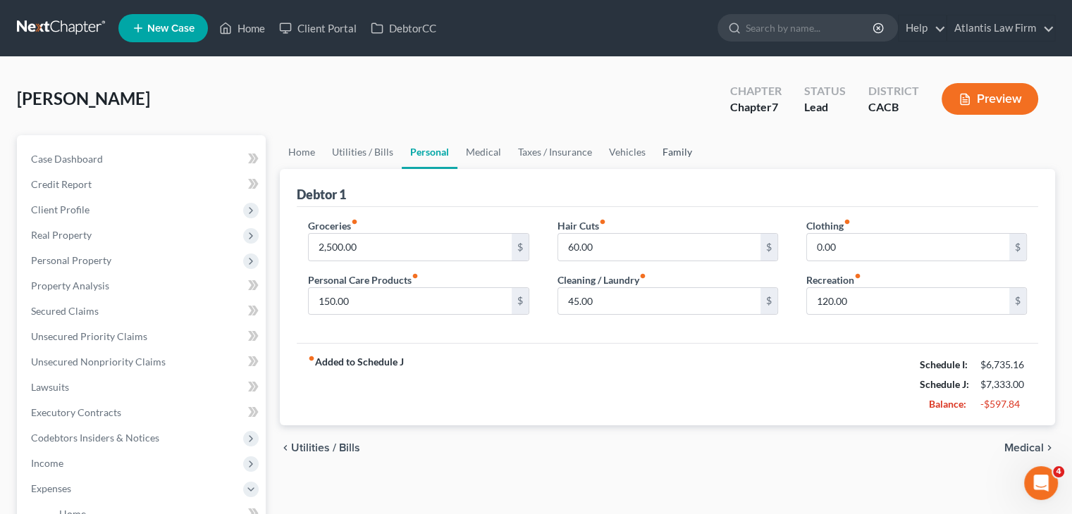
click at [674, 153] on link "Family" at bounding box center [677, 152] width 47 height 34
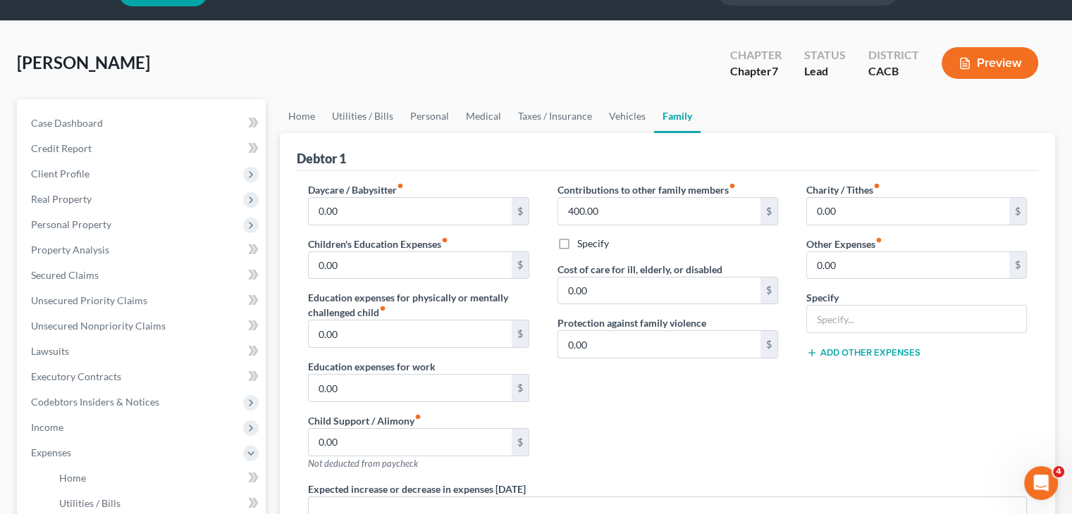
scroll to position [35, 0]
click at [623, 104] on link "Vehicles" at bounding box center [627, 117] width 54 height 34
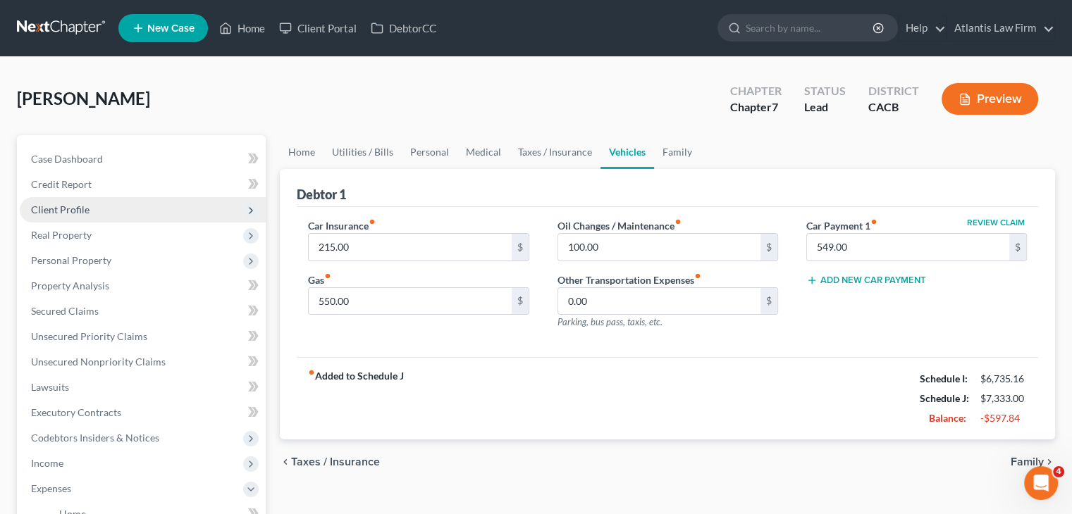
click at [72, 206] on span "Client Profile" at bounding box center [60, 210] width 58 height 12
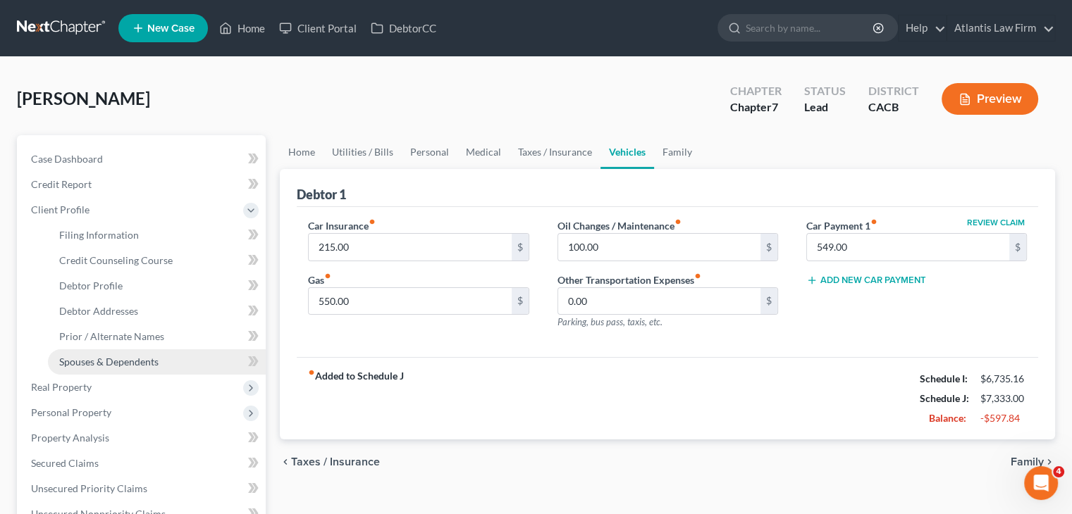
click at [85, 361] on span "Spouses & Dependents" at bounding box center [108, 362] width 99 height 12
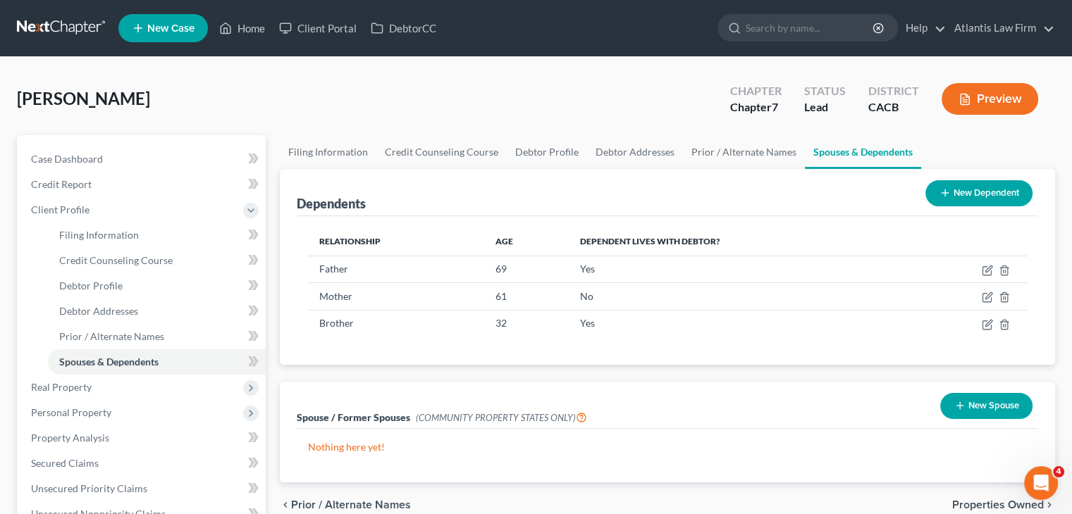
click at [967, 196] on button "New Dependent" at bounding box center [978, 193] width 107 height 26
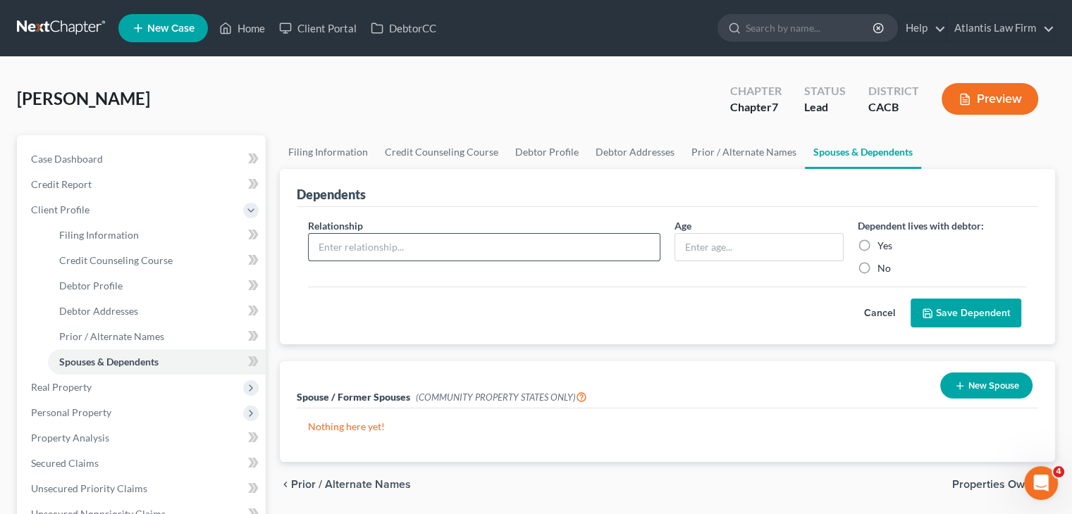
click at [462, 247] on input "text" at bounding box center [484, 247] width 351 height 27
type input "Sister"
click at [877, 246] on label "Yes" at bounding box center [884, 246] width 15 height 14
click at [883, 246] on input "Yes" at bounding box center [887, 243] width 9 height 9
radio input "true"
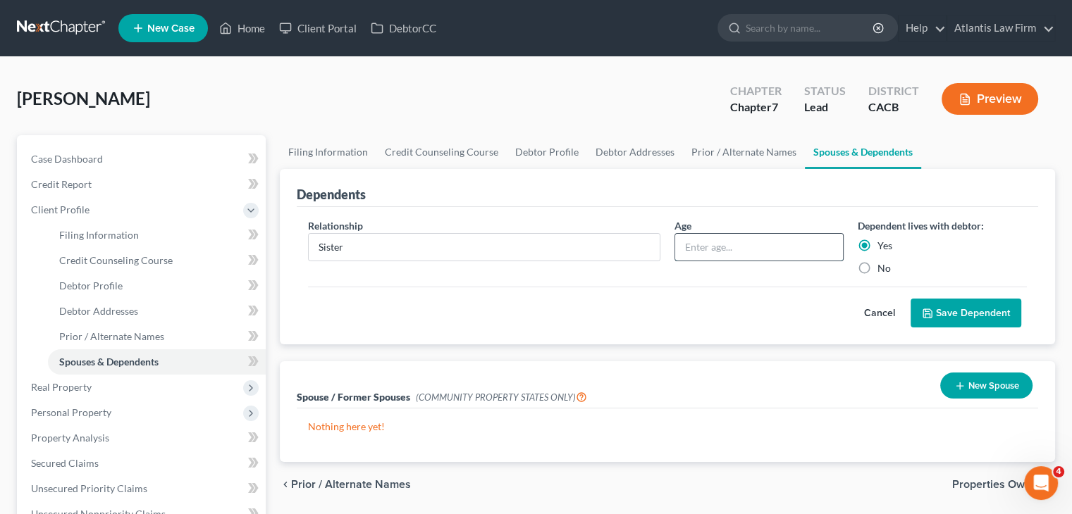
click at [812, 251] on input "text" at bounding box center [759, 247] width 168 height 27
type input "33"
click at [986, 314] on button "Save Dependent" at bounding box center [965, 314] width 111 height 30
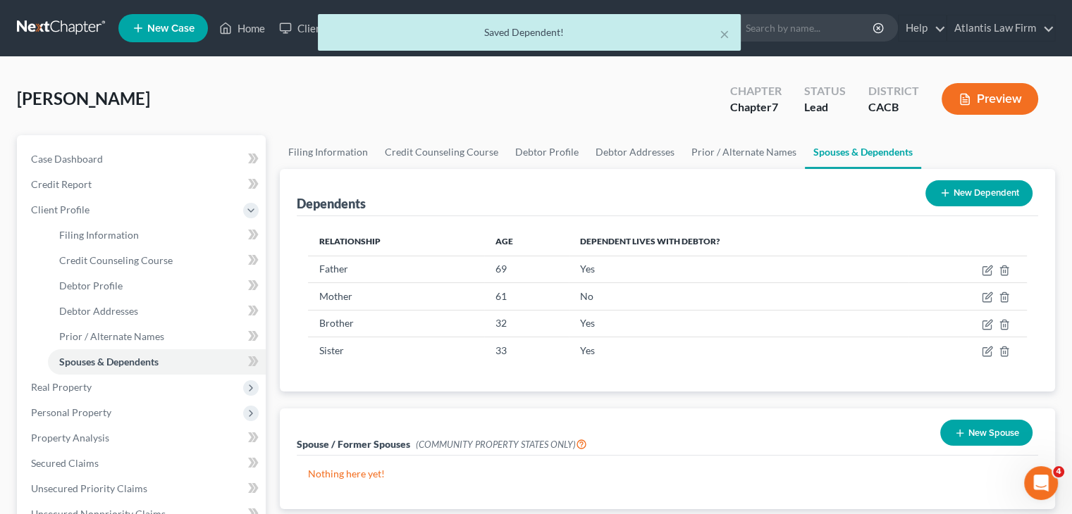
click at [986, 200] on button "New Dependent" at bounding box center [978, 193] width 107 height 26
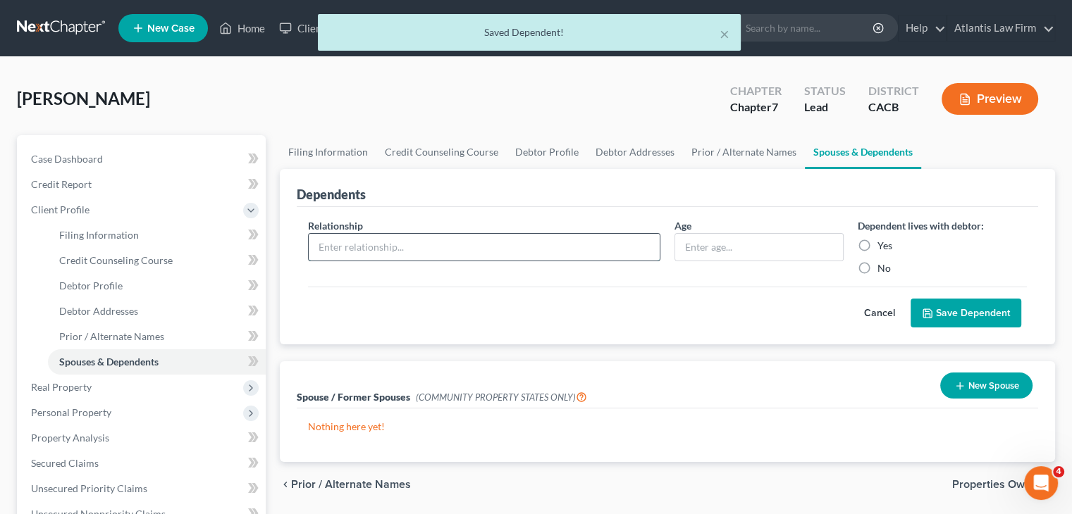
click at [612, 246] on input "text" at bounding box center [484, 247] width 351 height 27
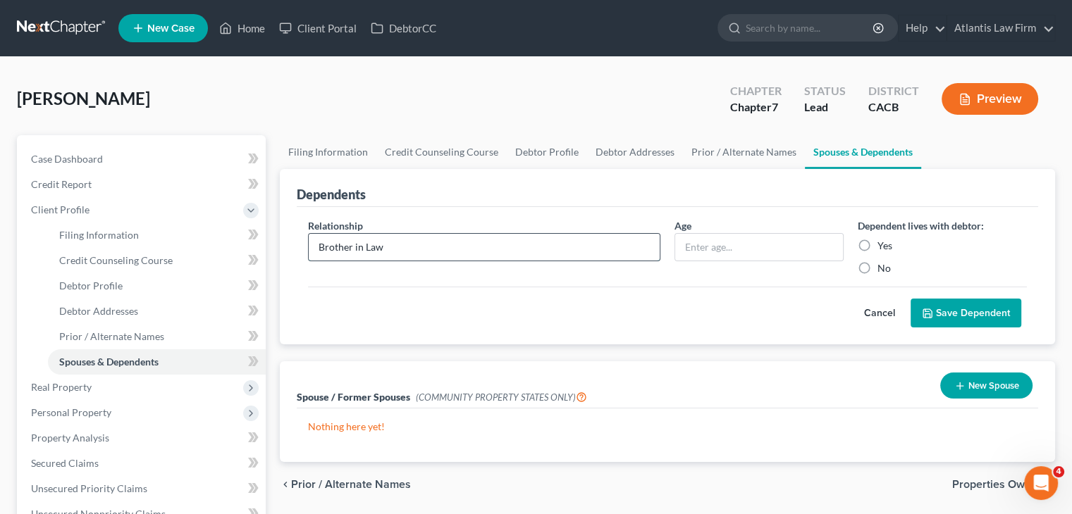
type input "Brother in Law"
type input "32"
click at [877, 239] on label "Yes" at bounding box center [884, 246] width 15 height 14
click at [883, 239] on input "Yes" at bounding box center [887, 243] width 9 height 9
radio input "true"
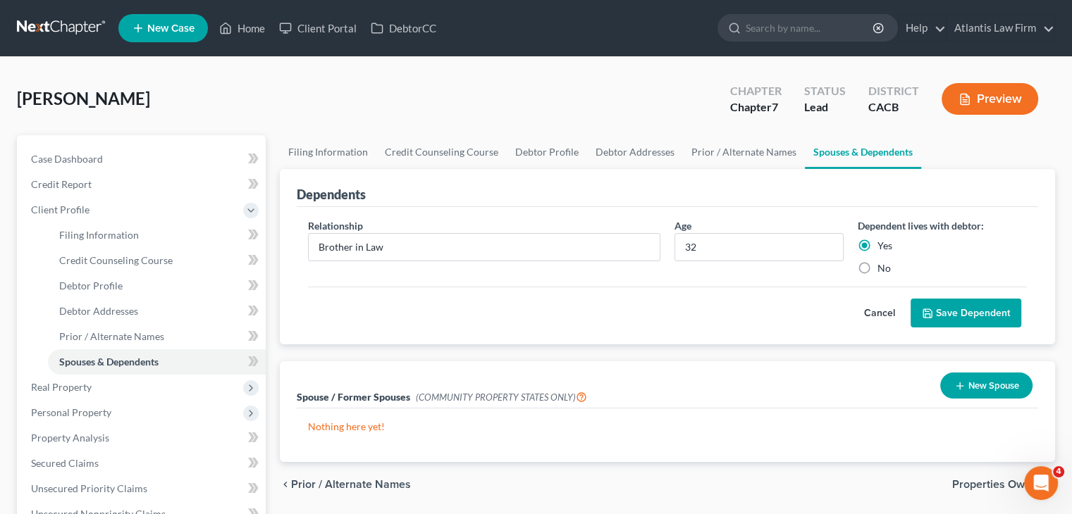
click at [964, 308] on button "Save Dependent" at bounding box center [965, 314] width 111 height 30
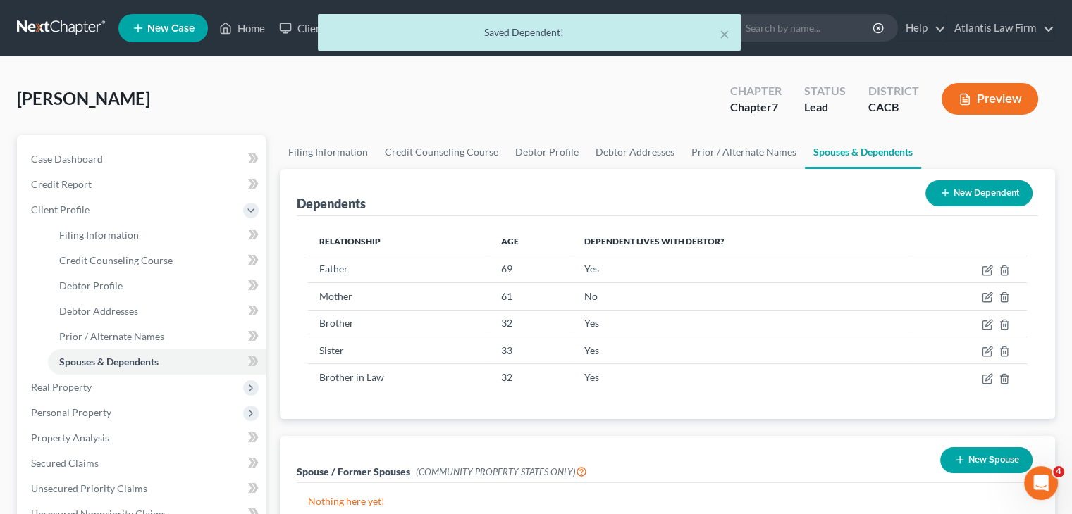
click at [972, 197] on button "New Dependent" at bounding box center [978, 193] width 107 height 26
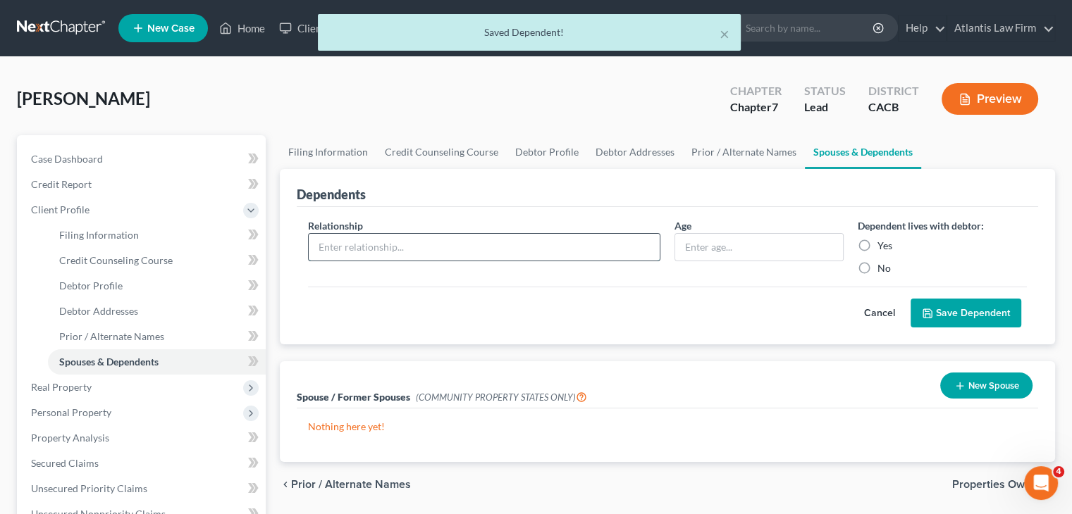
click at [540, 243] on input "text" at bounding box center [484, 247] width 351 height 27
type input "Niece"
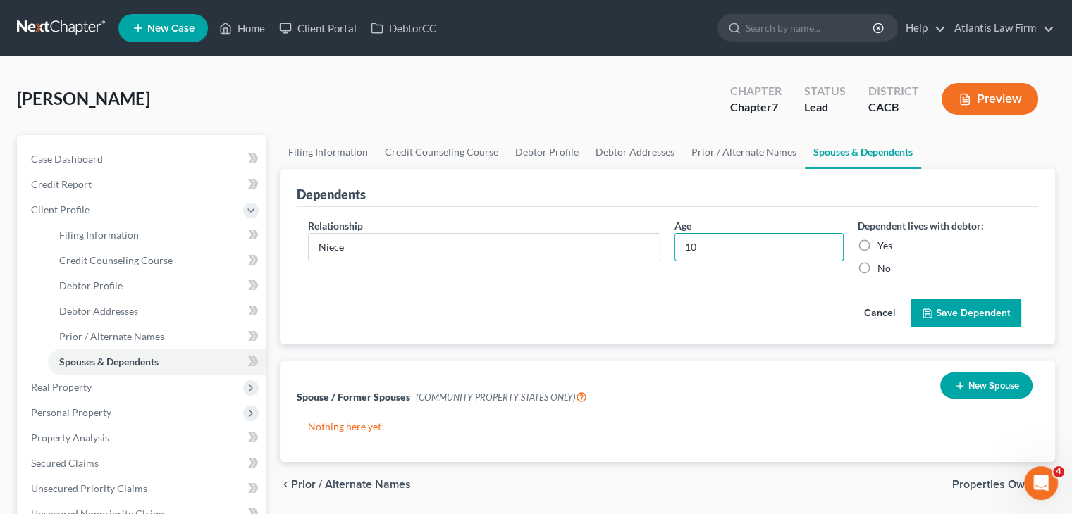
type input "10"
click at [877, 246] on label "Yes" at bounding box center [884, 246] width 15 height 14
click at [883, 246] on input "Yes" at bounding box center [887, 243] width 9 height 9
radio input "true"
click at [930, 319] on button "Save Dependent" at bounding box center [965, 314] width 111 height 30
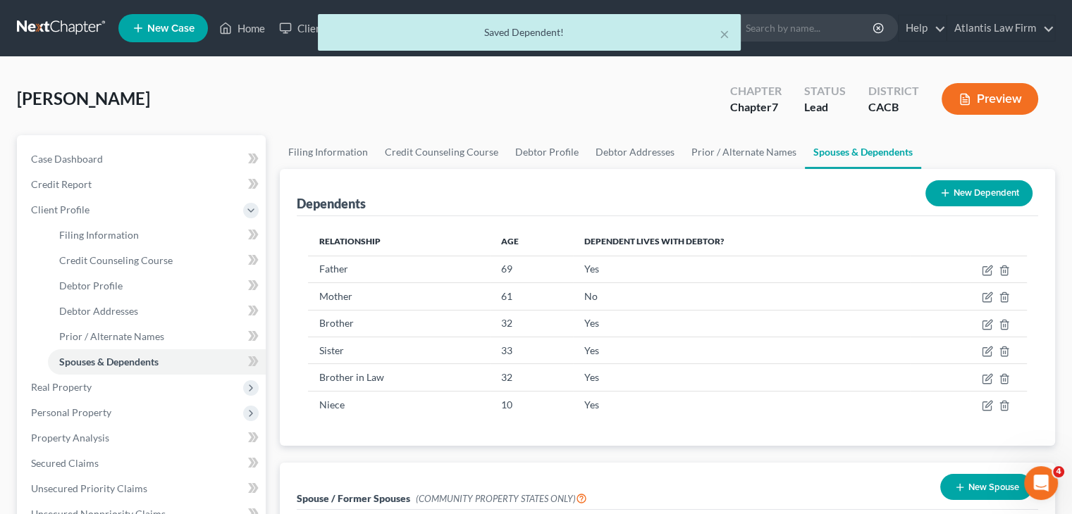
click at [985, 199] on button "New Dependent" at bounding box center [978, 193] width 107 height 26
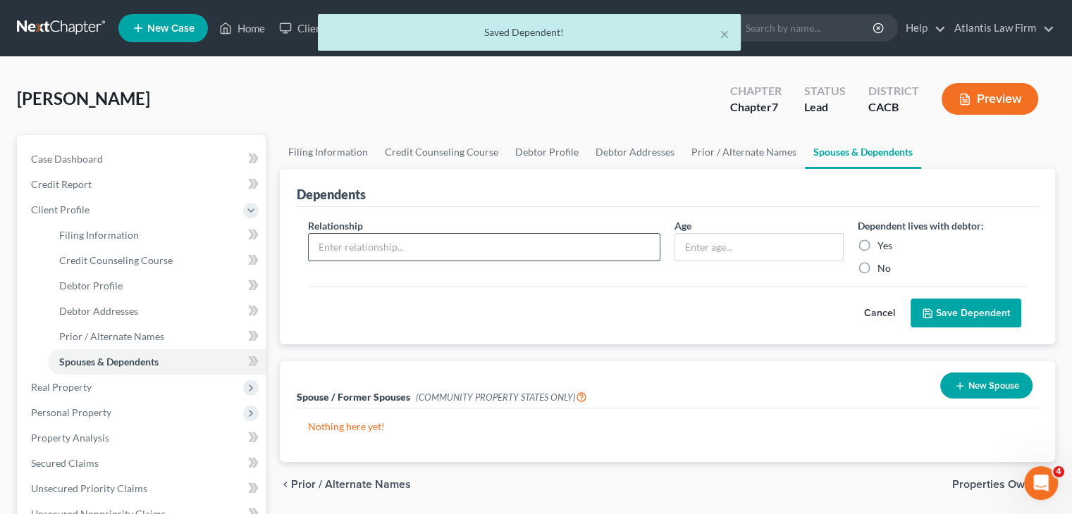
click at [580, 254] on input "text" at bounding box center [484, 247] width 351 height 27
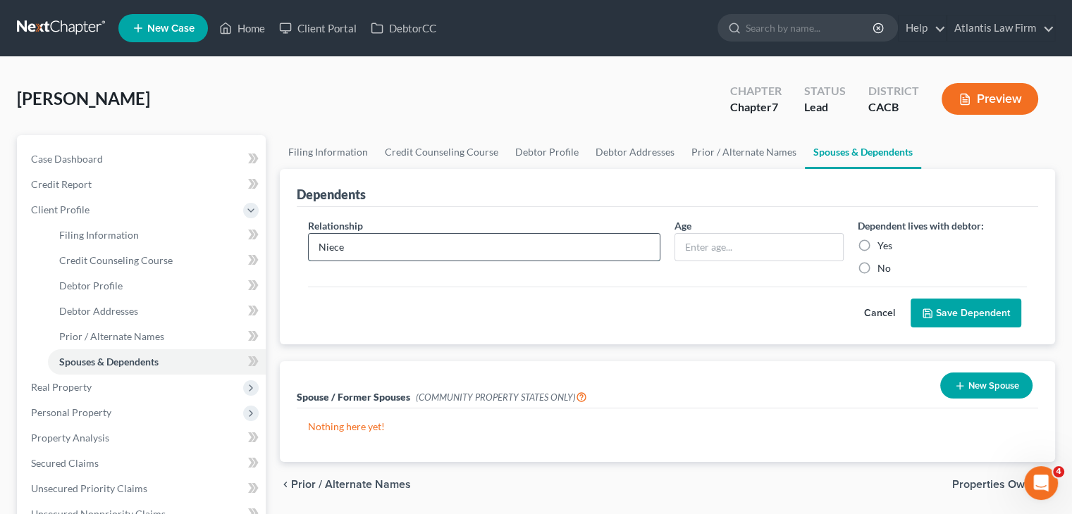
type input "Niece"
click at [877, 249] on label "Yes" at bounding box center [884, 246] width 15 height 14
click at [883, 248] on input "Yes" at bounding box center [887, 243] width 9 height 9
radio input "true"
click at [811, 252] on input "text" at bounding box center [759, 247] width 168 height 27
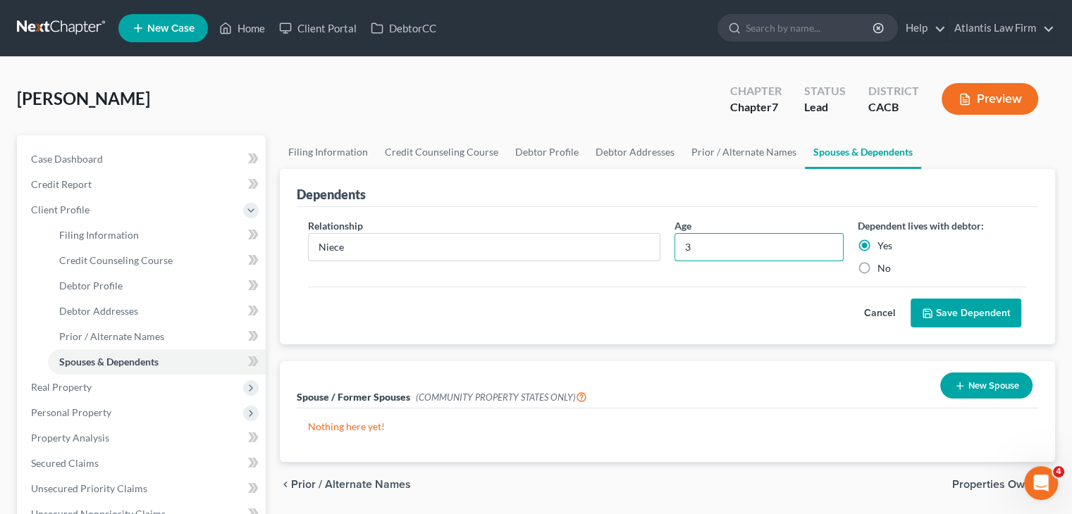
type input "3"
click at [938, 314] on button "Save Dependent" at bounding box center [965, 314] width 111 height 30
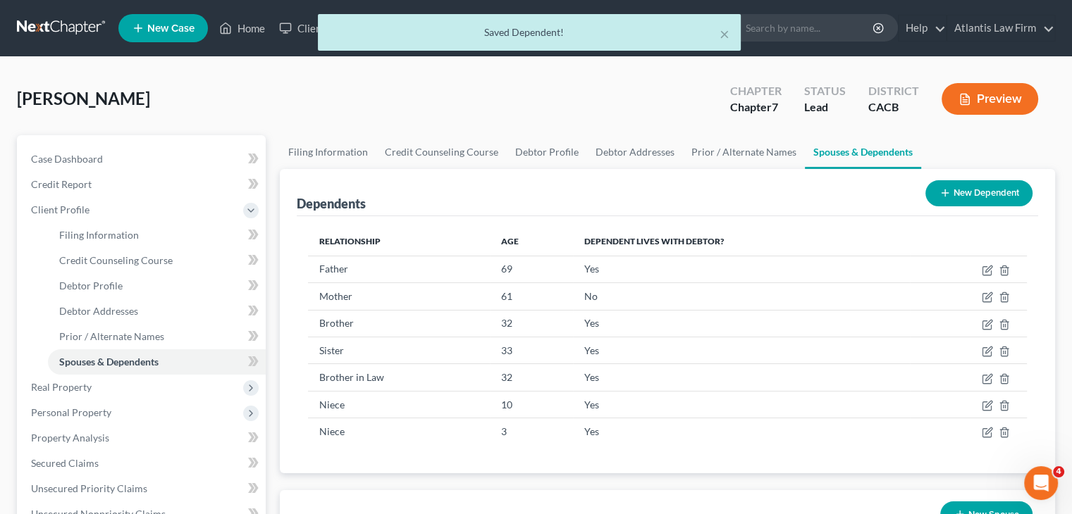
click at [994, 192] on button "New Dependent" at bounding box center [978, 193] width 107 height 26
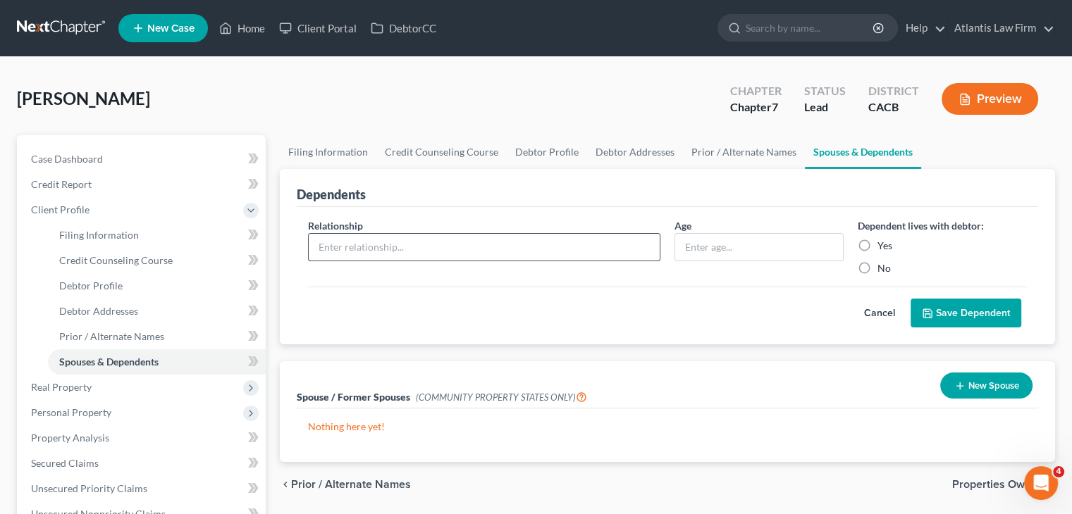
click at [496, 249] on input "text" at bounding box center [484, 247] width 351 height 27
type input "Niece"
type input "1"
click at [877, 247] on label "Yes" at bounding box center [884, 246] width 15 height 14
click at [883, 247] on input "Yes" at bounding box center [887, 243] width 9 height 9
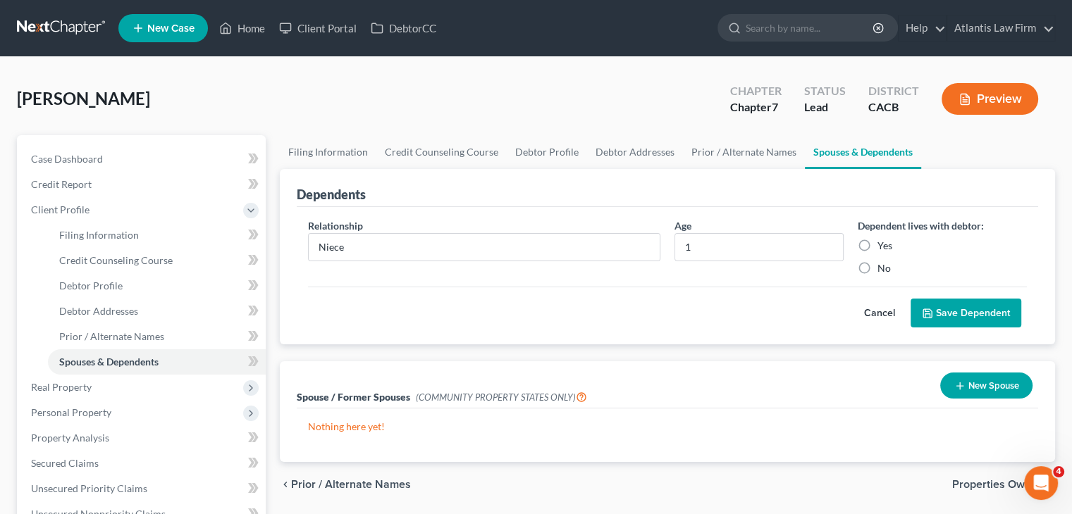
radio input "true"
click at [933, 310] on icon "submit" at bounding box center [927, 313] width 11 height 11
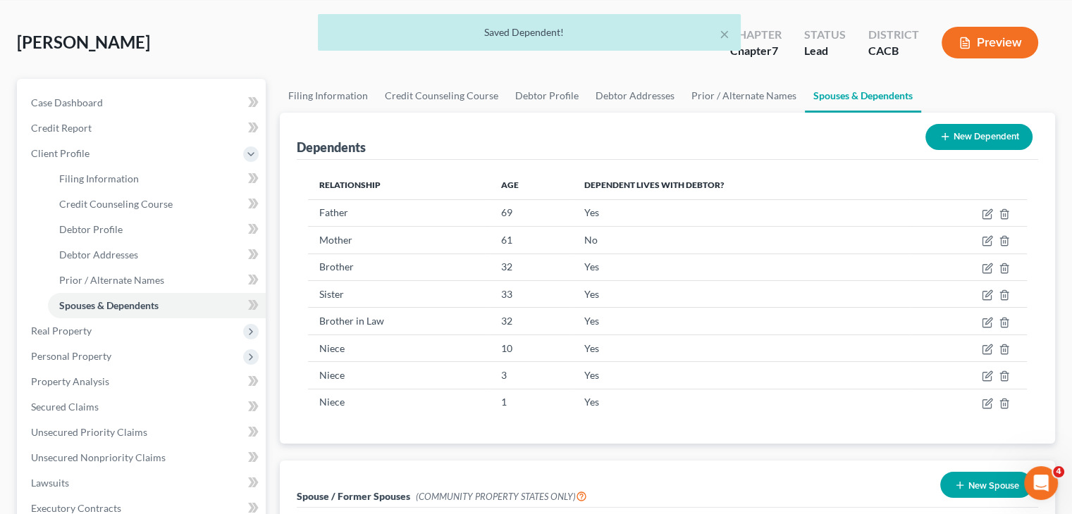
scroll to position [58, 0]
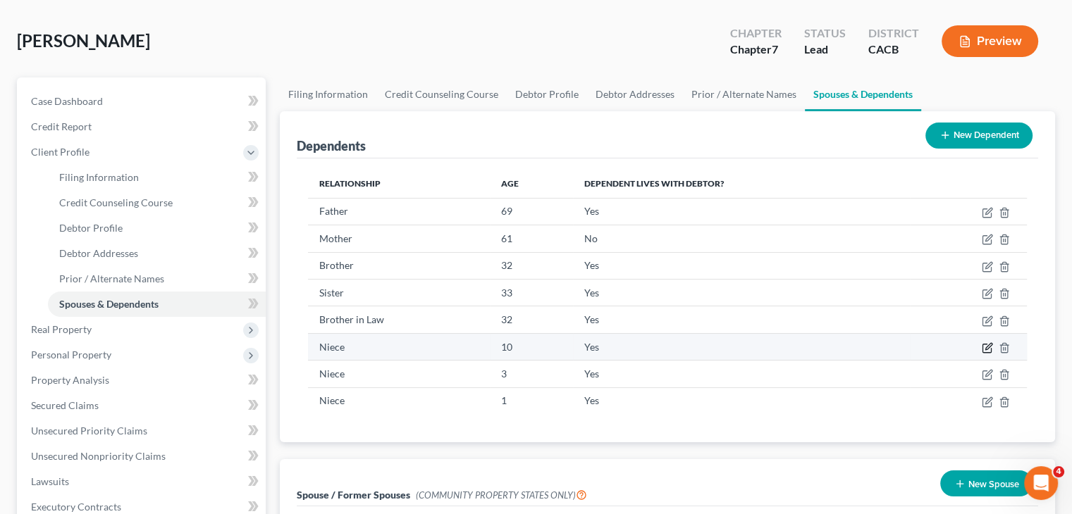
click at [986, 348] on icon "button" at bounding box center [986, 347] width 11 height 11
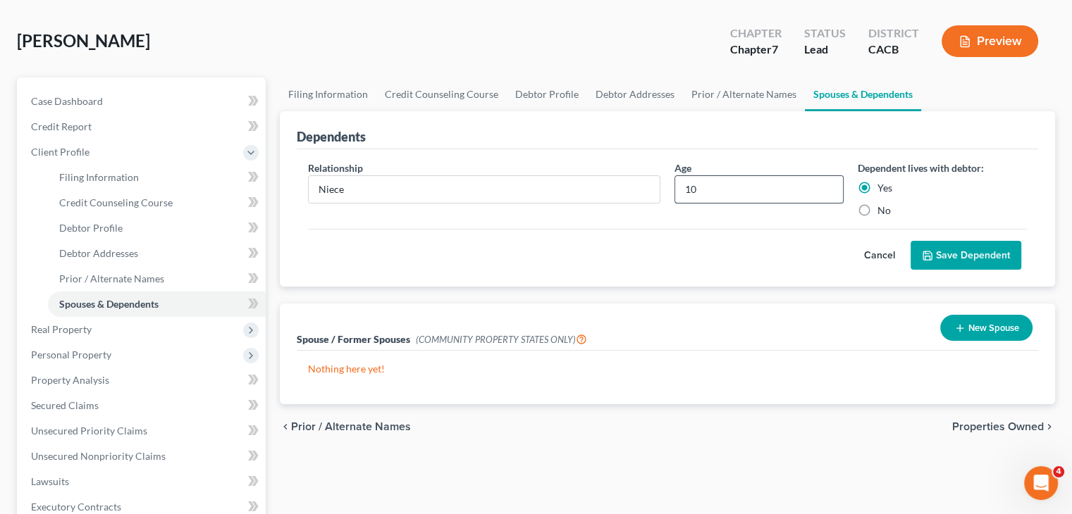
click at [792, 187] on input "10" at bounding box center [759, 189] width 168 height 27
type input "1"
type input "8"
click at [994, 263] on button "Save Dependent" at bounding box center [965, 256] width 111 height 30
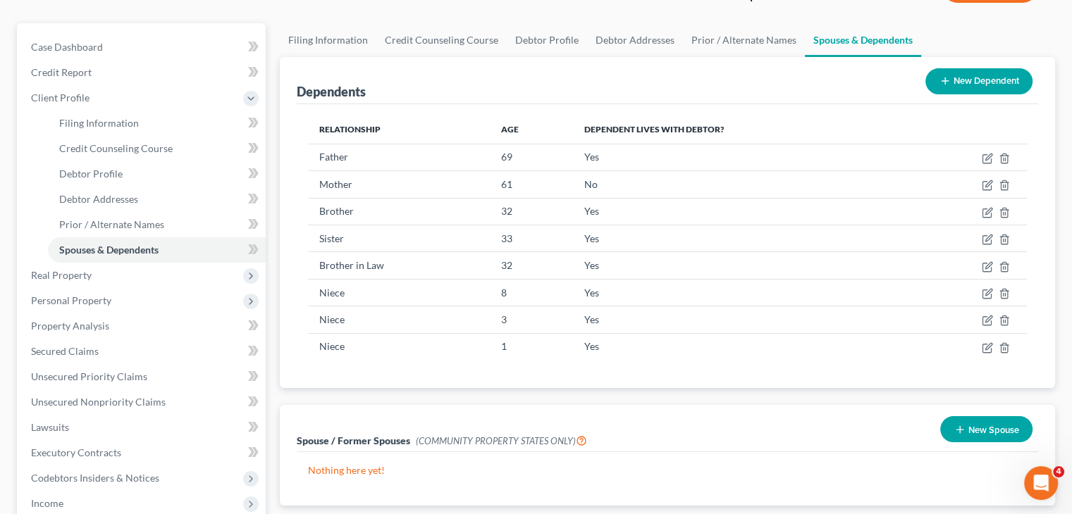
scroll to position [0, 0]
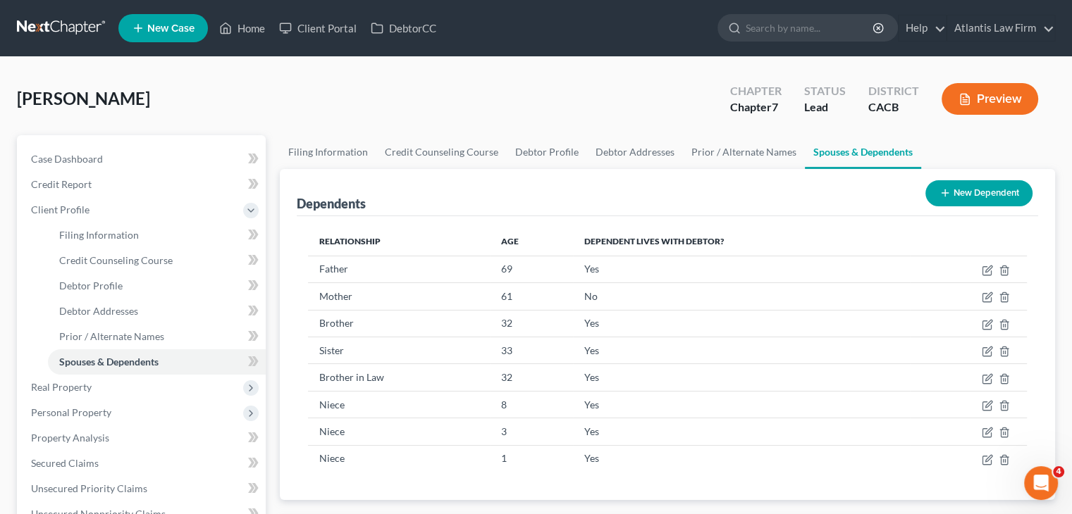
click at [63, 26] on link at bounding box center [62, 28] width 90 height 25
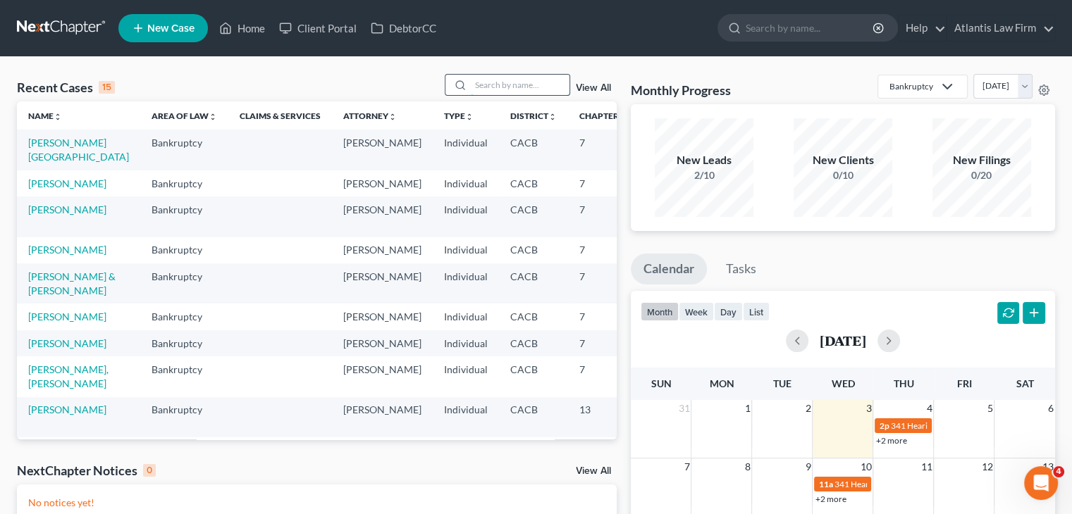
click at [492, 88] on input "search" at bounding box center [520, 85] width 99 height 20
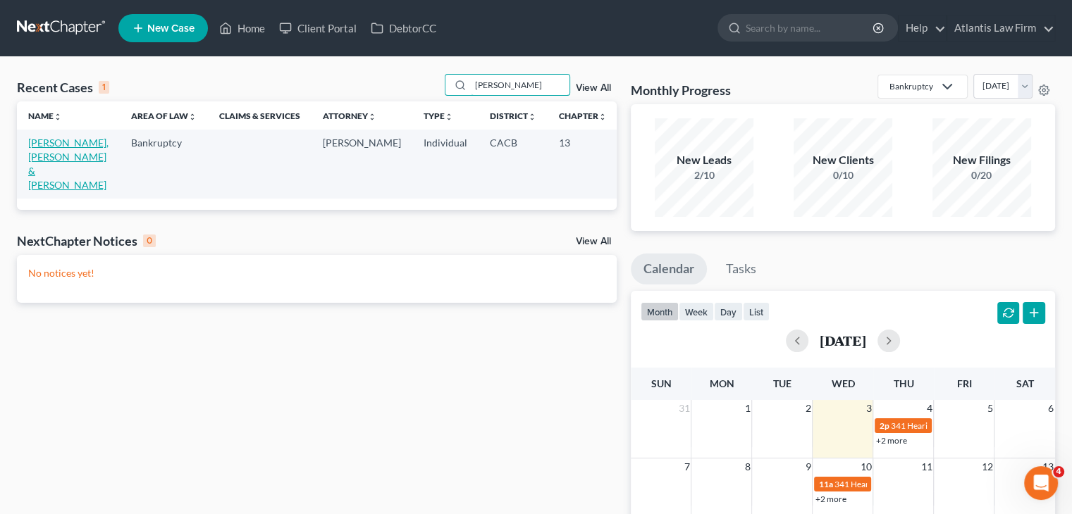
type input "nalin"
click at [36, 156] on link "Nanayakkara, Gamage & Damayanthi" at bounding box center [68, 164] width 80 height 54
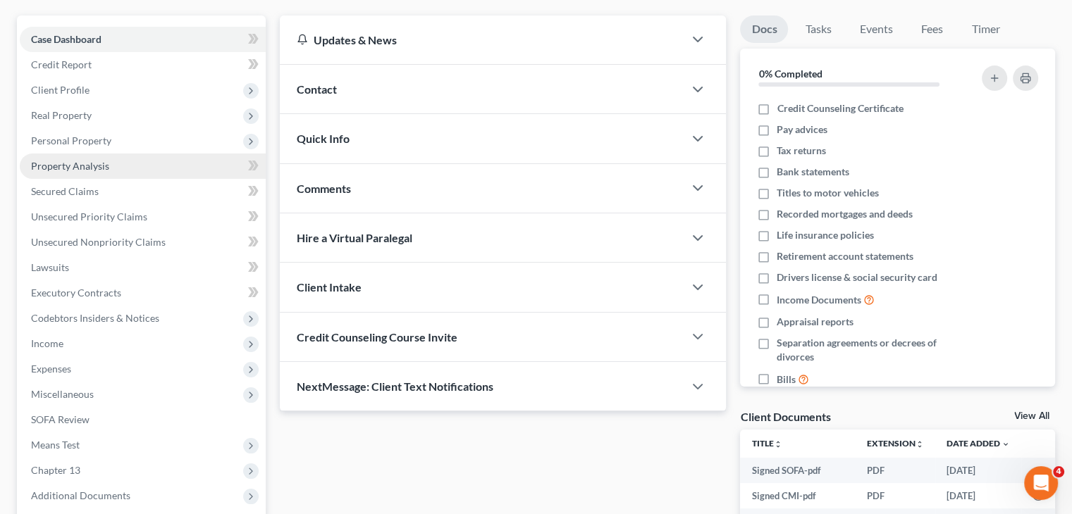
scroll to position [120, 0]
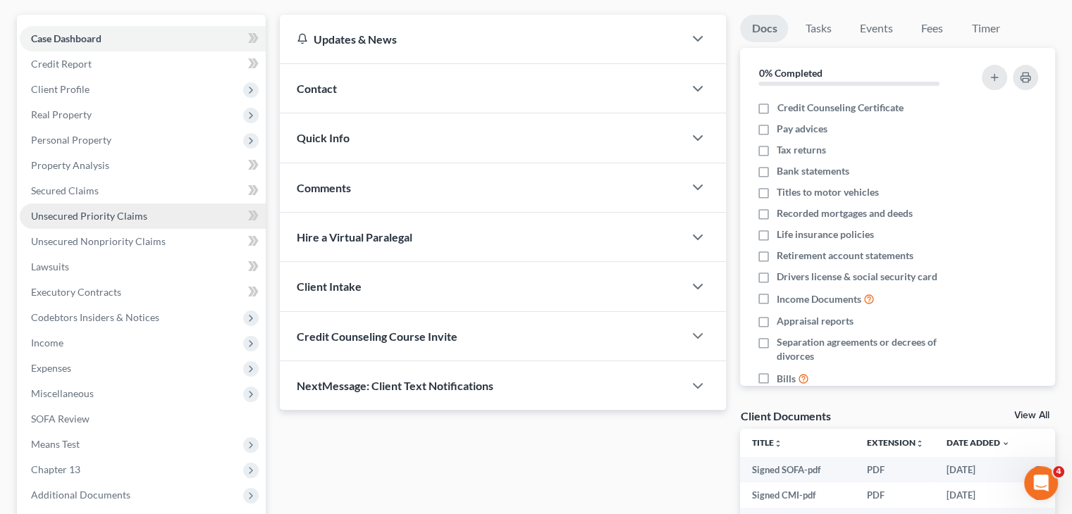
click at [140, 215] on span "Unsecured Priority Claims" at bounding box center [89, 216] width 116 height 12
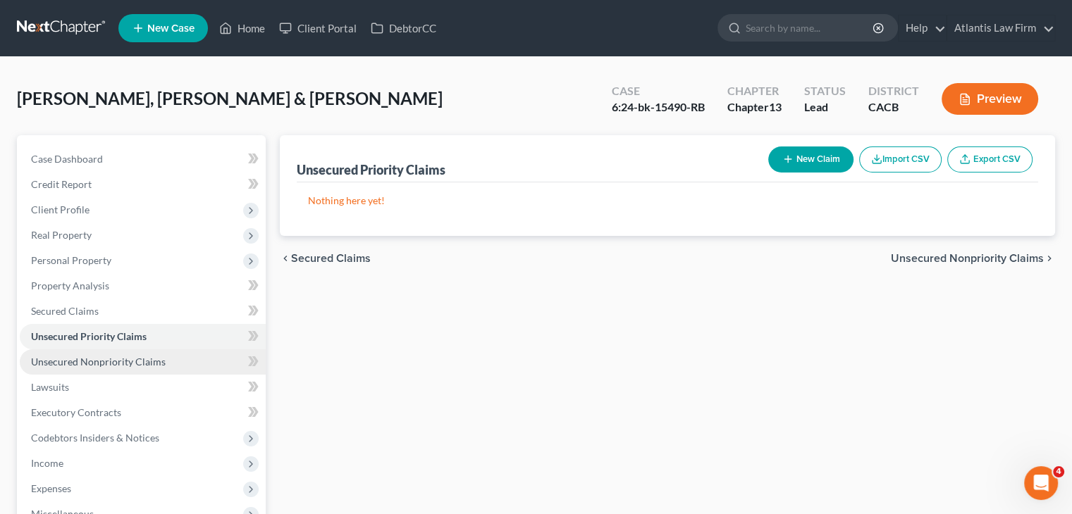
click at [139, 361] on span "Unsecured Nonpriority Claims" at bounding box center [98, 362] width 135 height 12
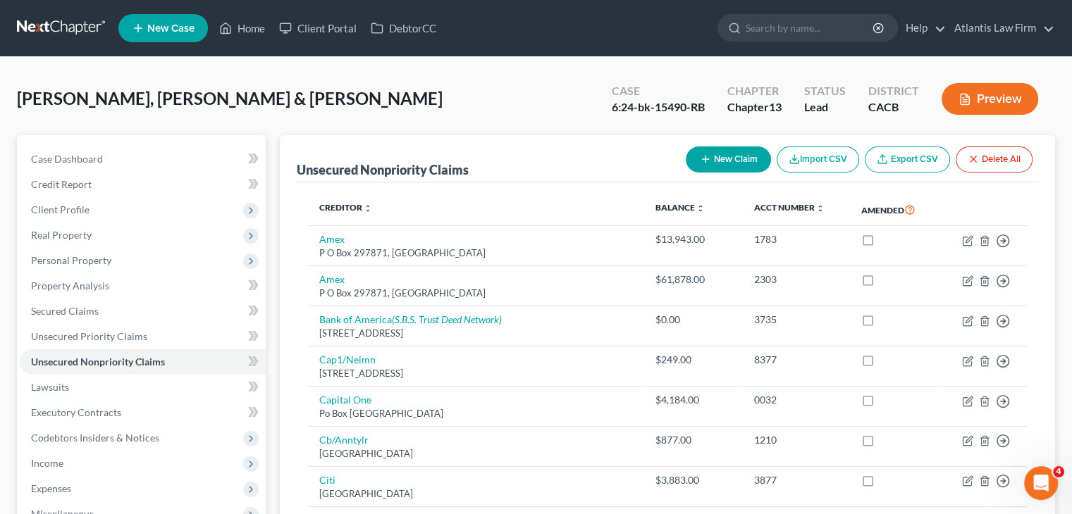
click at [63, 26] on link at bounding box center [62, 28] width 90 height 25
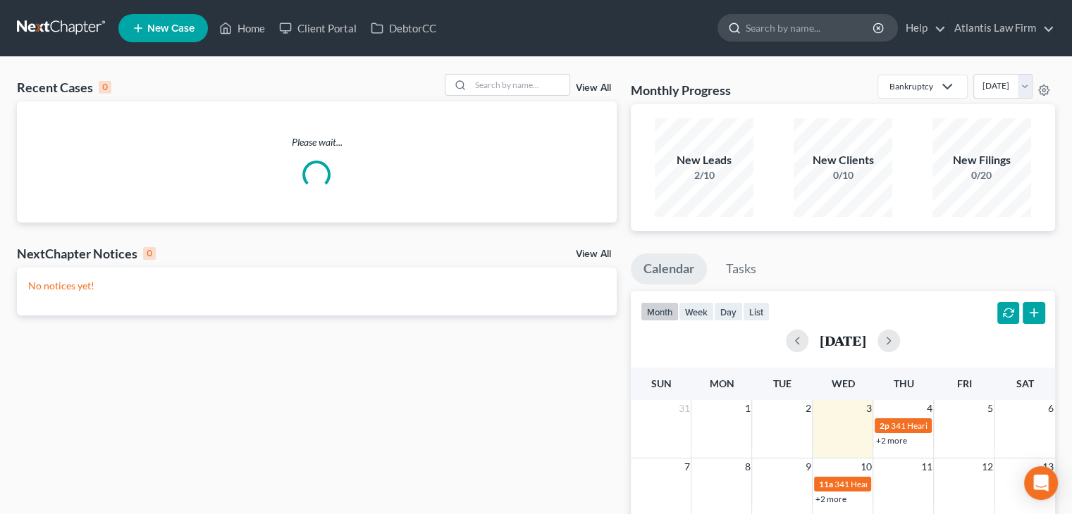
click at [760, 29] on input "search" at bounding box center [809, 28] width 129 height 26
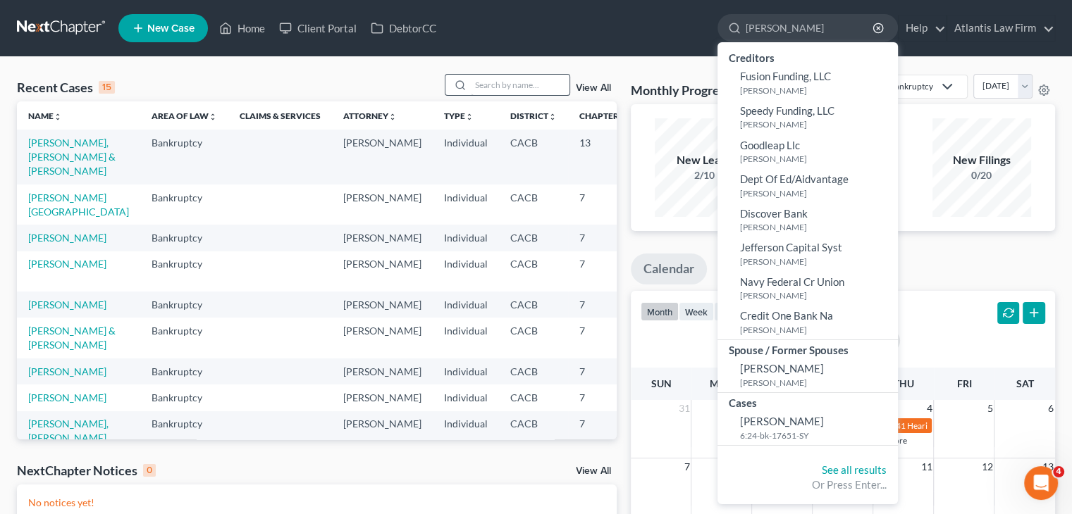
type input "furst"
click at [538, 85] on input "search" at bounding box center [520, 85] width 99 height 20
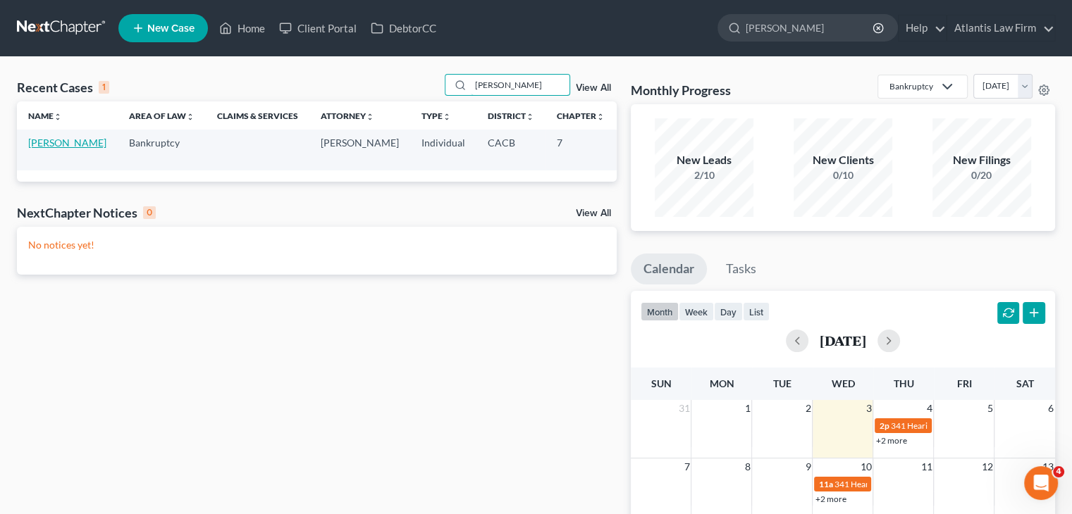
type input "furst"
click at [40, 149] on link "Furst, Dennis" at bounding box center [67, 143] width 78 height 12
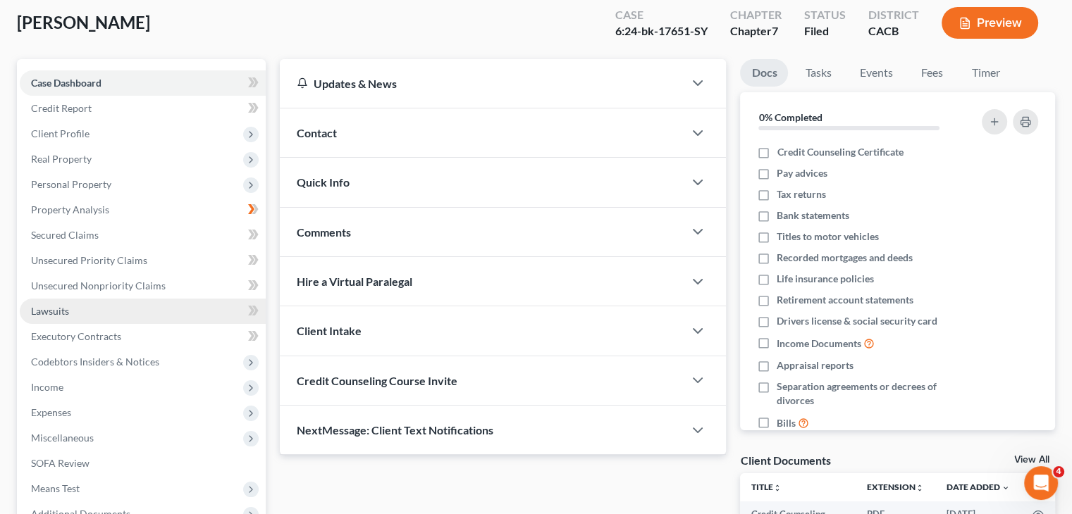
scroll to position [78, 0]
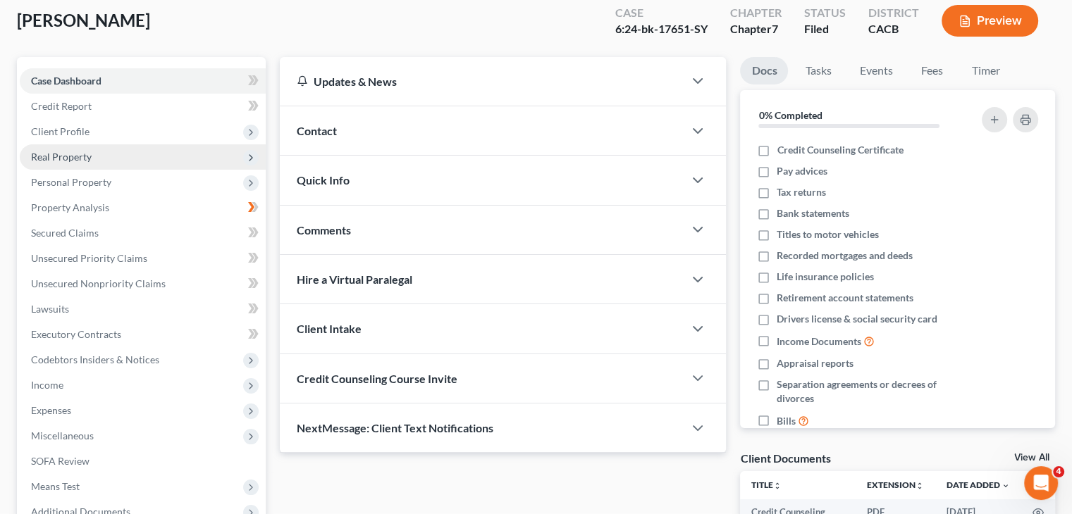
click at [75, 156] on span "Real Property" at bounding box center [61, 157] width 61 height 12
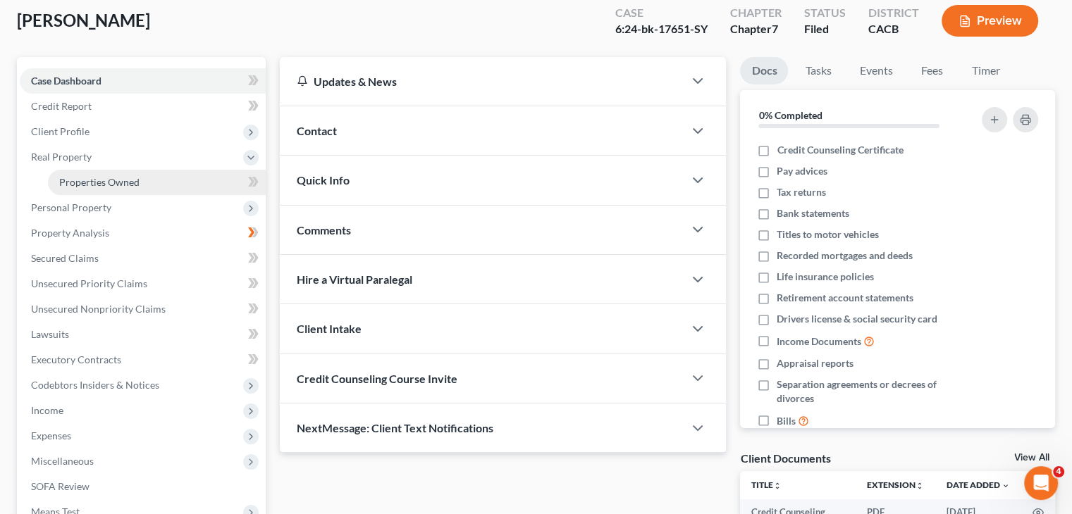
click at [82, 181] on span "Properties Owned" at bounding box center [99, 182] width 80 height 12
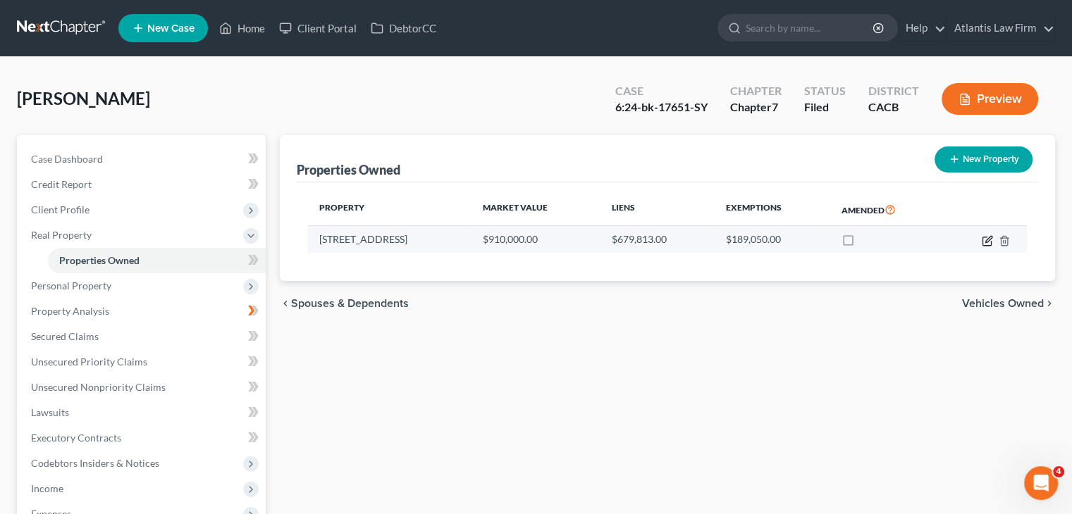
click at [991, 242] on icon "button" at bounding box center [986, 241] width 8 height 8
select select "4"
select select "0"
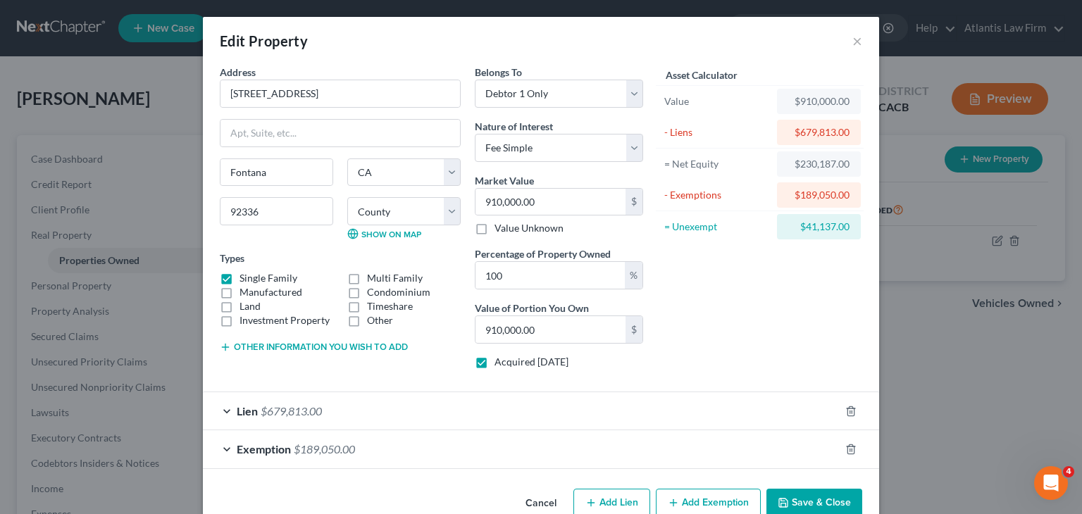
scroll to position [30, 0]
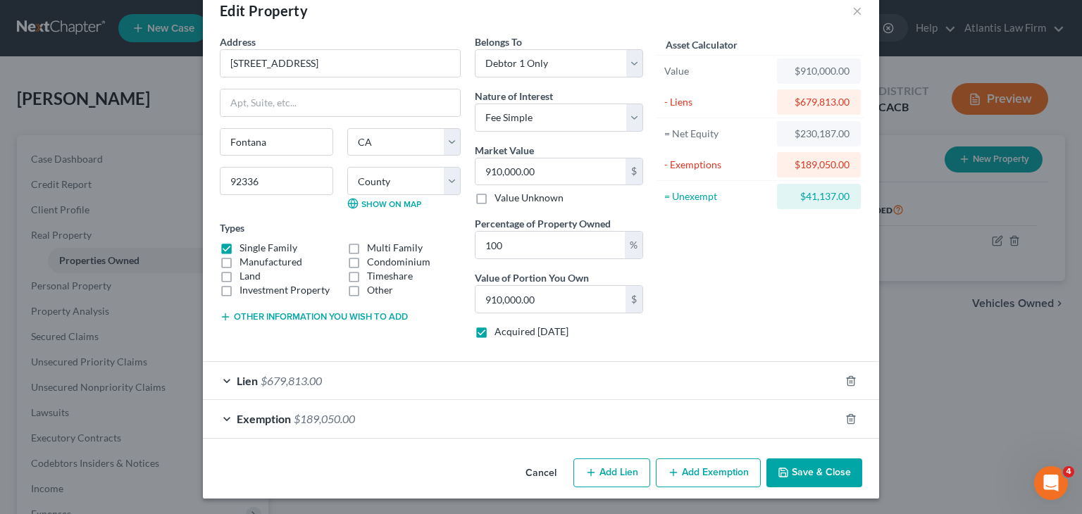
click at [223, 376] on div "Lien $679,813.00" at bounding box center [521, 380] width 637 height 37
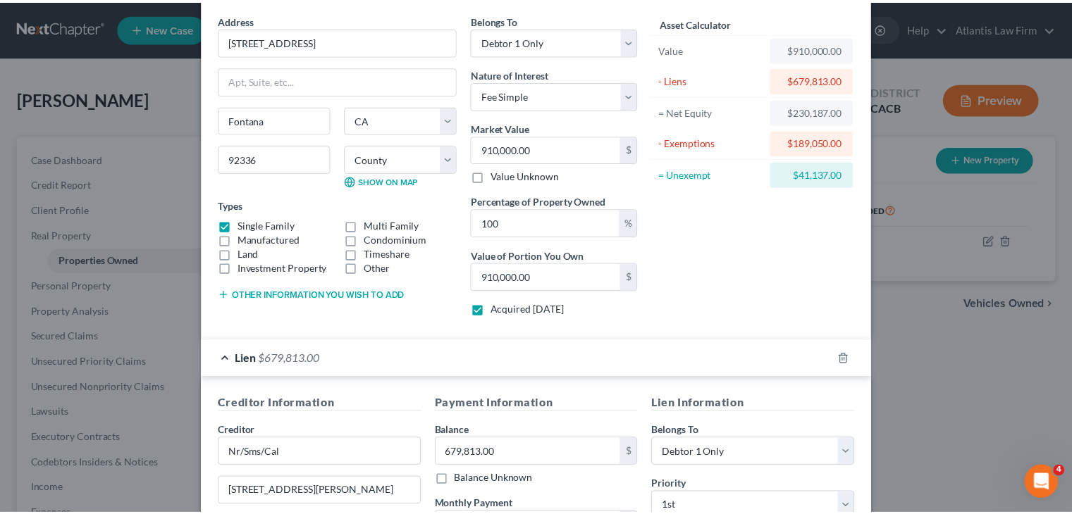
scroll to position [0, 0]
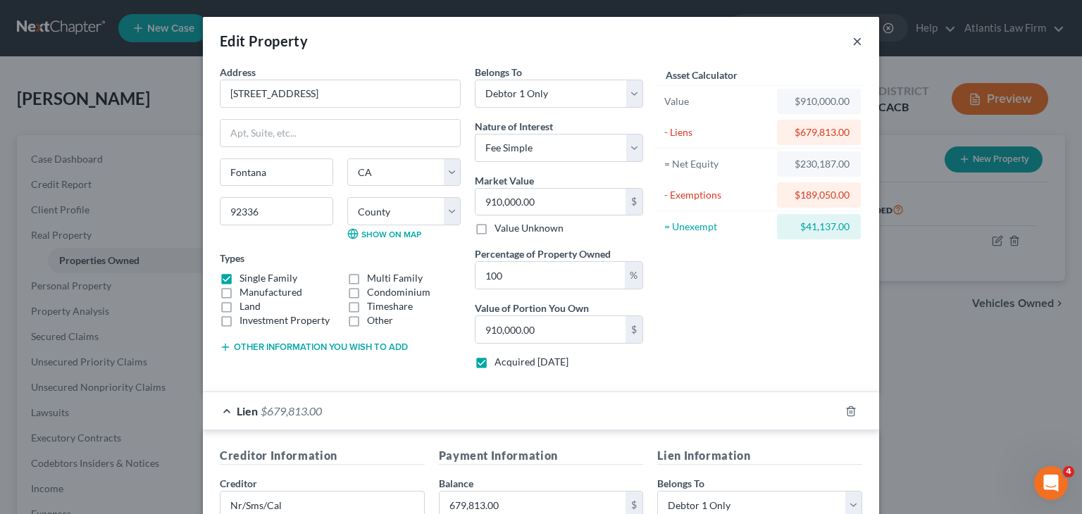
click at [853, 39] on button "×" at bounding box center [858, 40] width 10 height 17
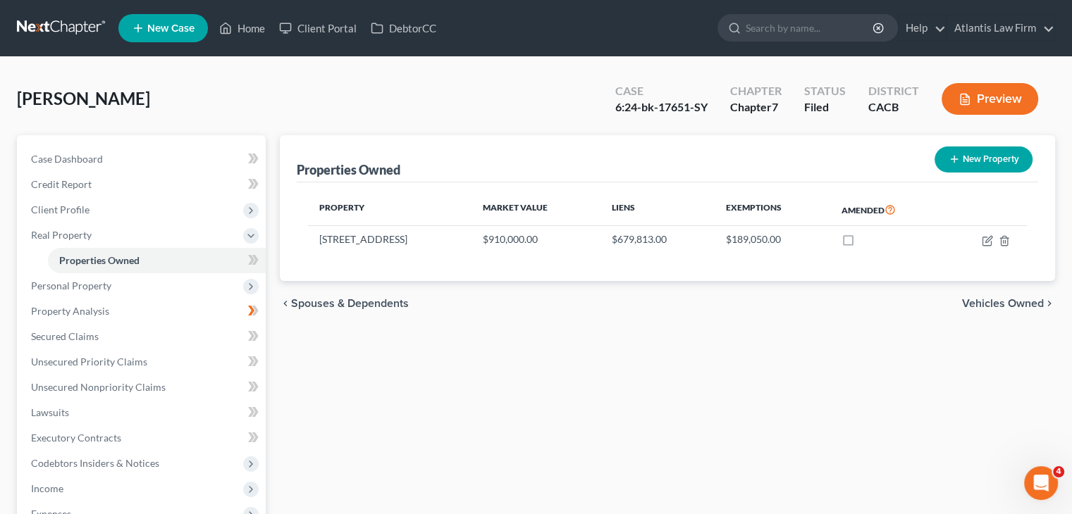
click at [70, 31] on link at bounding box center [62, 28] width 90 height 25
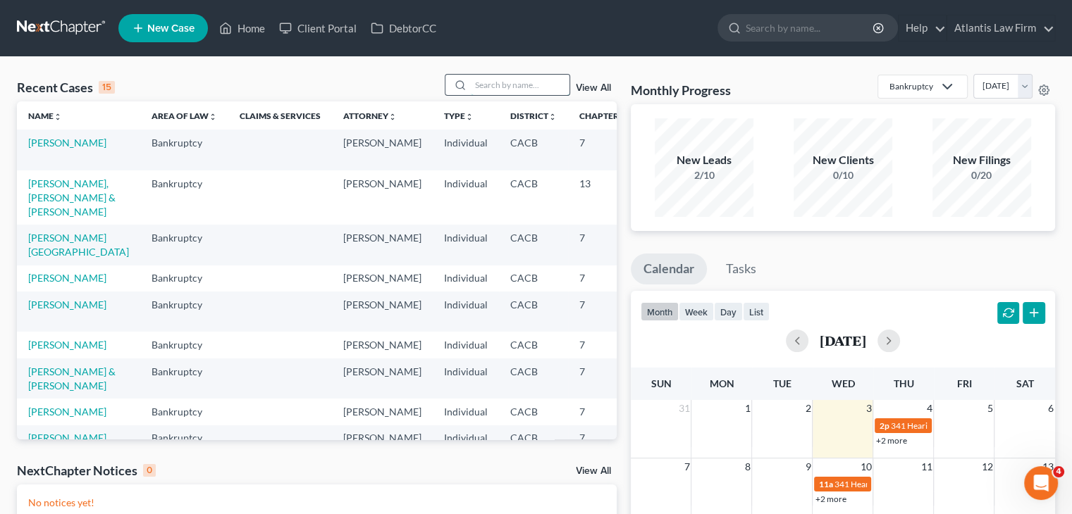
click at [481, 86] on input "search" at bounding box center [520, 85] width 99 height 20
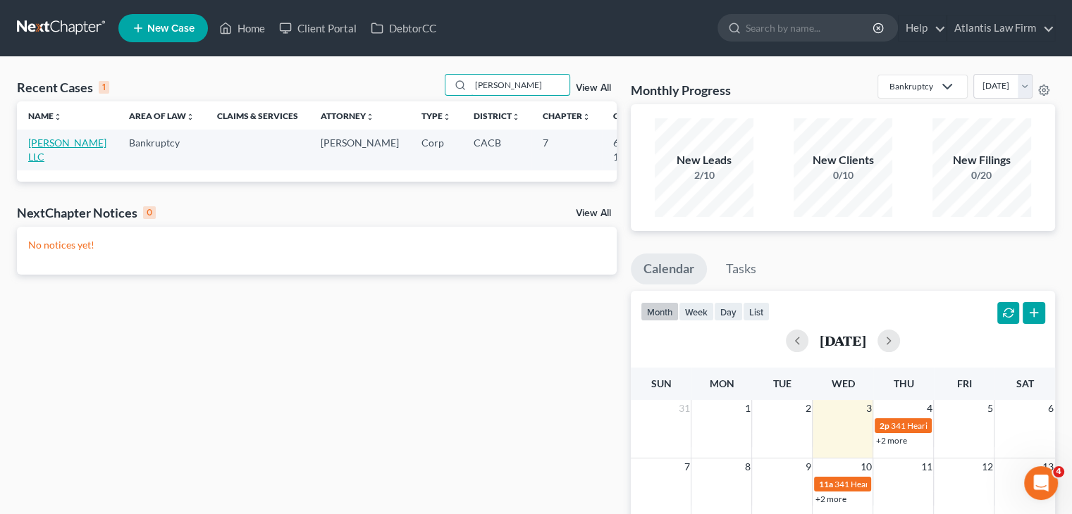
type input "[PERSON_NAME]"
click at [45, 163] on link "[PERSON_NAME] LLC" at bounding box center [67, 150] width 78 height 26
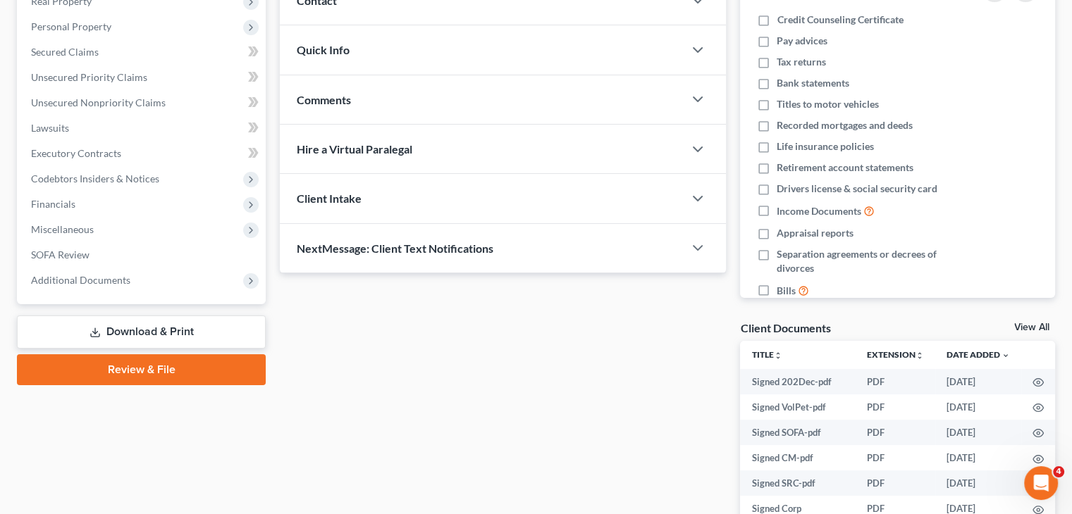
scroll to position [206, 0]
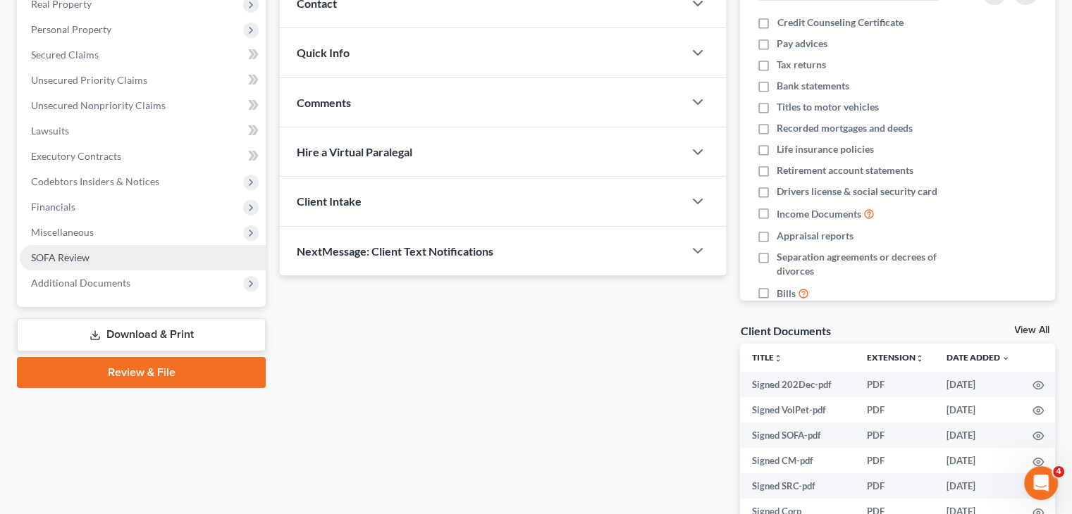
click at [92, 251] on link "SOFA Review" at bounding box center [143, 257] width 246 height 25
